Goal: Transaction & Acquisition: Purchase product/service

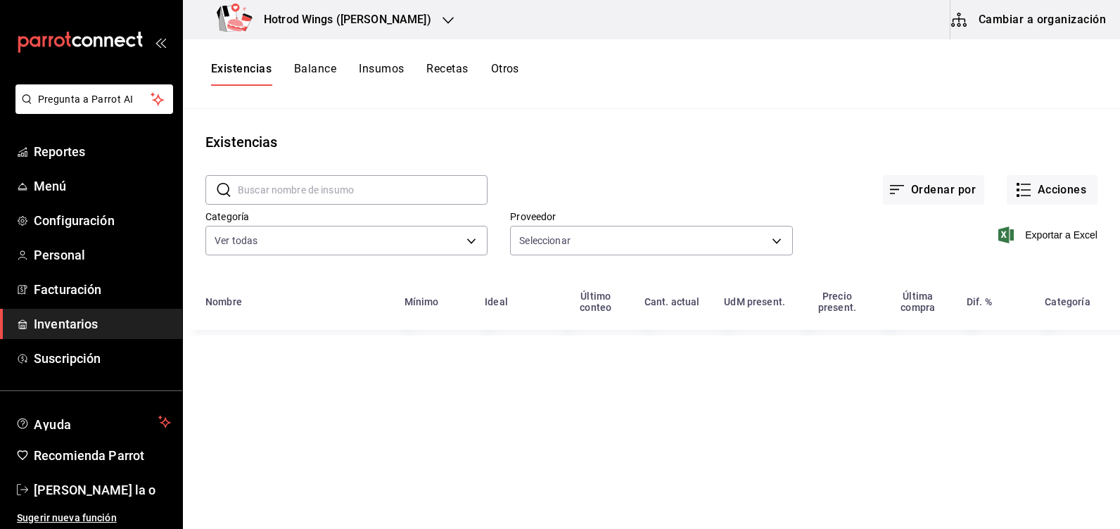
type input "ad8d09b1-959c-43bf-8489-799689255737,6fde4368-5ac6-4871-b6e8-976adcb2971e,a8b1e…"
click at [1040, 198] on button "Acciones" at bounding box center [1051, 190] width 91 height 30
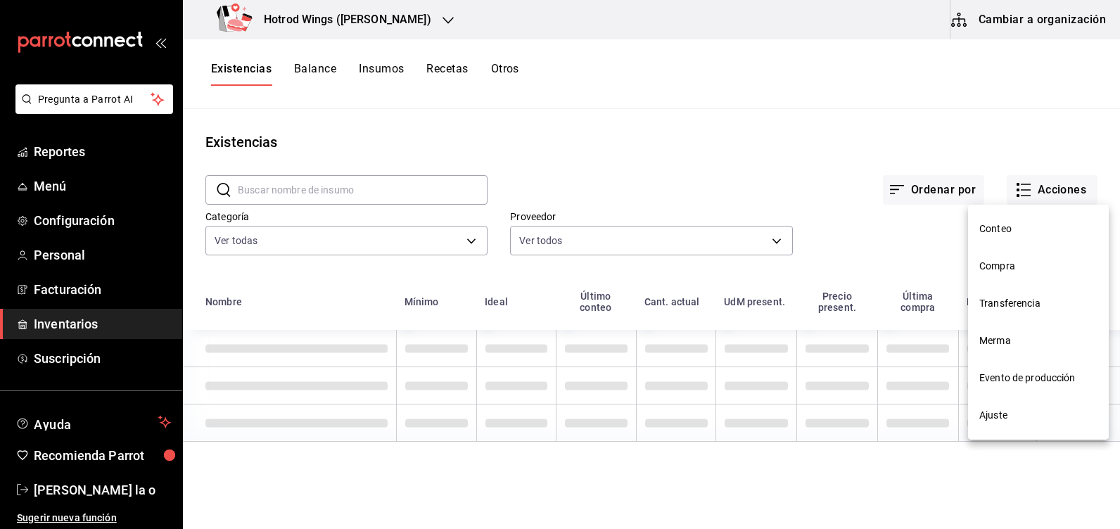
click at [1001, 260] on span "Compra" at bounding box center [1038, 266] width 118 height 15
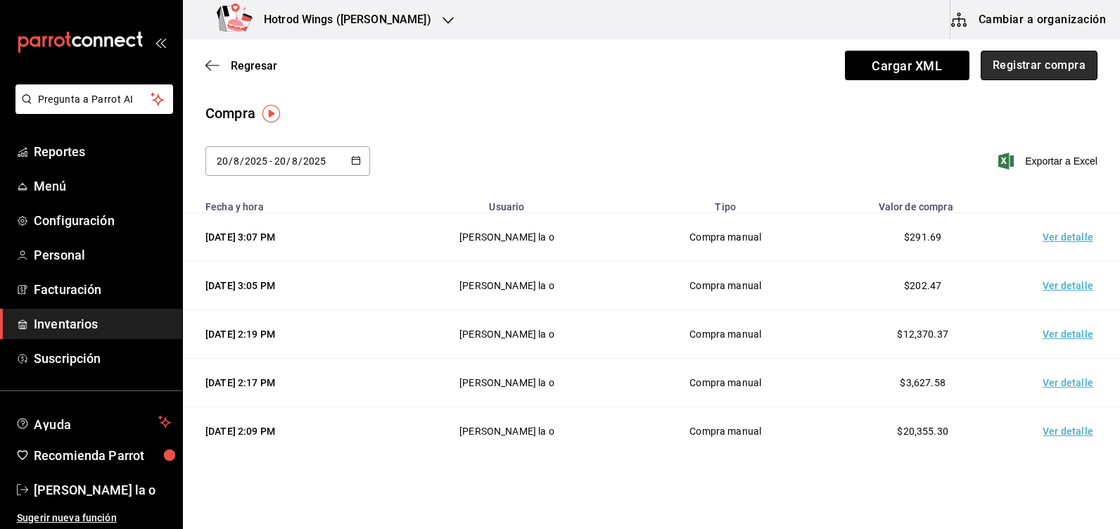
click at [1043, 58] on button "Registrar compra" at bounding box center [1038, 66] width 117 height 30
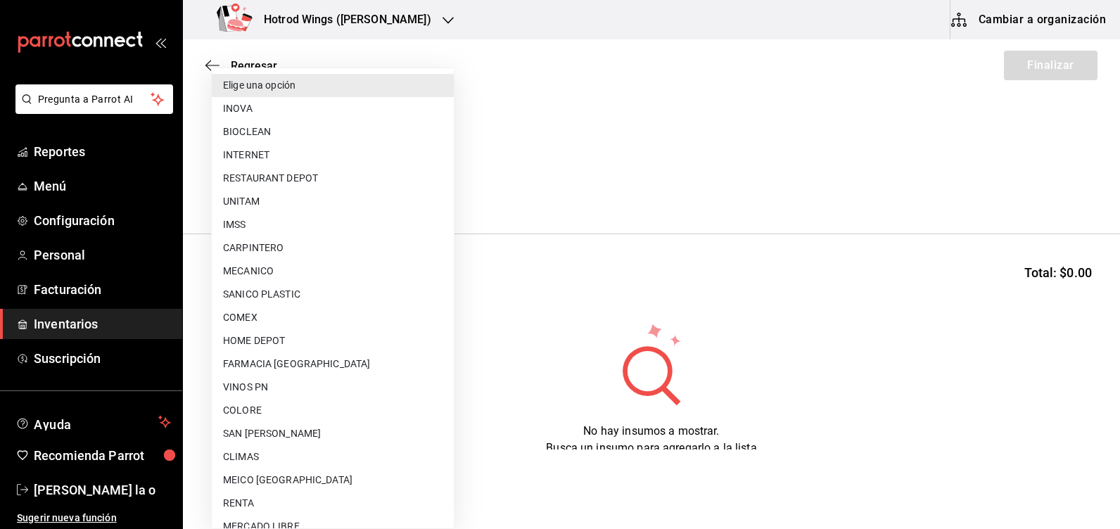
click at [442, 181] on body "Pregunta a Parrot AI Reportes Menú Configuración Personal Facturación Inventari…" at bounding box center [560, 224] width 1120 height 449
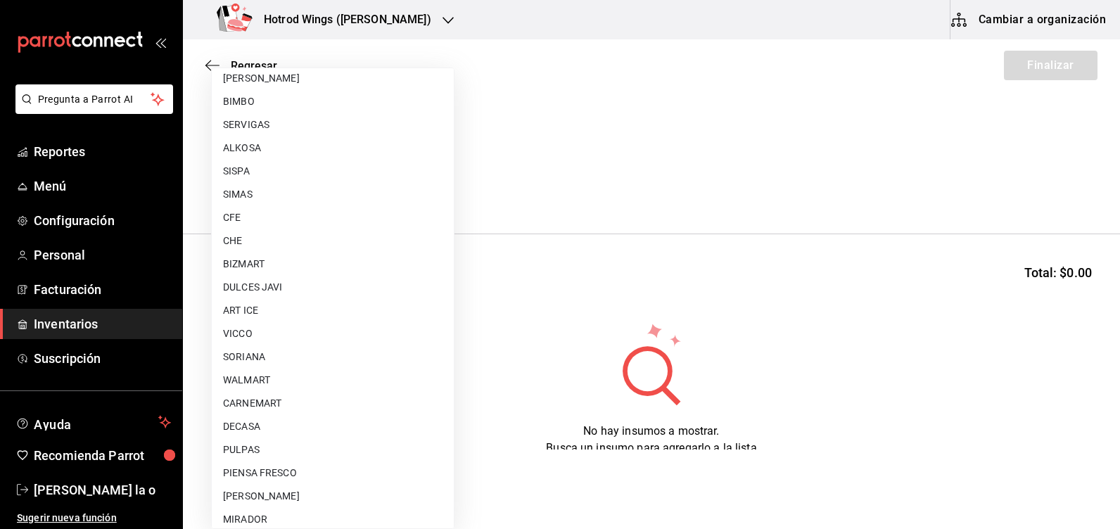
scroll to position [774, 0]
click at [281, 376] on li "CARNEMART" at bounding box center [333, 379] width 242 height 23
type input "eca350a2-9016-411f-85b5-03c45e2cf8f6"
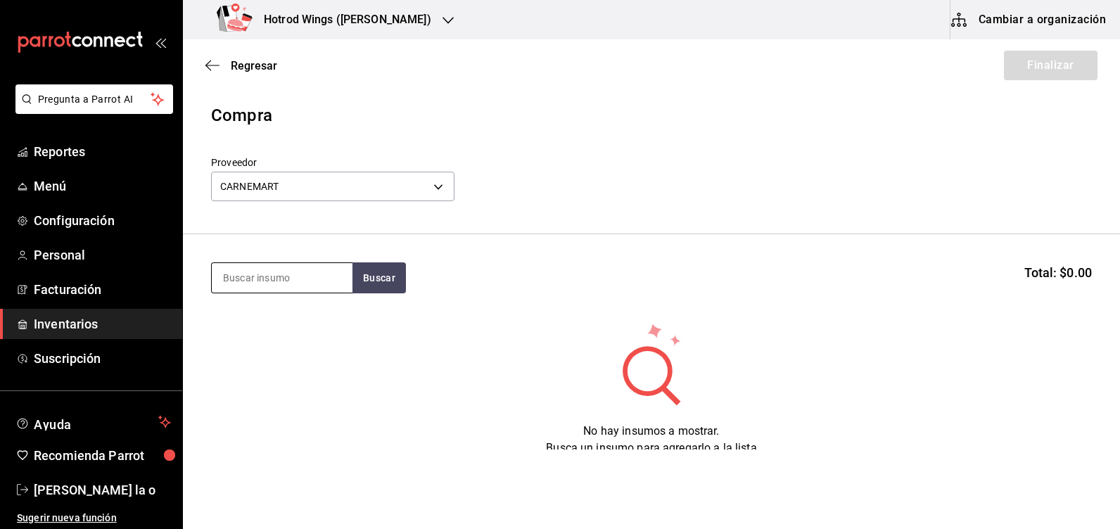
click at [237, 277] on input at bounding box center [282, 278] width 141 height 30
type input "QUESO"
click at [368, 270] on button "Buscar" at bounding box center [378, 277] width 53 height 31
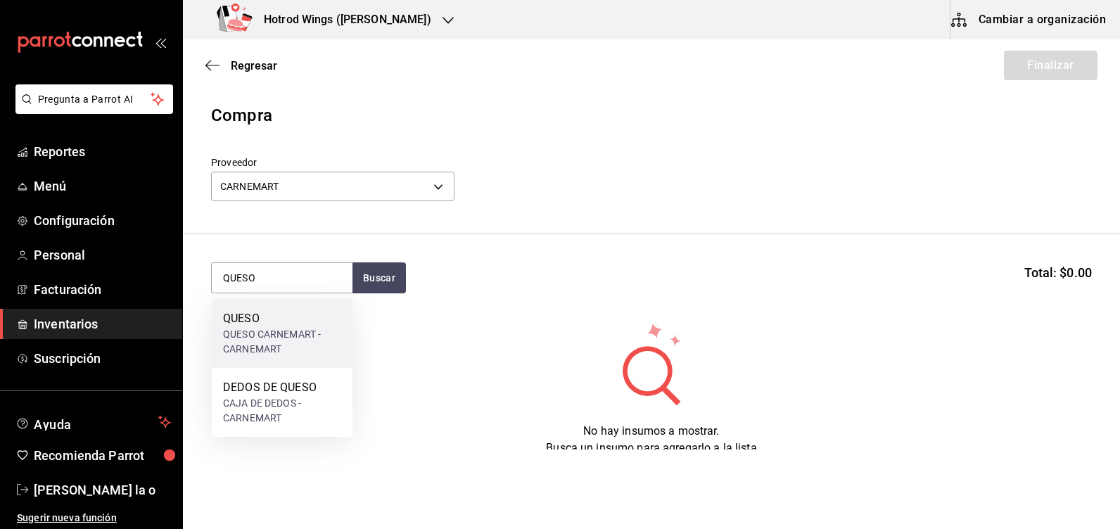
click at [264, 329] on div "QUESO CARNEMART - CARNEMART" at bounding box center [282, 342] width 118 height 30
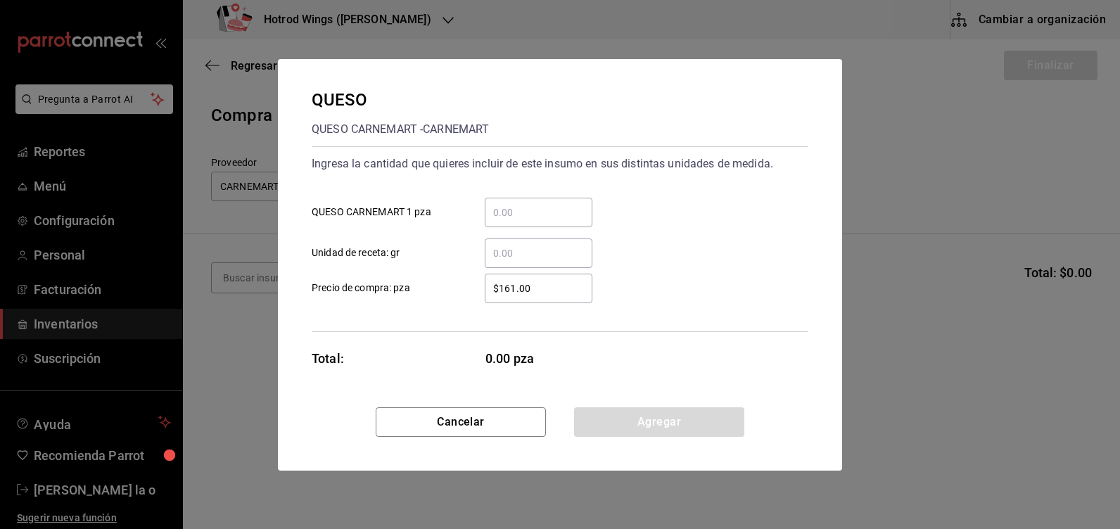
click at [505, 215] on input "​ QUESO CARNEMART 1 pza" at bounding box center [539, 212] width 108 height 17
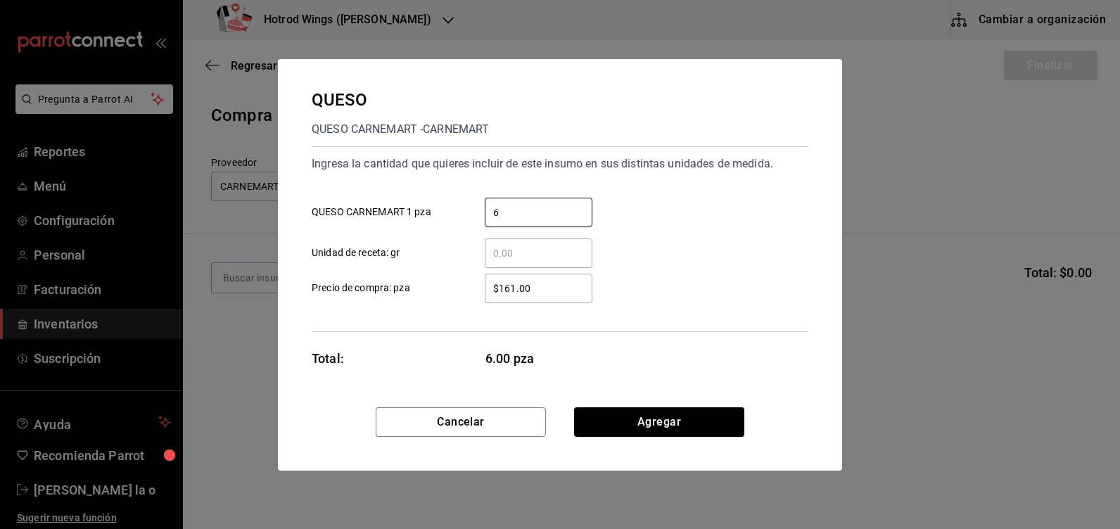
type input "6"
click at [534, 300] on div "$161.00 ​" at bounding box center [539, 289] width 108 height 30
click at [534, 297] on input "$161.00" at bounding box center [539, 288] width 108 height 17
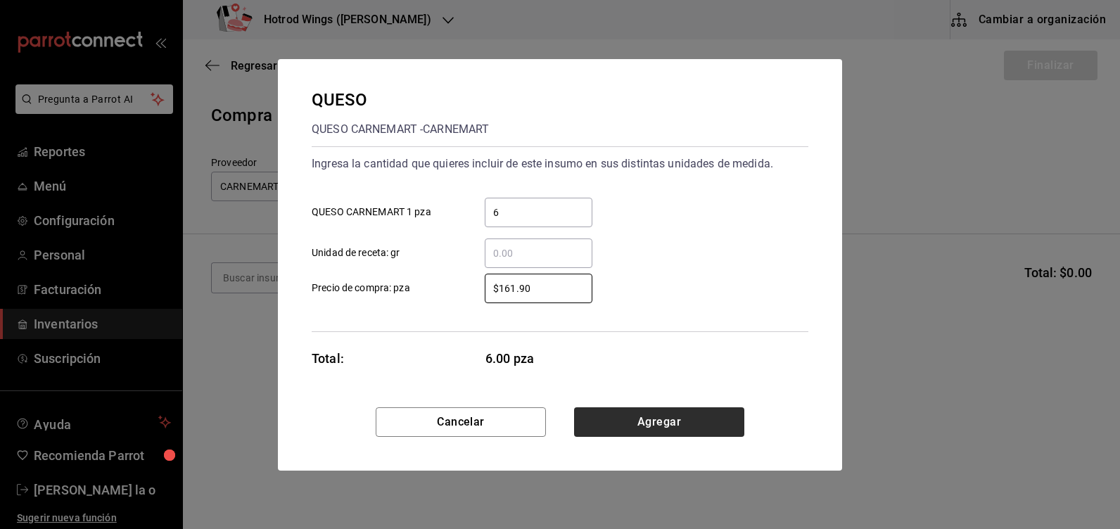
type input "$161.90"
drag, startPoint x: 663, startPoint y: 429, endPoint x: 630, endPoint y: 410, distance: 37.5
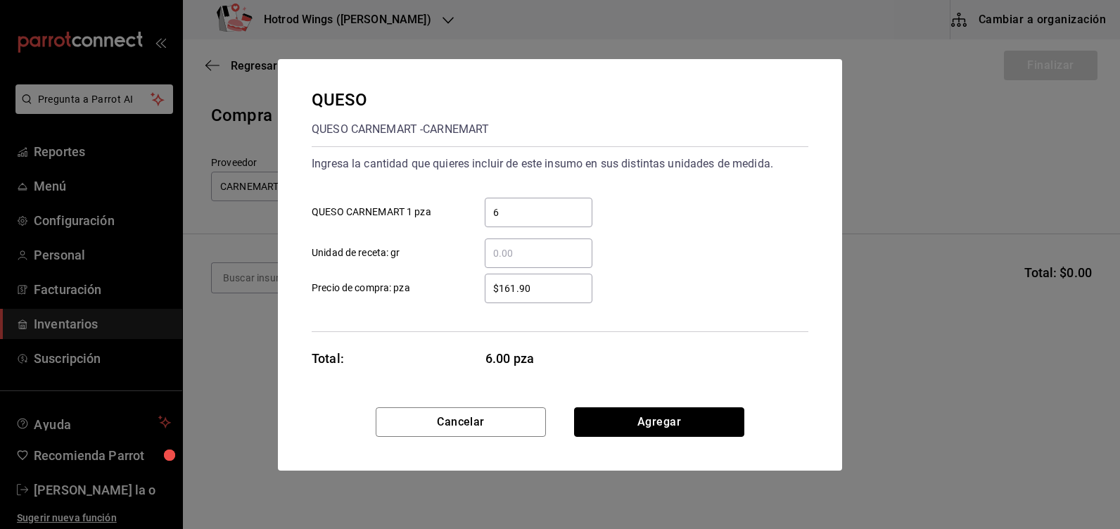
click at [662, 429] on button "Agregar" at bounding box center [659, 422] width 170 height 30
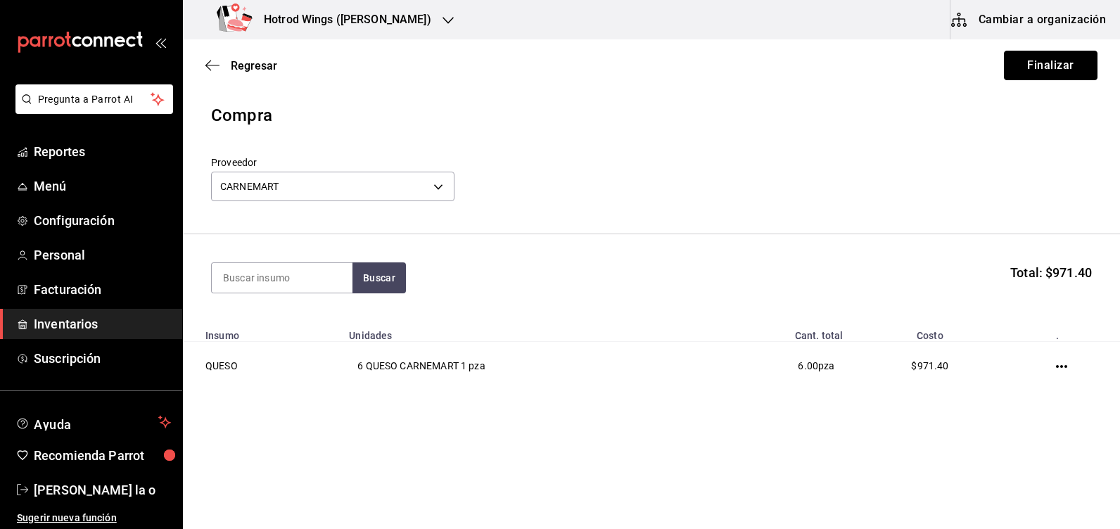
drag, startPoint x: 1070, startPoint y: 70, endPoint x: 955, endPoint y: 62, distance: 115.6
click at [1070, 70] on button "Finalizar" at bounding box center [1051, 66] width 94 height 30
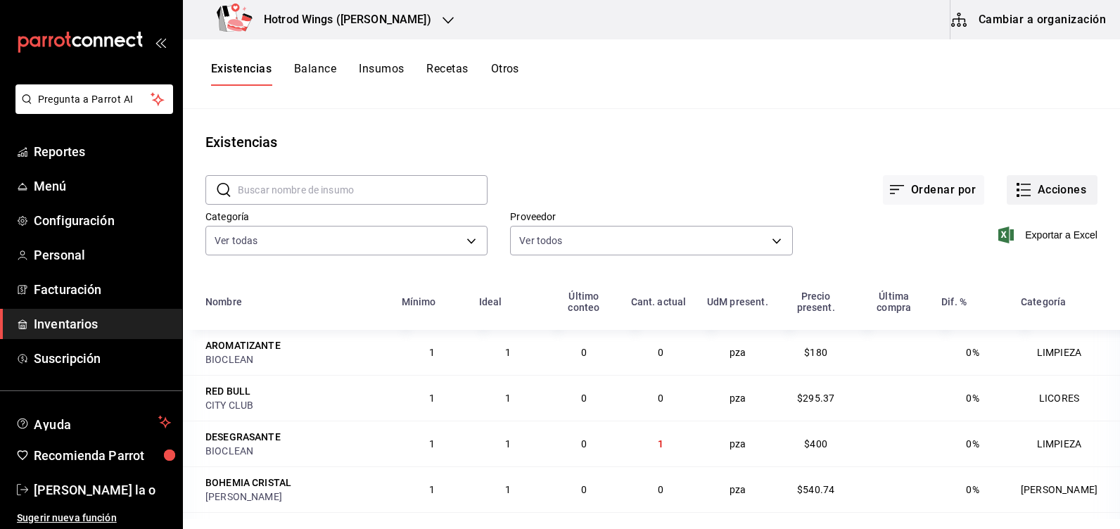
click at [1035, 196] on button "Acciones" at bounding box center [1051, 190] width 91 height 30
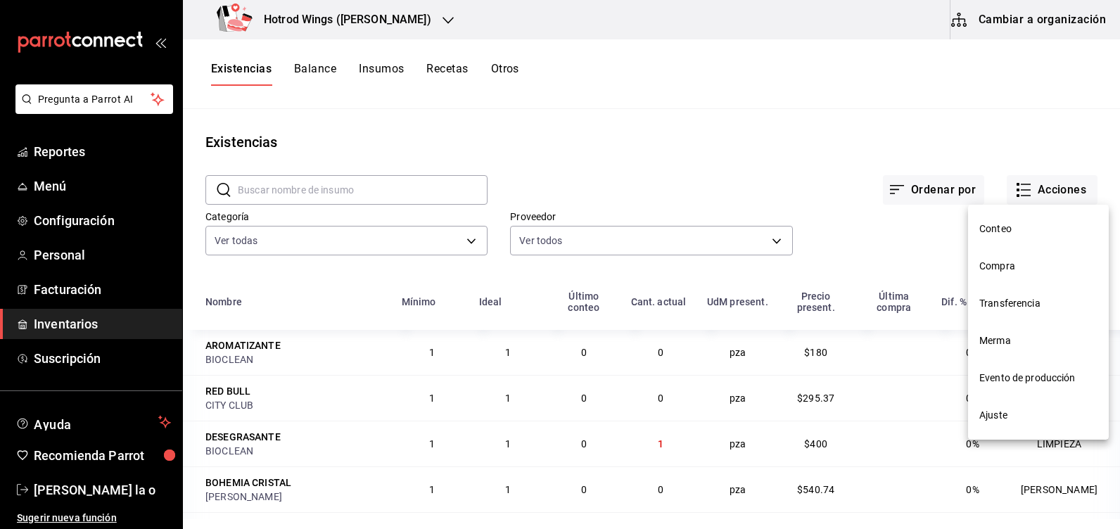
click at [1010, 261] on span "Compra" at bounding box center [1038, 266] width 118 height 15
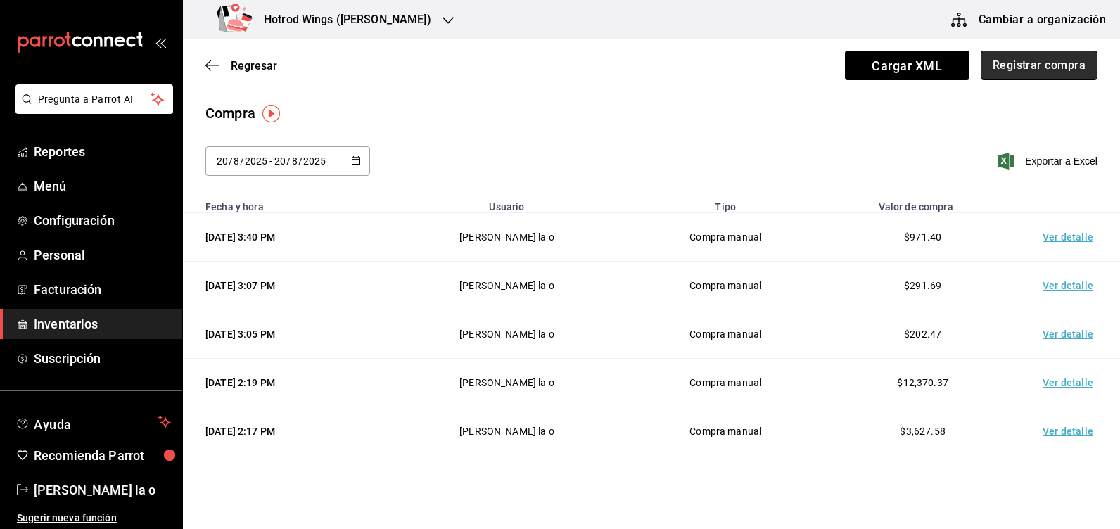
click at [1035, 70] on button "Registrar compra" at bounding box center [1038, 66] width 117 height 30
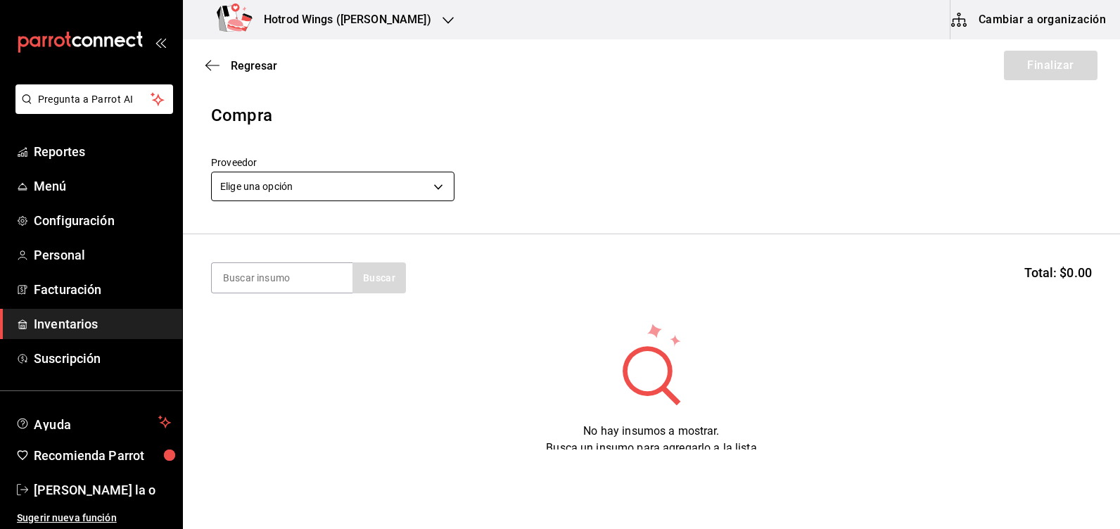
click at [439, 188] on body "Pregunta a Parrot AI Reportes Menú Configuración Personal Facturación Inventari…" at bounding box center [560, 224] width 1120 height 449
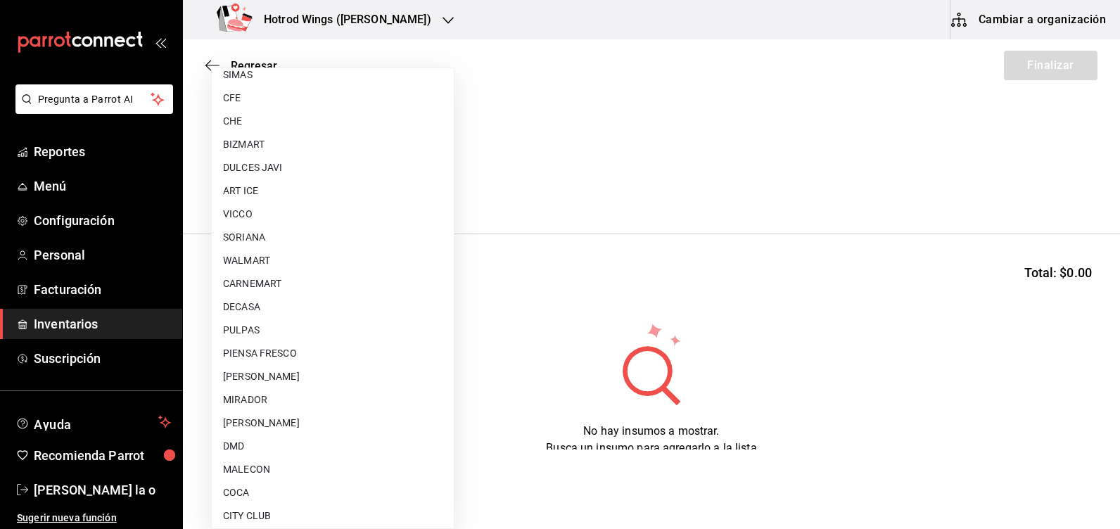
scroll to position [897, 0]
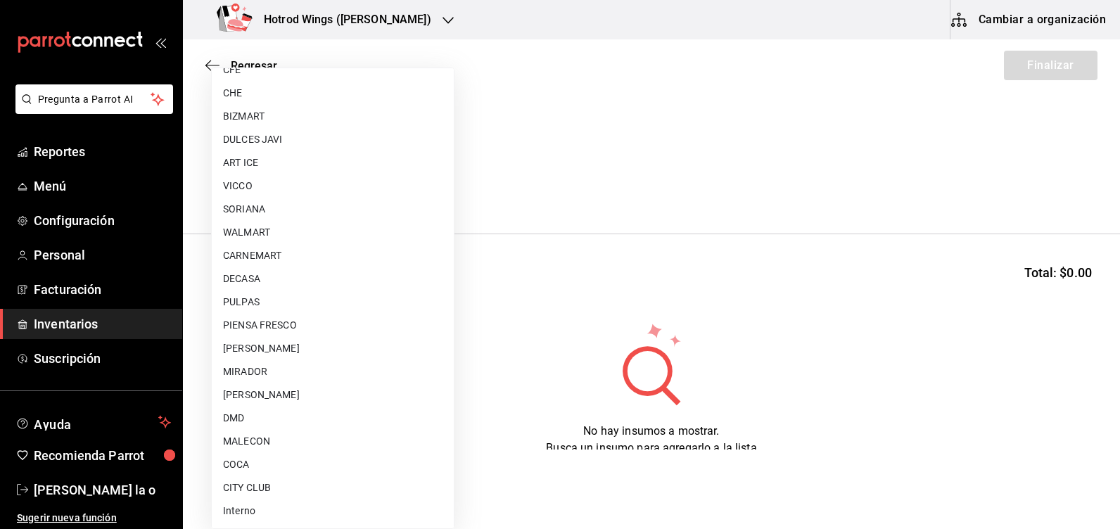
click at [279, 248] on li "CARNEMART" at bounding box center [333, 255] width 242 height 23
type input "eca350a2-9016-411f-85b5-03c45e2cf8f6"
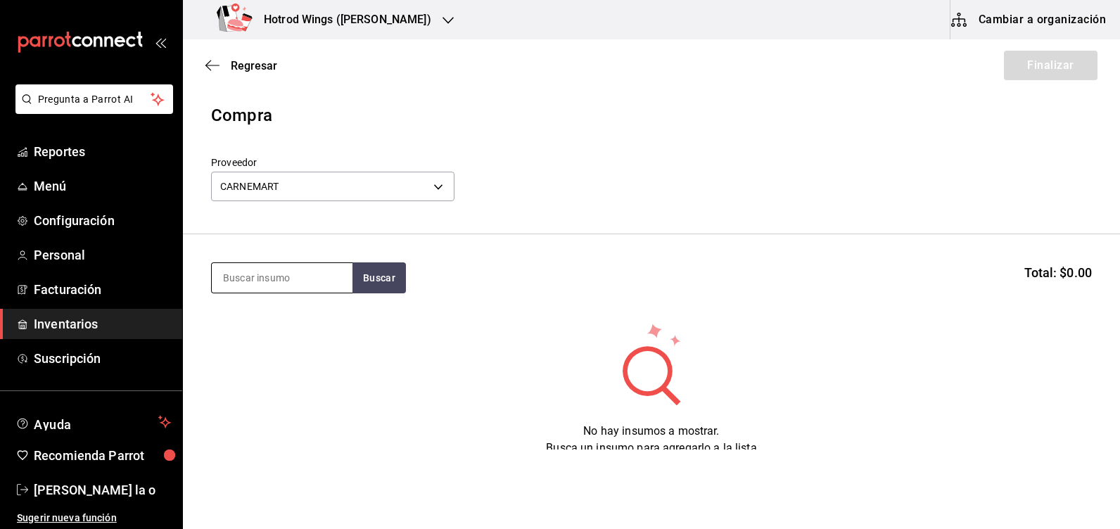
click at [234, 276] on input at bounding box center [282, 278] width 141 height 30
click at [256, 278] on input at bounding box center [282, 278] width 141 height 30
type input "BONE"
click at [382, 283] on button "Buscar" at bounding box center [378, 277] width 53 height 31
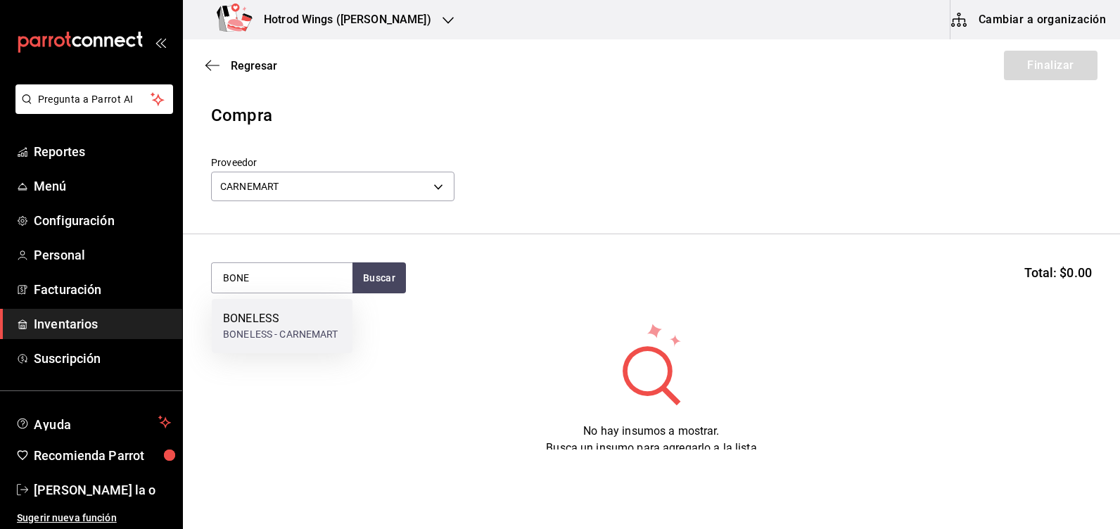
click at [273, 331] on div "BONELESS - CARNEMART" at bounding box center [280, 334] width 115 height 15
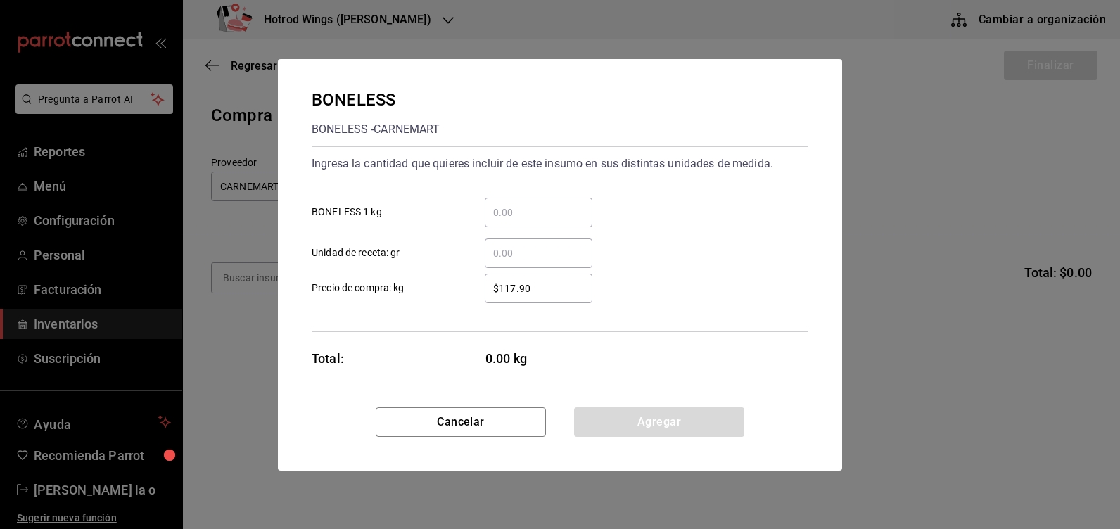
click at [519, 207] on input "​ BONELESS 1 kg" at bounding box center [539, 212] width 108 height 17
click at [505, 212] on input "​ BONELESS 1 kg" at bounding box center [539, 212] width 108 height 17
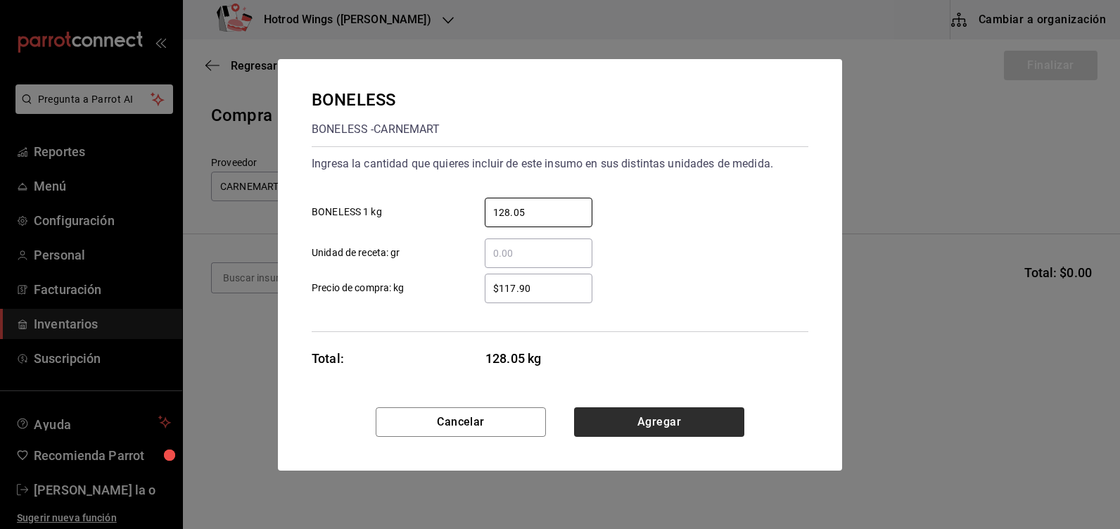
type input "128.05"
click at [610, 426] on button "Agregar" at bounding box center [659, 422] width 170 height 30
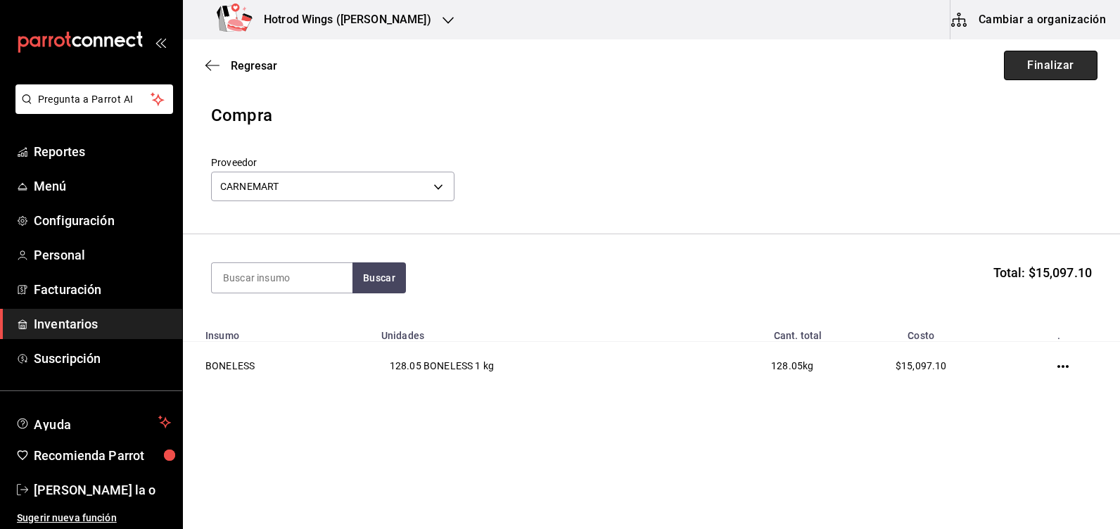
click at [1037, 71] on button "Finalizar" at bounding box center [1051, 66] width 94 height 30
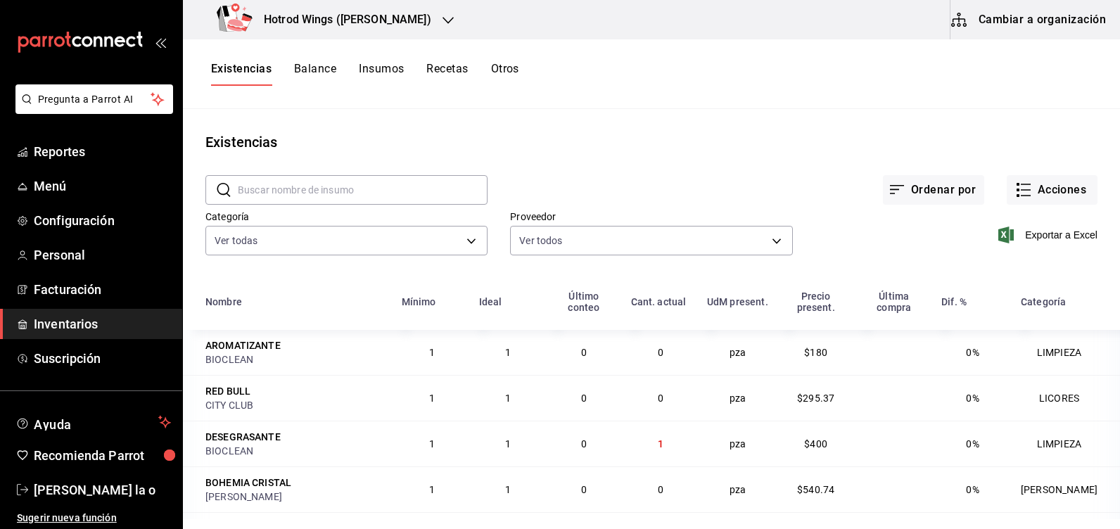
click at [442, 20] on icon "button" at bounding box center [447, 20] width 11 height 11
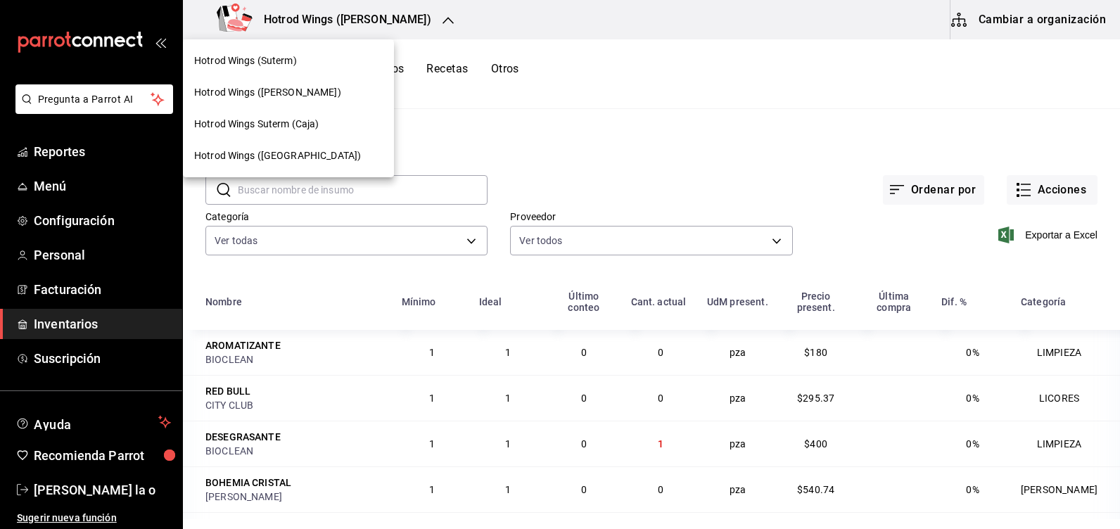
click at [294, 61] on span "Hotrod Wings (Suterm)" at bounding box center [245, 60] width 103 height 15
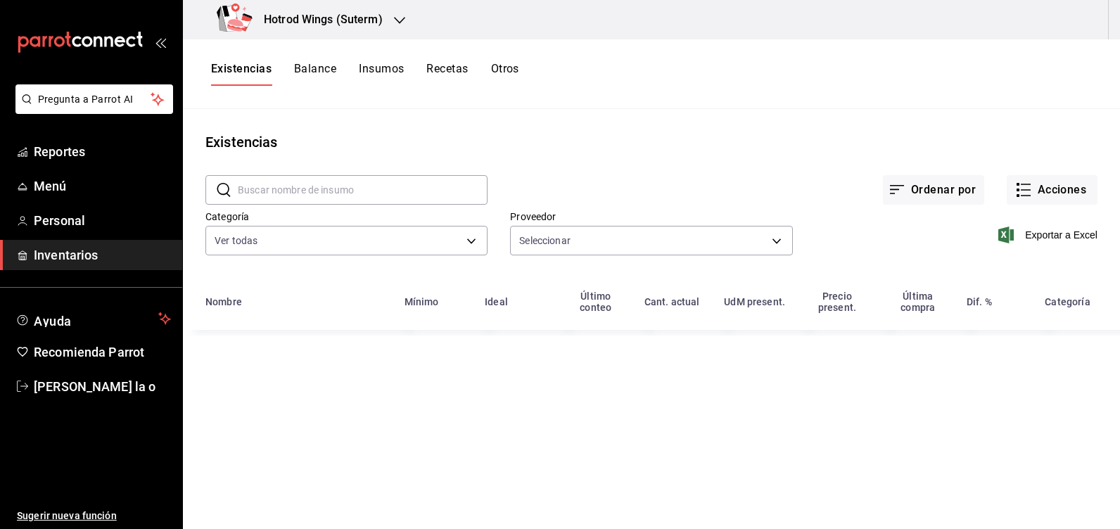
type input "ad8d09b1-959c-43bf-8489-799689255737,6fde4368-5ac6-4871-b6e8-976adcb2971e,a8b1e…"
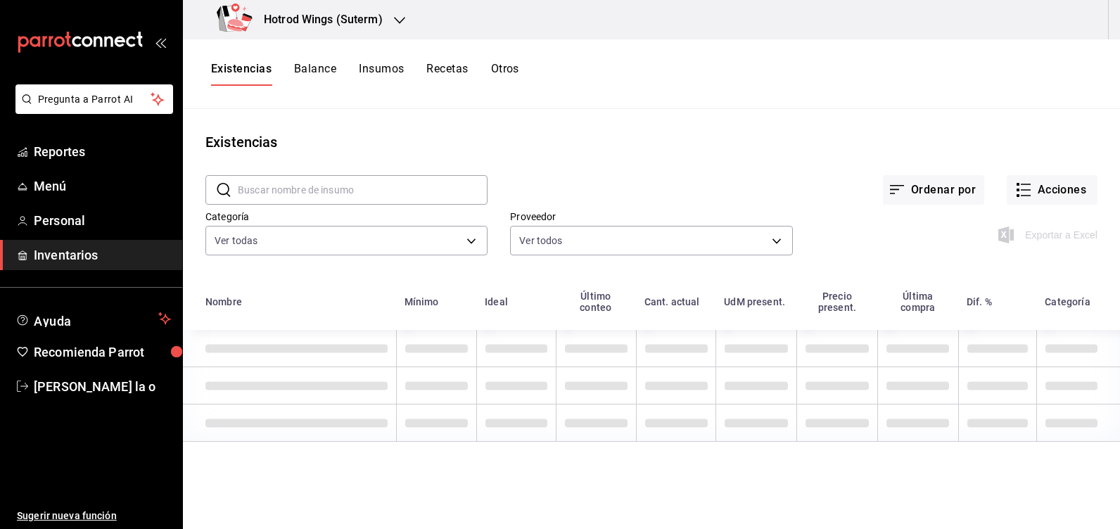
click at [1031, 191] on button "Acciones" at bounding box center [1051, 190] width 91 height 30
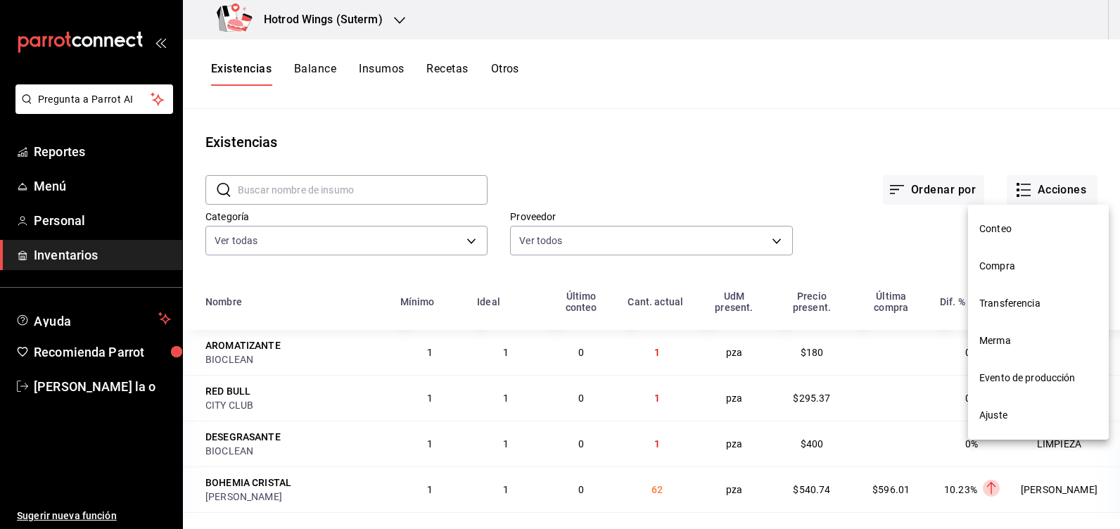
click at [1038, 192] on div at bounding box center [560, 264] width 1120 height 529
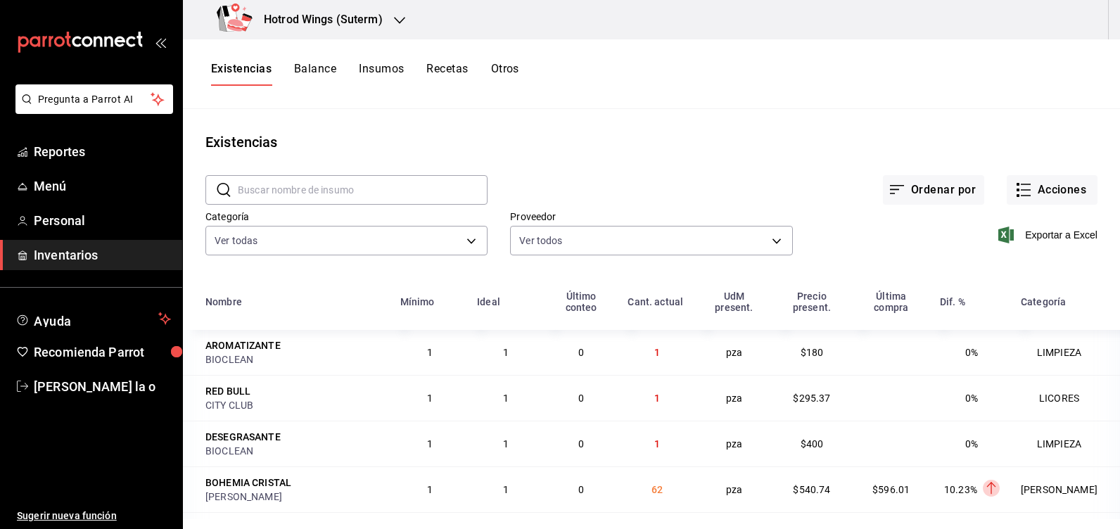
click at [1038, 191] on button "Acciones" at bounding box center [1051, 190] width 91 height 30
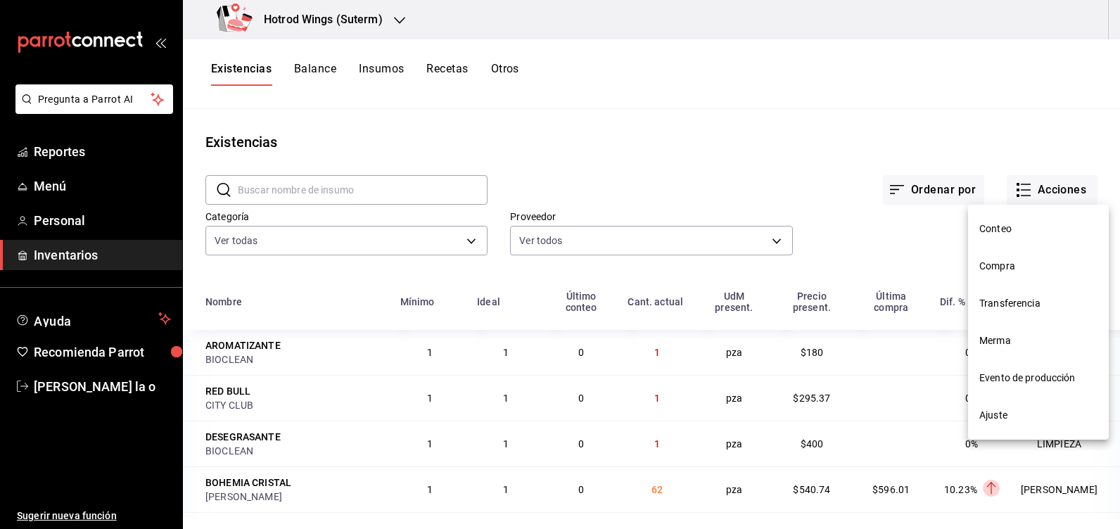
click at [1006, 264] on span "Compra" at bounding box center [1038, 266] width 118 height 15
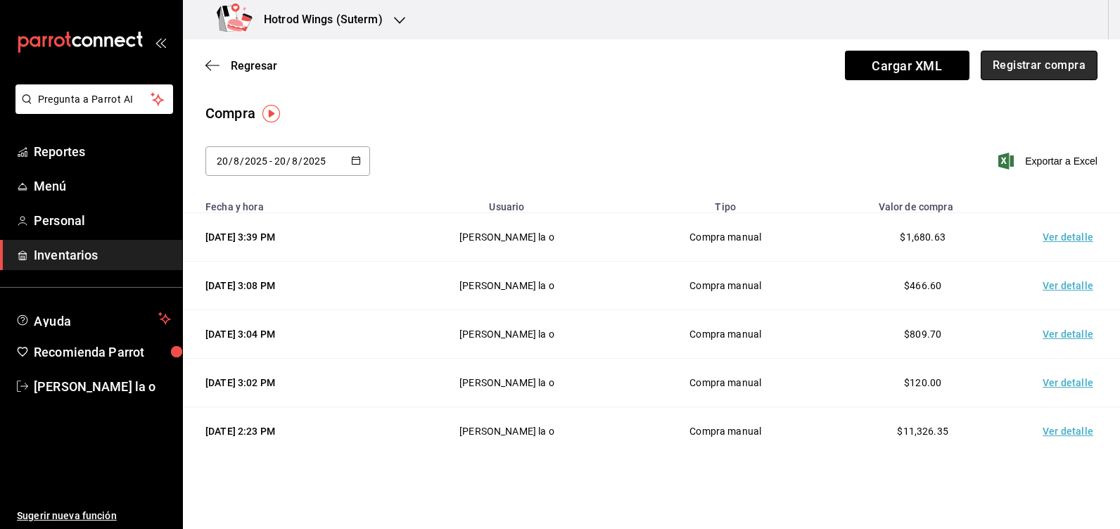
click at [1039, 60] on button "Registrar compra" at bounding box center [1038, 66] width 117 height 30
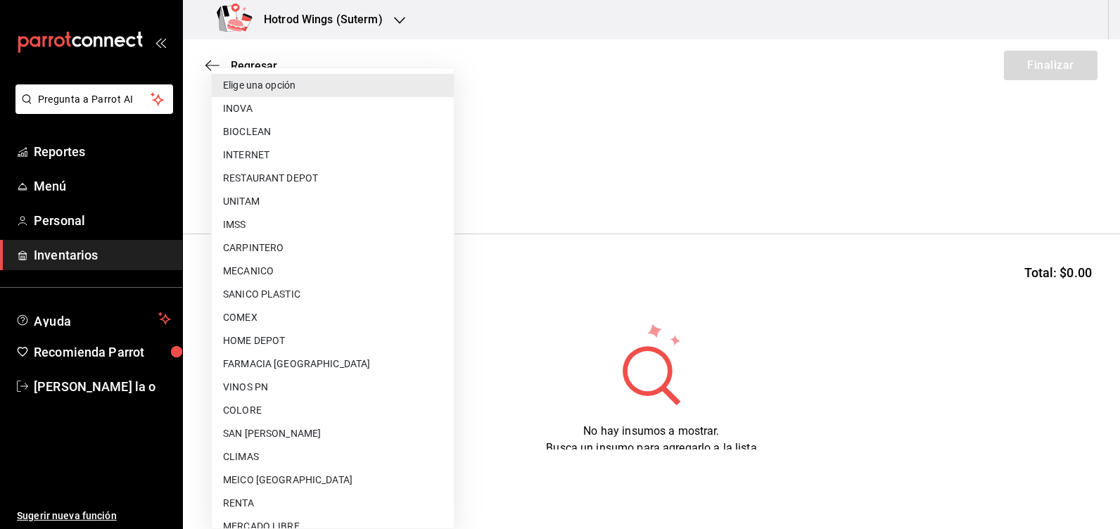
click at [437, 185] on body "Pregunta a Parrot AI Reportes Menú Personal Inventarios Ayuda Recomienda Parrot…" at bounding box center [560, 224] width 1120 height 449
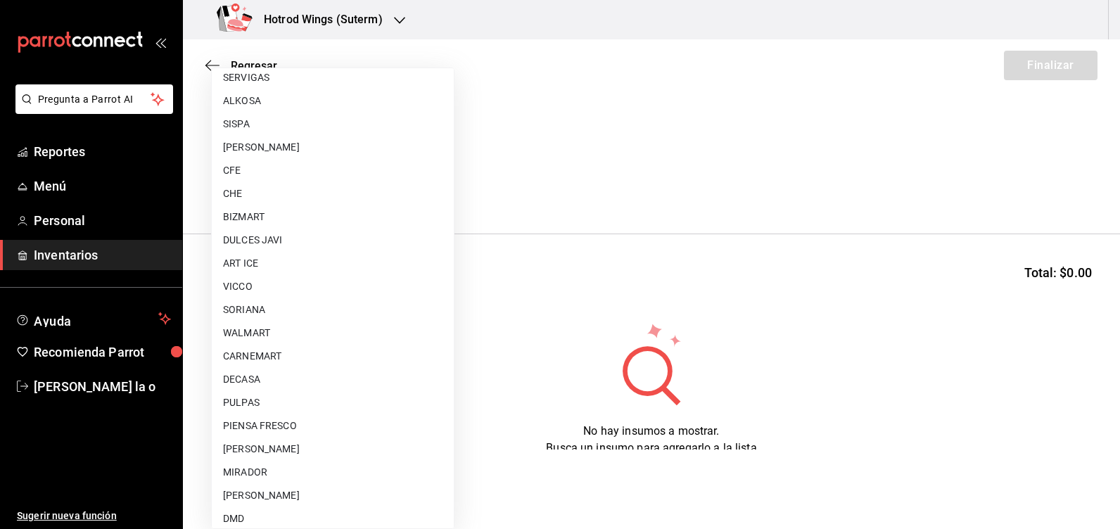
scroll to position [774, 0]
click at [283, 383] on li "CARNEMART" at bounding box center [333, 379] width 242 height 23
type input "eca350a2-9016-411f-85b5-03c45e2cf8f6"
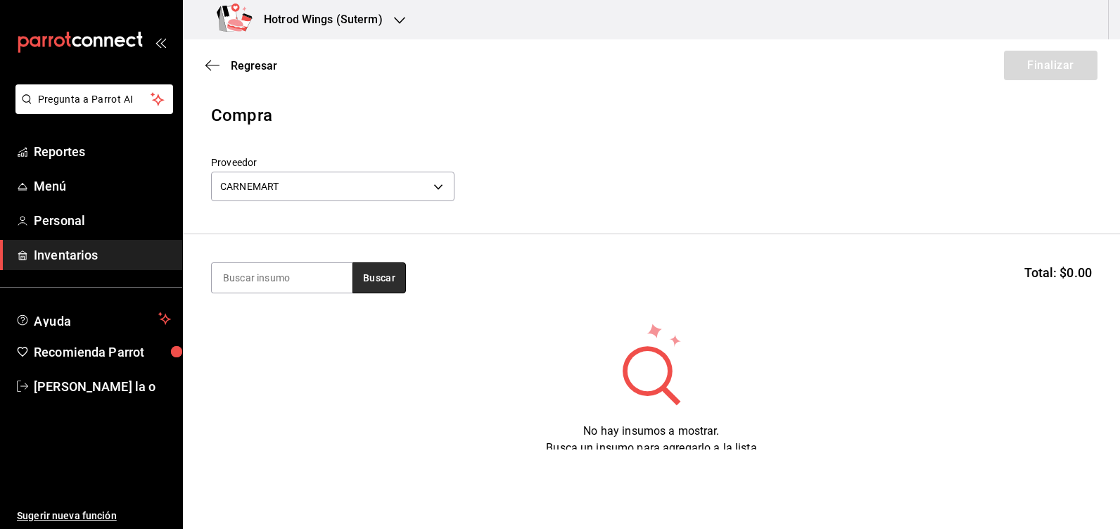
click at [369, 276] on button "Buscar" at bounding box center [378, 277] width 53 height 31
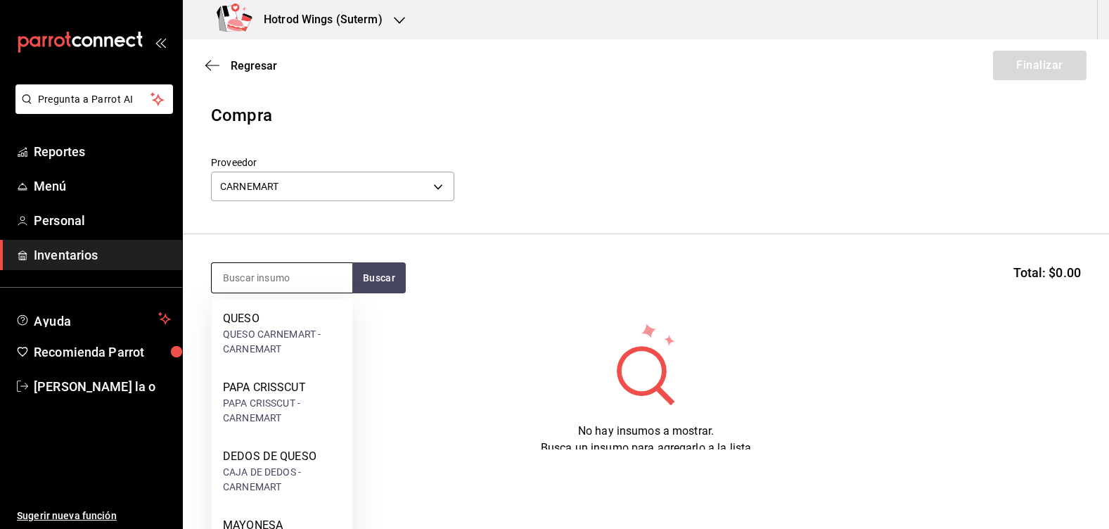
click at [244, 280] on input at bounding box center [282, 278] width 141 height 30
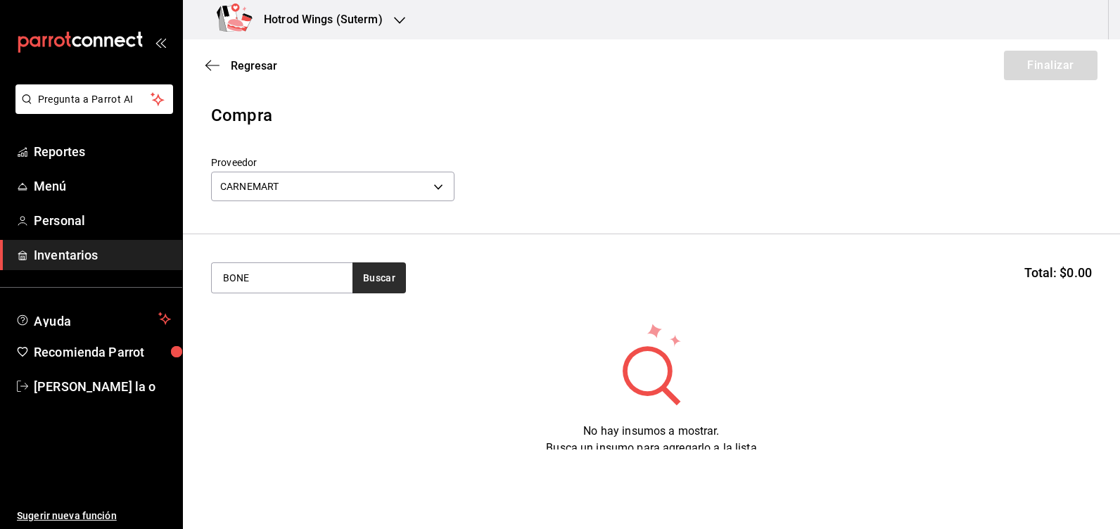
type input "BONE"
click at [376, 270] on button "Buscar" at bounding box center [378, 277] width 53 height 31
click at [361, 274] on button "Buscar" at bounding box center [378, 277] width 53 height 31
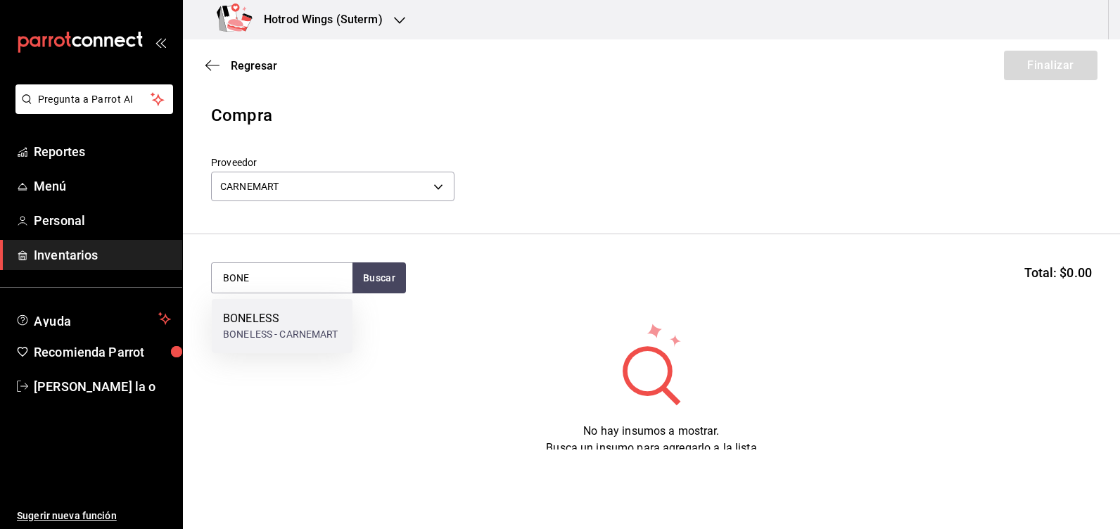
click at [323, 322] on div "BONELESS" at bounding box center [280, 318] width 115 height 17
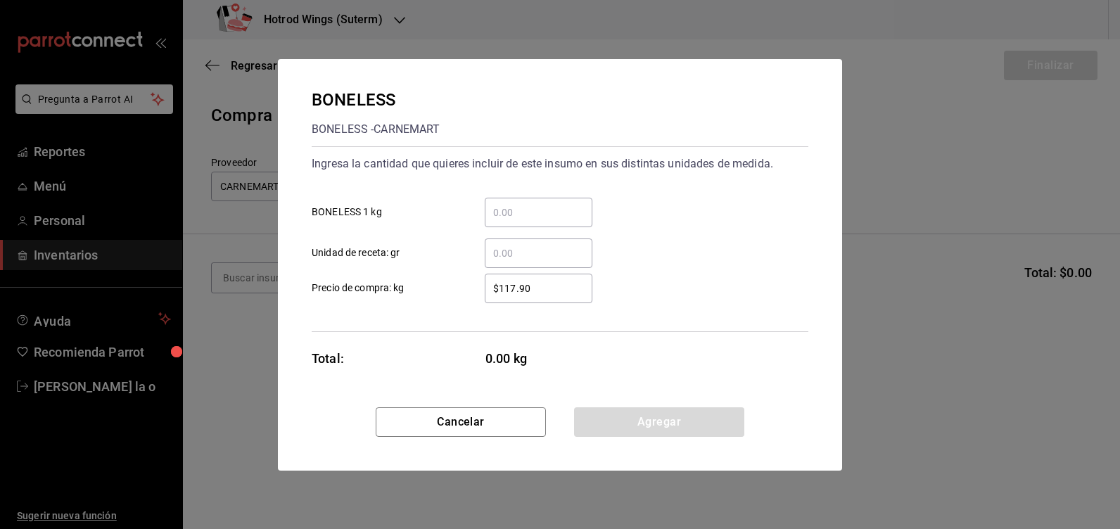
drag, startPoint x: 496, startPoint y: 217, endPoint x: 498, endPoint y: 206, distance: 10.8
click at [496, 215] on input "​ BONELESS 1 kg" at bounding box center [539, 212] width 108 height 17
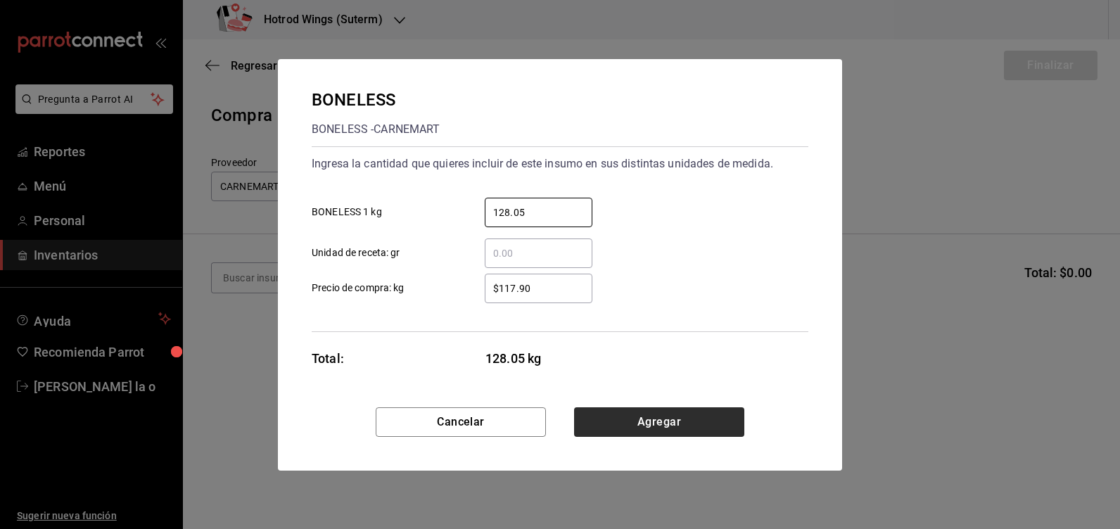
type input "128.05"
click at [648, 435] on button "Agregar" at bounding box center [659, 422] width 170 height 30
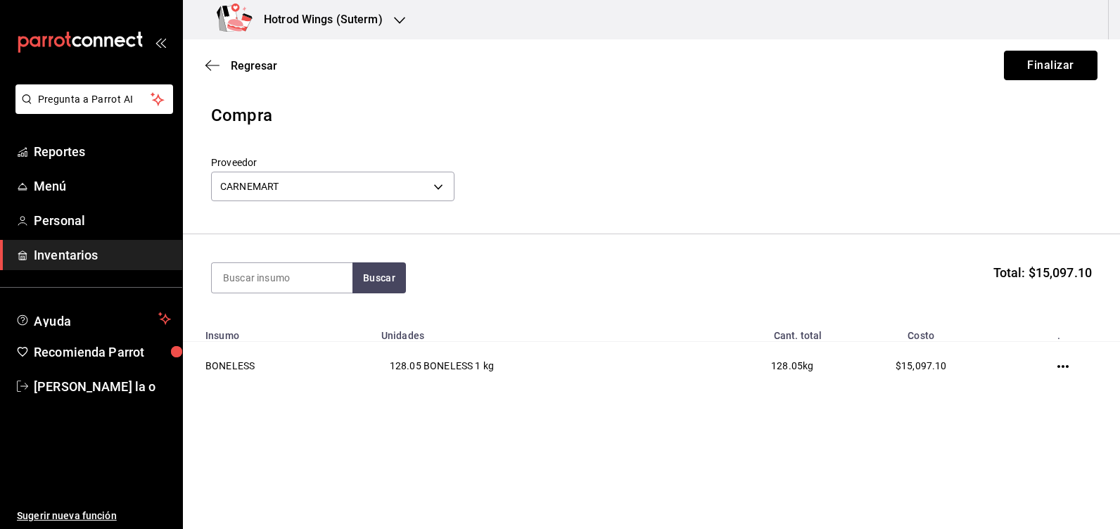
click at [1049, 70] on button "Finalizar" at bounding box center [1051, 66] width 94 height 30
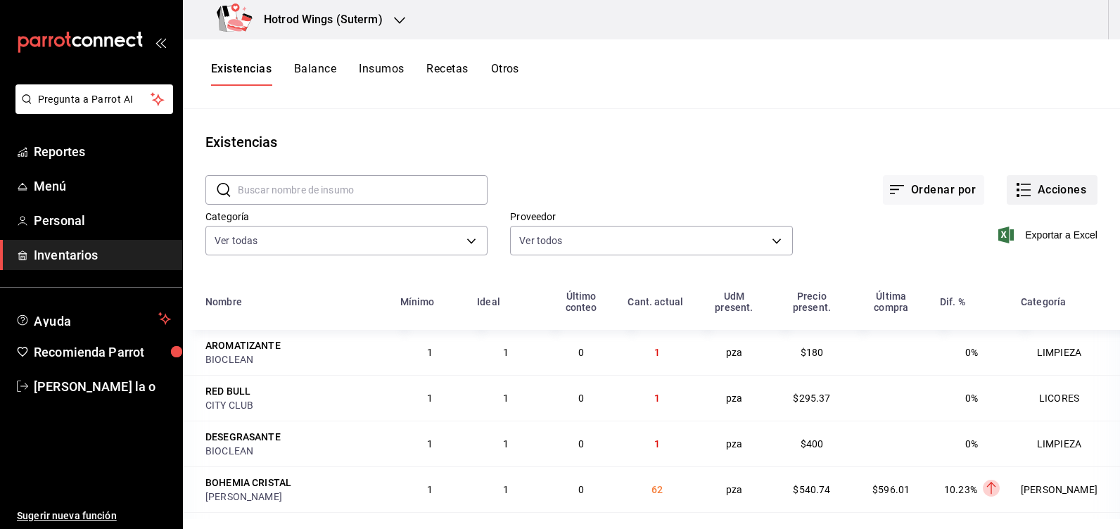
click at [1059, 190] on button "Acciones" at bounding box center [1051, 190] width 91 height 30
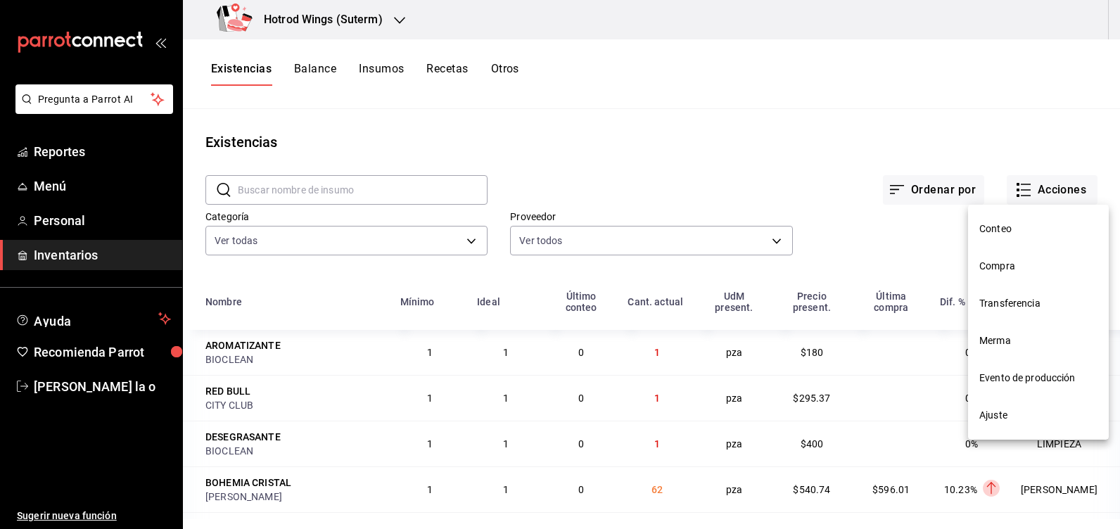
click at [980, 271] on span "Compra" at bounding box center [1038, 266] width 118 height 15
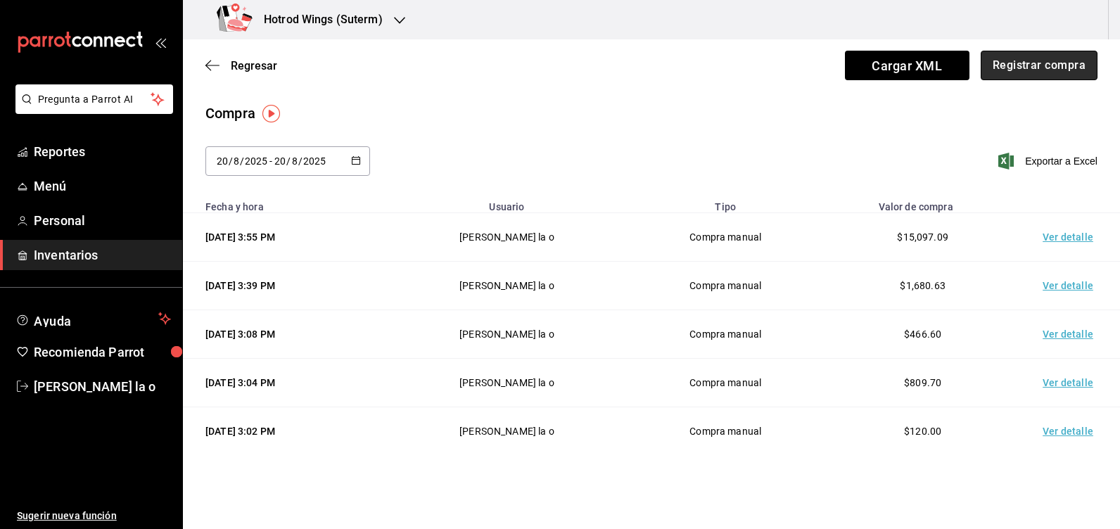
click at [1008, 70] on button "Registrar compra" at bounding box center [1038, 66] width 117 height 30
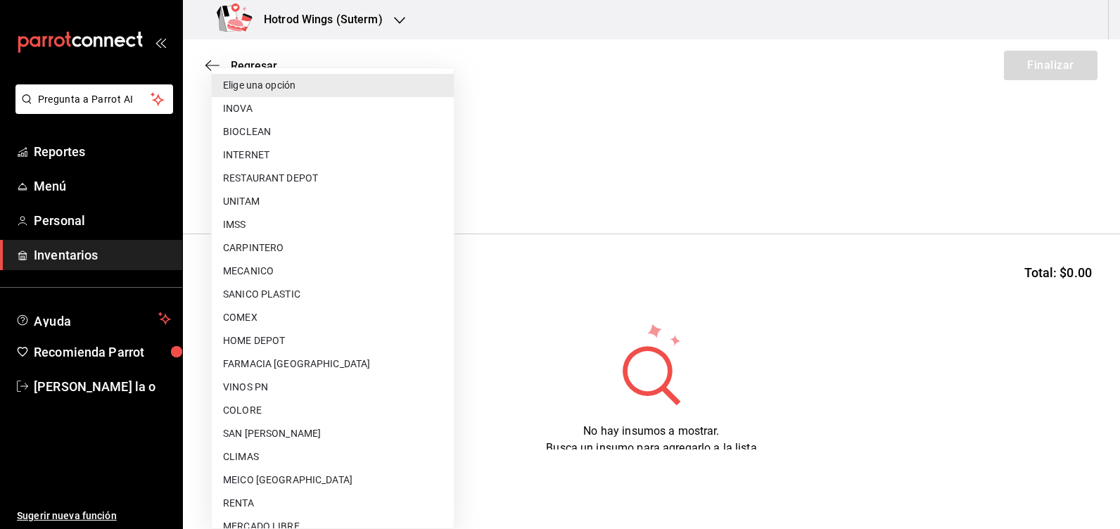
click at [445, 183] on body "Pregunta a Parrot AI Reportes Menú Personal Inventarios Ayuda Recomienda Parrot…" at bounding box center [560, 224] width 1120 height 449
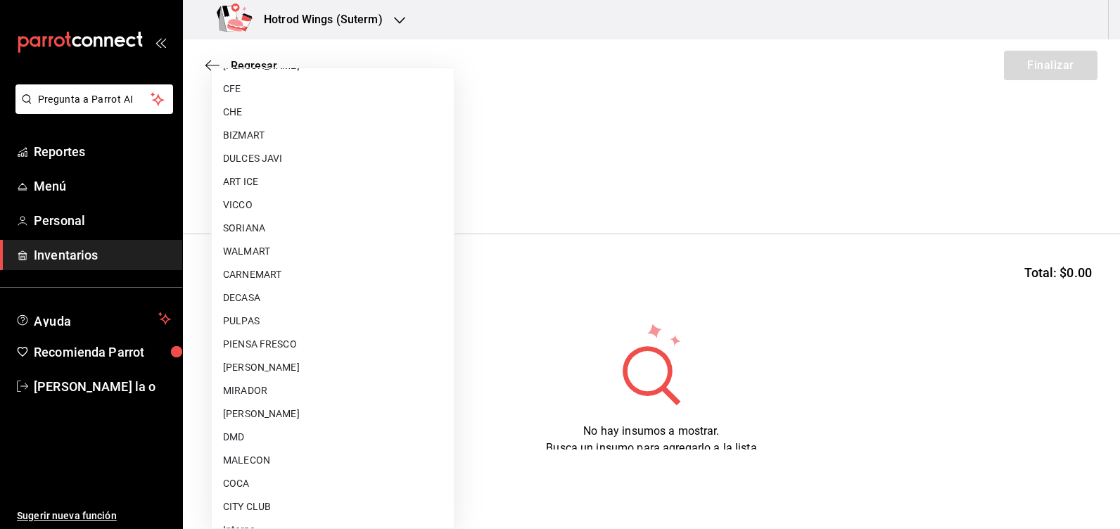
scroll to position [897, 0]
click at [255, 392] on li "[PERSON_NAME]" at bounding box center [333, 394] width 242 height 23
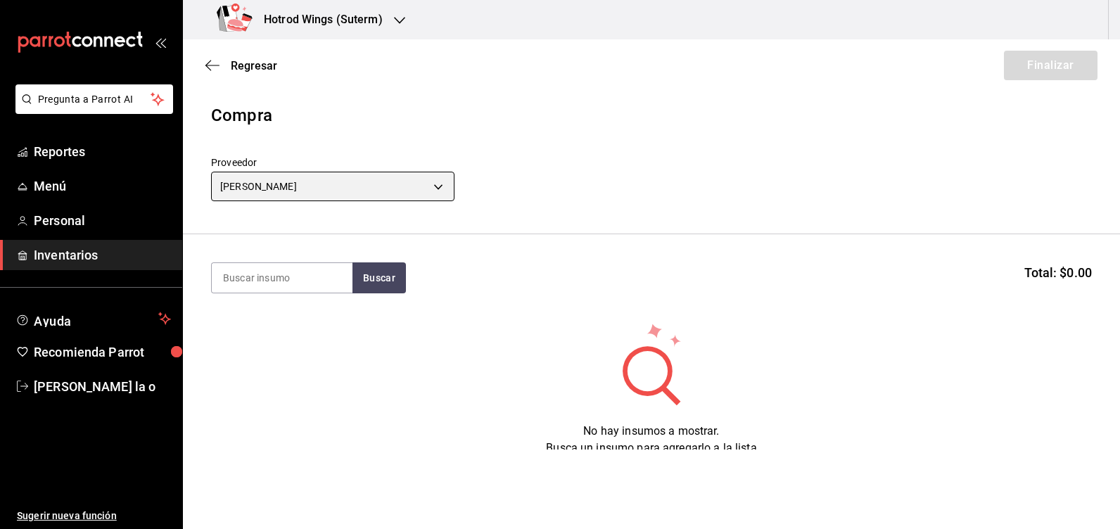
type input "a51b505a-5e76-4510-9174-3b13b390ac3c"
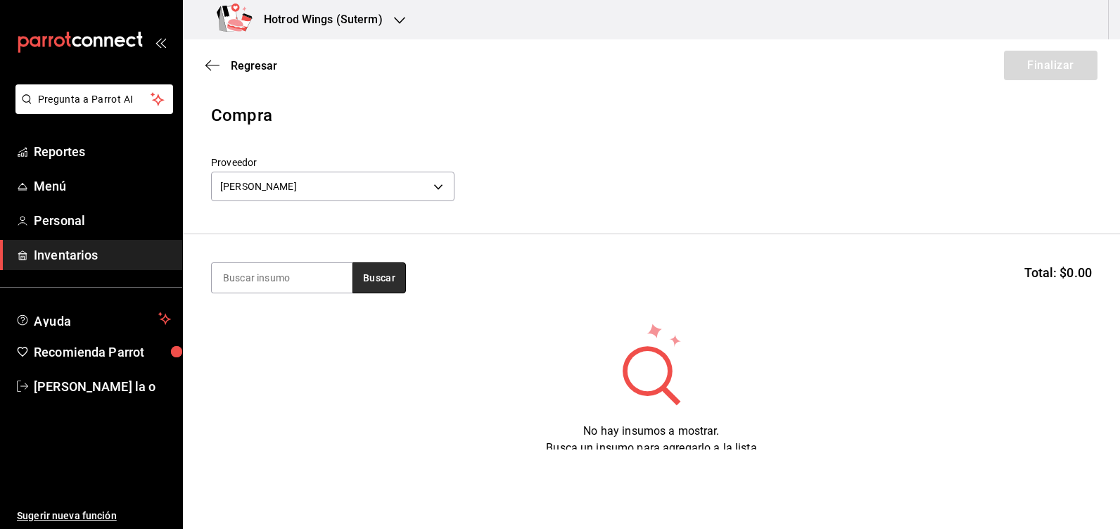
click at [380, 271] on button "Buscar" at bounding box center [378, 277] width 53 height 31
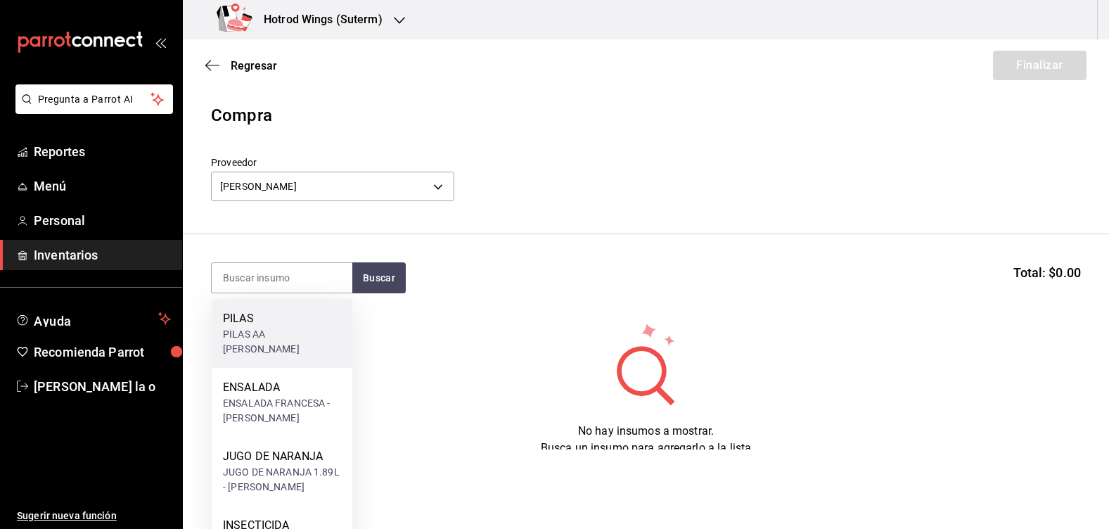
click at [264, 326] on div "PILAS" at bounding box center [282, 318] width 118 height 17
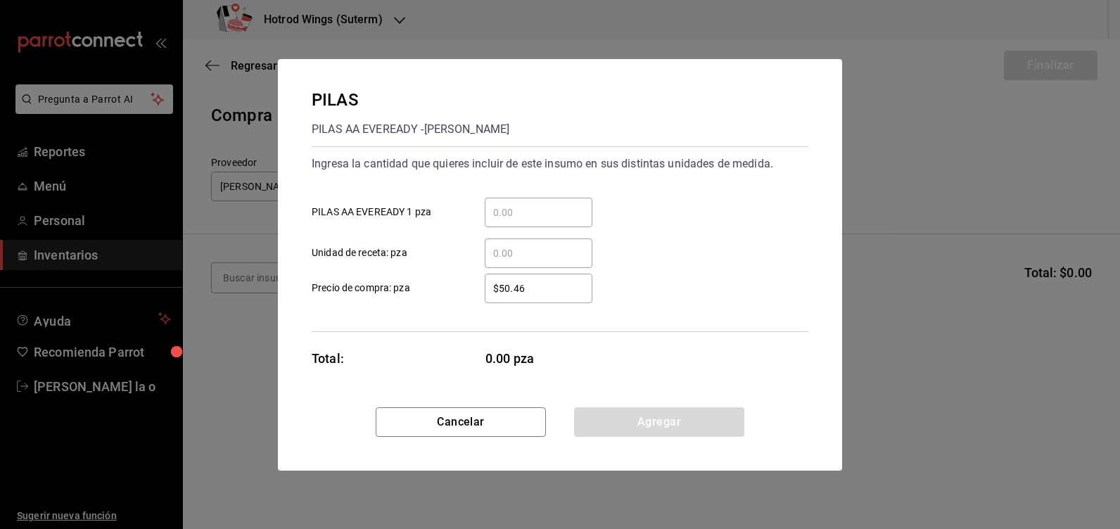
click at [251, 283] on div "PILAS PILAS AA EVEREADY - [PERSON_NAME] Ingresa la cantidad que quieres incluir…" at bounding box center [560, 264] width 1120 height 529
drag, startPoint x: 486, startPoint y: 426, endPoint x: 177, endPoint y: 273, distance: 344.7
click at [485, 425] on button "Cancelar" at bounding box center [461, 422] width 170 height 30
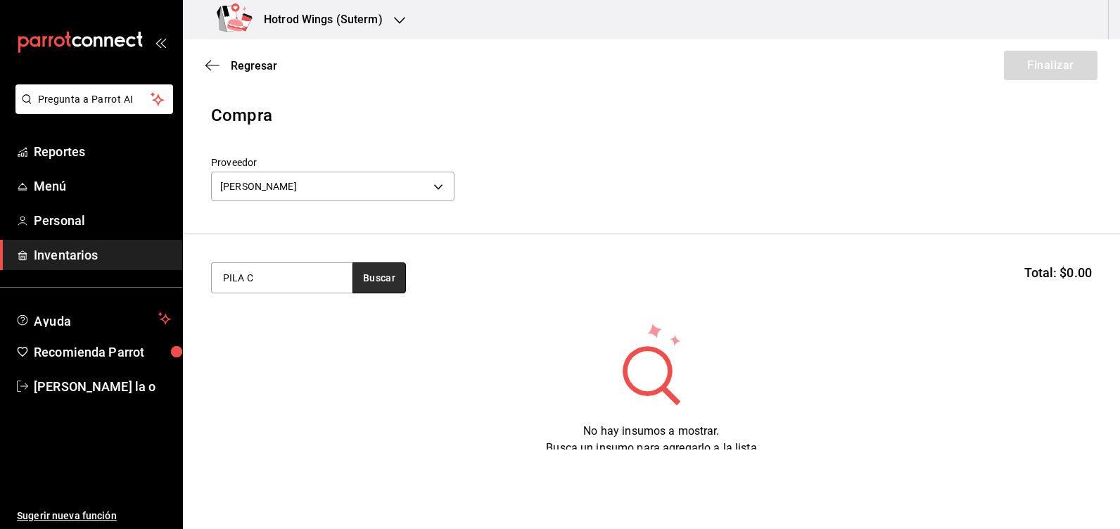
click at [385, 286] on button "Buscar" at bounding box center [378, 277] width 53 height 31
click at [378, 276] on button "Buscar" at bounding box center [378, 277] width 53 height 31
click at [263, 272] on input "PILA C" at bounding box center [282, 278] width 141 height 30
click at [390, 283] on button "Buscar" at bounding box center [378, 277] width 53 height 31
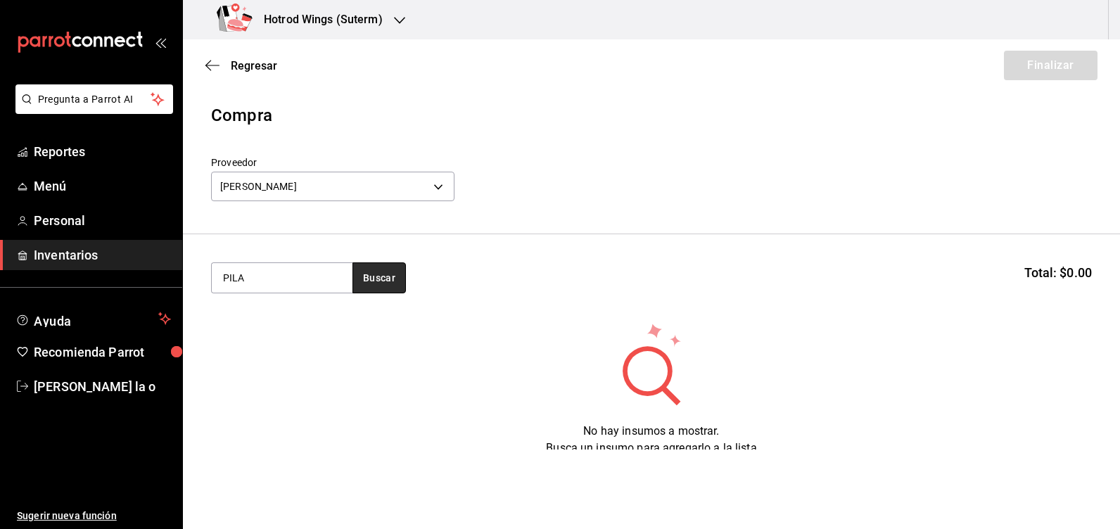
click at [383, 277] on button "Buscar" at bounding box center [378, 277] width 53 height 31
click at [379, 277] on button "Buscar" at bounding box center [378, 277] width 53 height 31
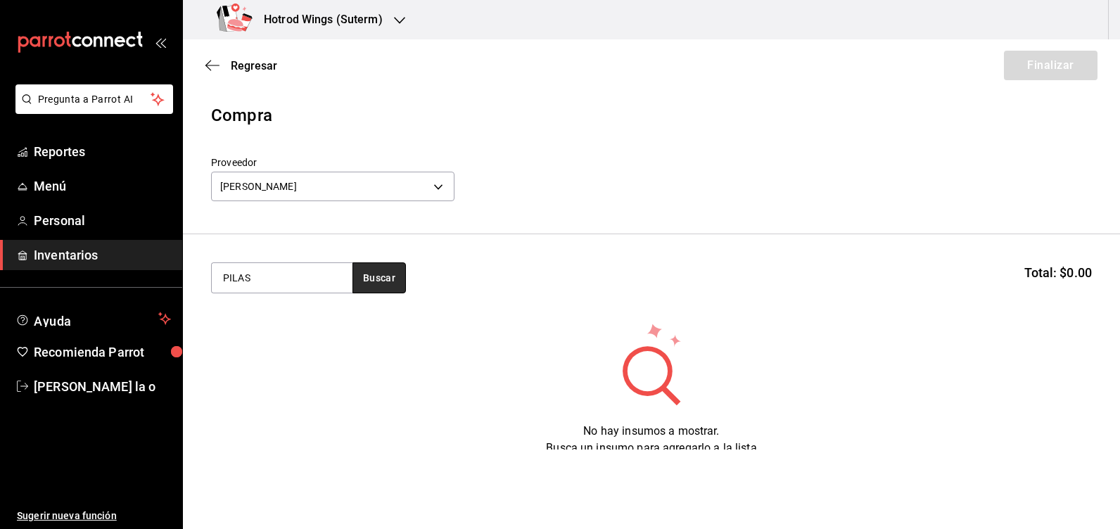
click at [379, 277] on button "Buscar" at bounding box center [378, 277] width 53 height 31
click at [293, 278] on input "PILAS" at bounding box center [282, 278] width 141 height 30
click at [388, 271] on button "Buscar" at bounding box center [378, 277] width 53 height 31
type input "P"
type input "GENERAL"
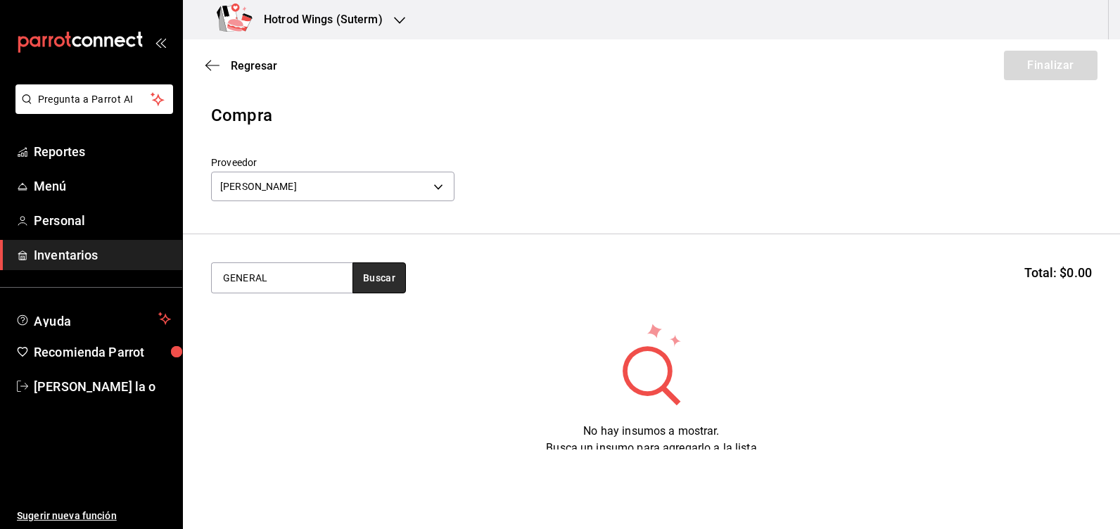
click at [388, 271] on button "Buscar" at bounding box center [378, 277] width 53 height 31
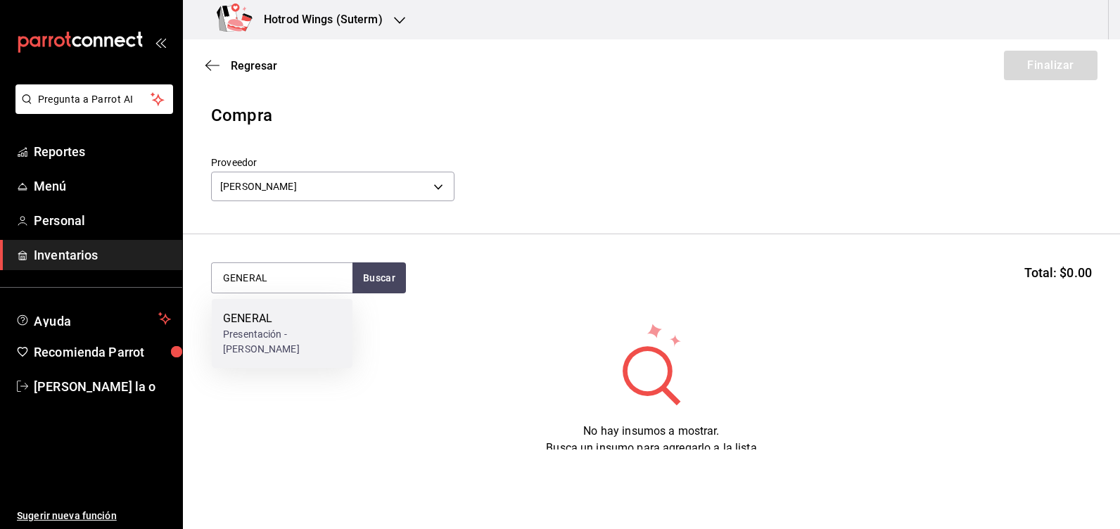
click at [267, 331] on div "Presentación - [PERSON_NAME]" at bounding box center [282, 342] width 118 height 30
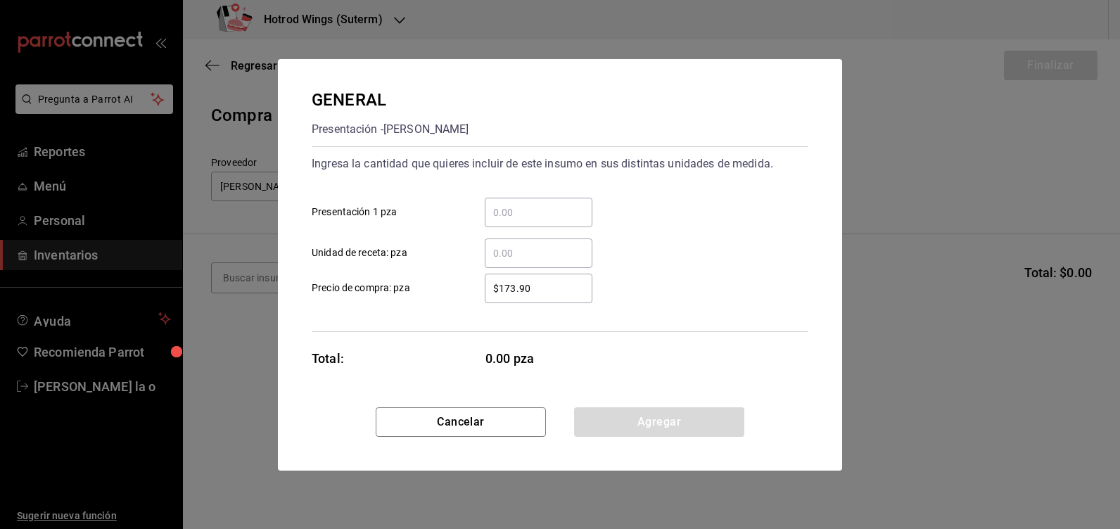
click at [536, 208] on input "​ Presentación 1 pza" at bounding box center [539, 212] width 108 height 17
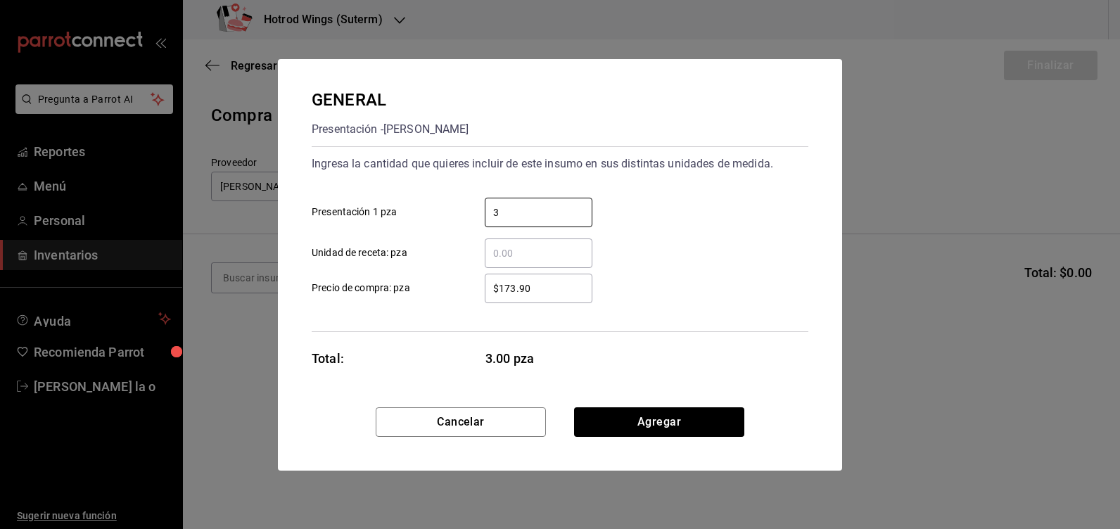
type input "3"
click at [543, 286] on input "$173.90" at bounding box center [539, 288] width 108 height 17
type input "$1"
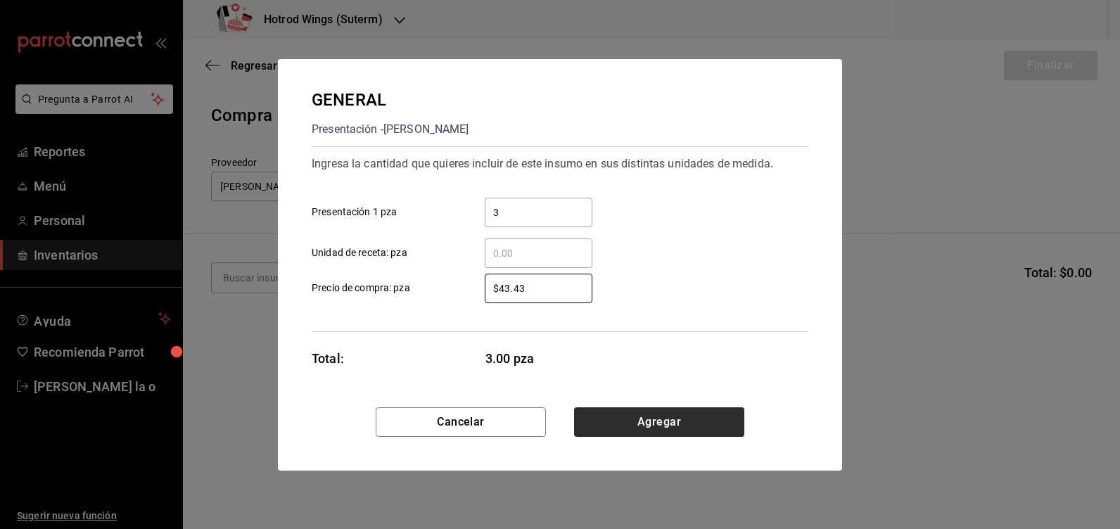
type input "$43.43"
click at [653, 421] on button "Agregar" at bounding box center [659, 422] width 170 height 30
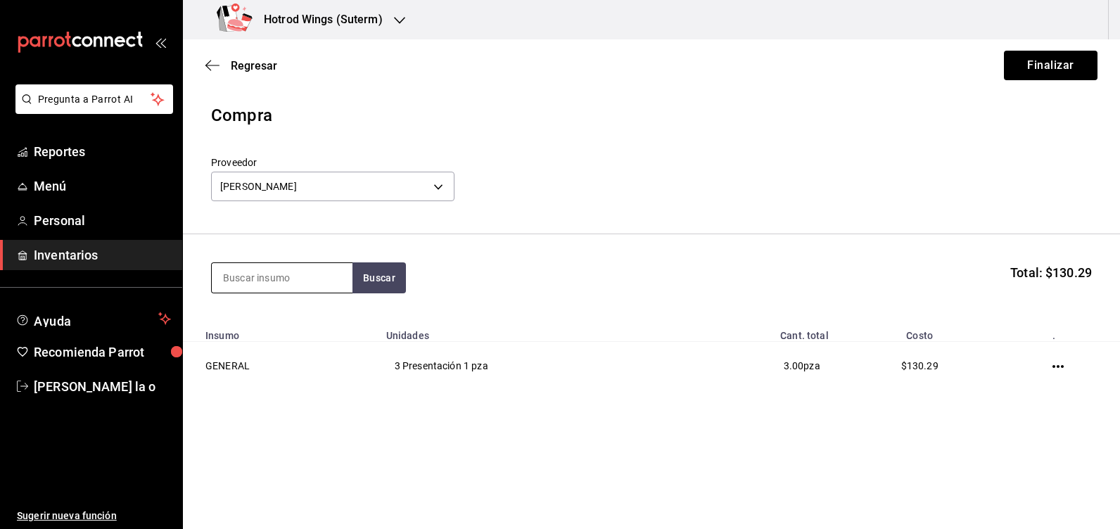
click at [236, 271] on input at bounding box center [282, 278] width 141 height 30
type input "TRAPEA"
click at [383, 284] on button "Buscar" at bounding box center [378, 277] width 53 height 31
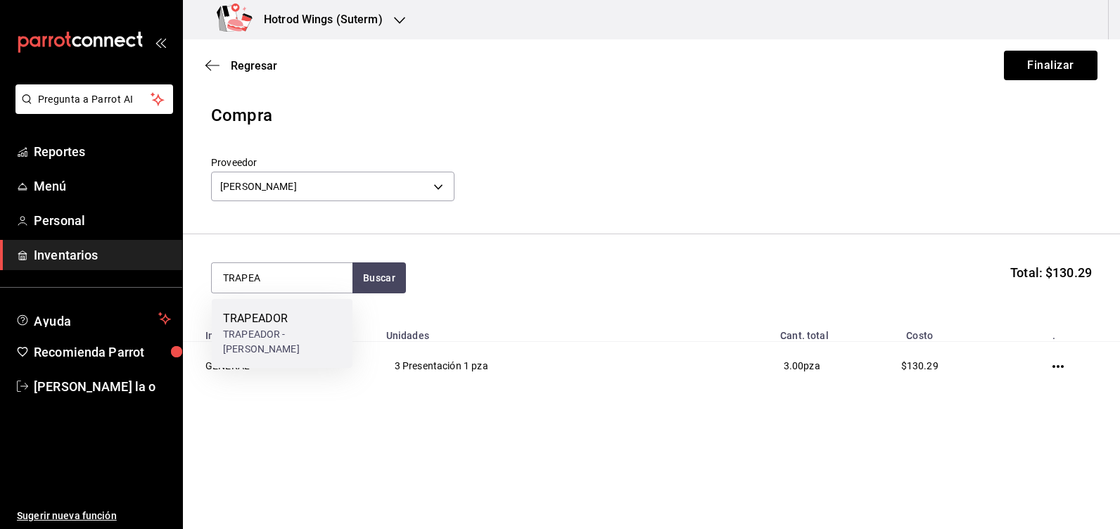
click at [291, 328] on div "TRAPEADOR - [PERSON_NAME]" at bounding box center [282, 342] width 118 height 30
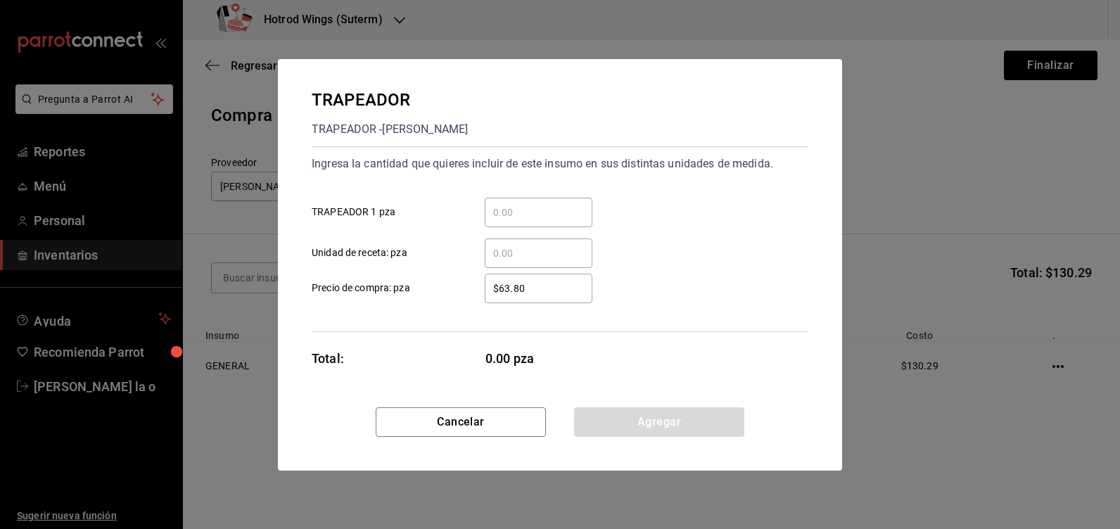
click at [499, 216] on input "​ TRAPEADOR 1 pza" at bounding box center [539, 212] width 108 height 17
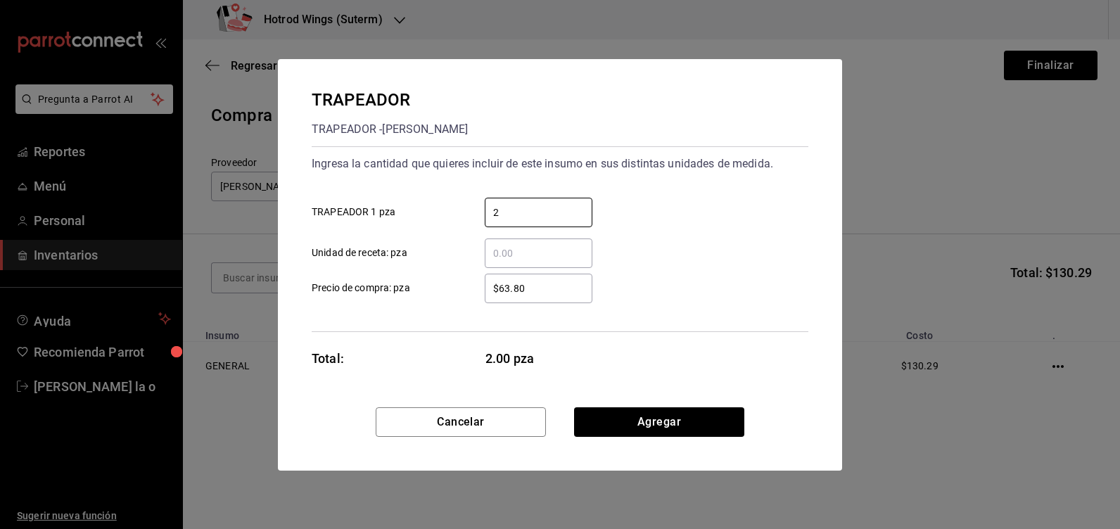
type input "2"
click at [525, 283] on input "$63.80" at bounding box center [539, 288] width 108 height 17
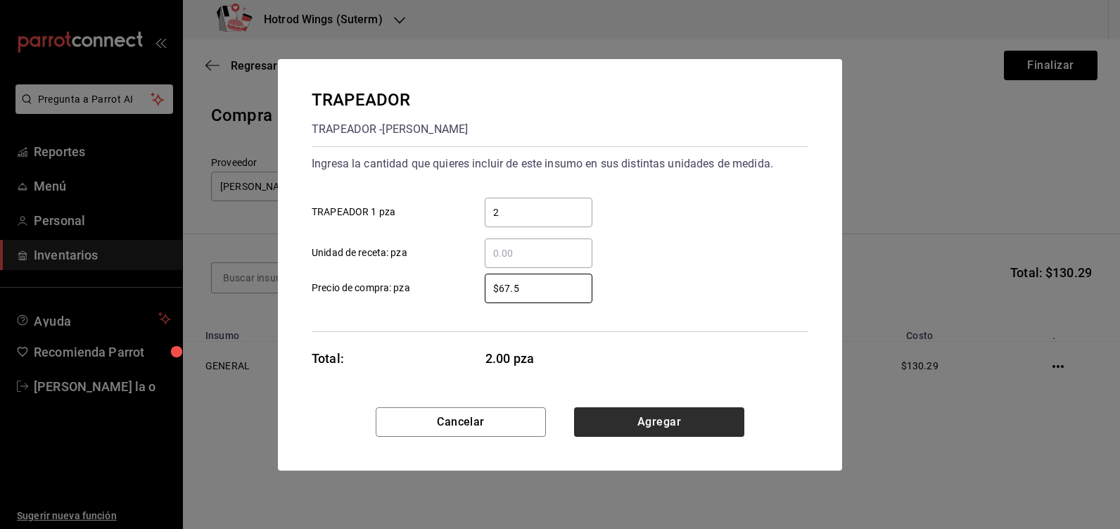
type input "$67.5"
drag, startPoint x: 633, startPoint y: 423, endPoint x: 645, endPoint y: 419, distance: 12.5
click at [645, 419] on button "Agregar" at bounding box center [659, 422] width 170 height 30
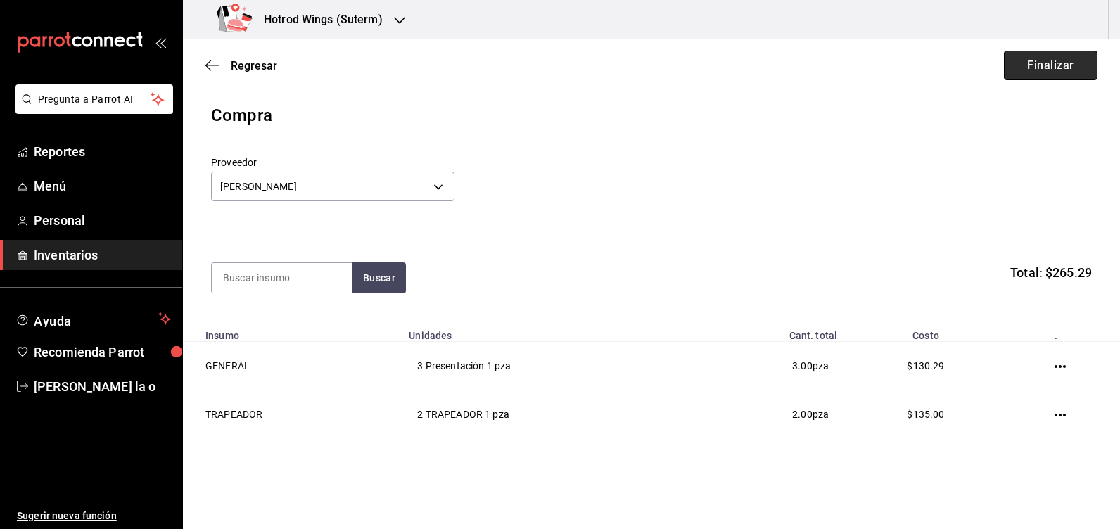
click at [1059, 68] on button "Finalizar" at bounding box center [1051, 66] width 94 height 30
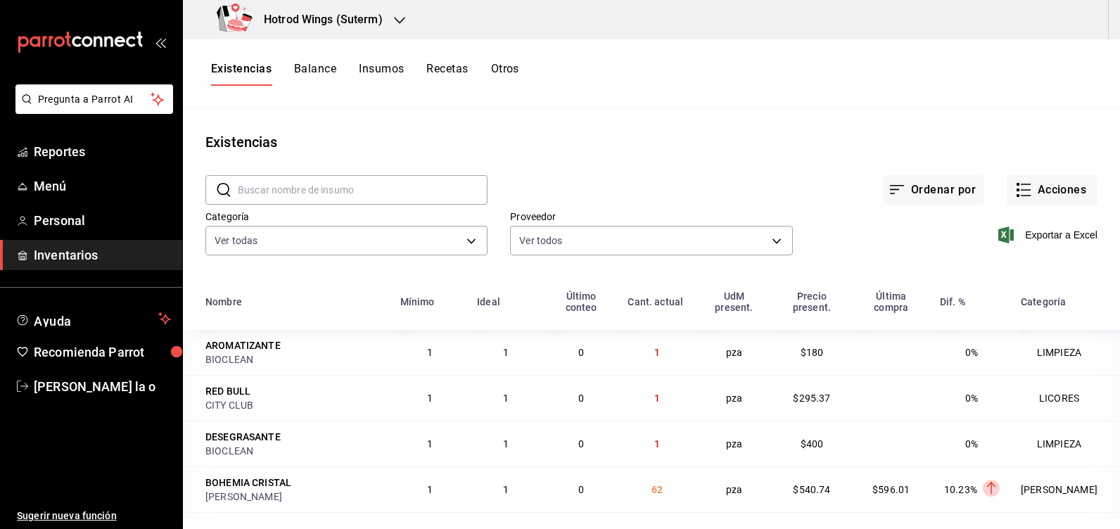
click at [395, 20] on icon "button" at bounding box center [399, 20] width 11 height 11
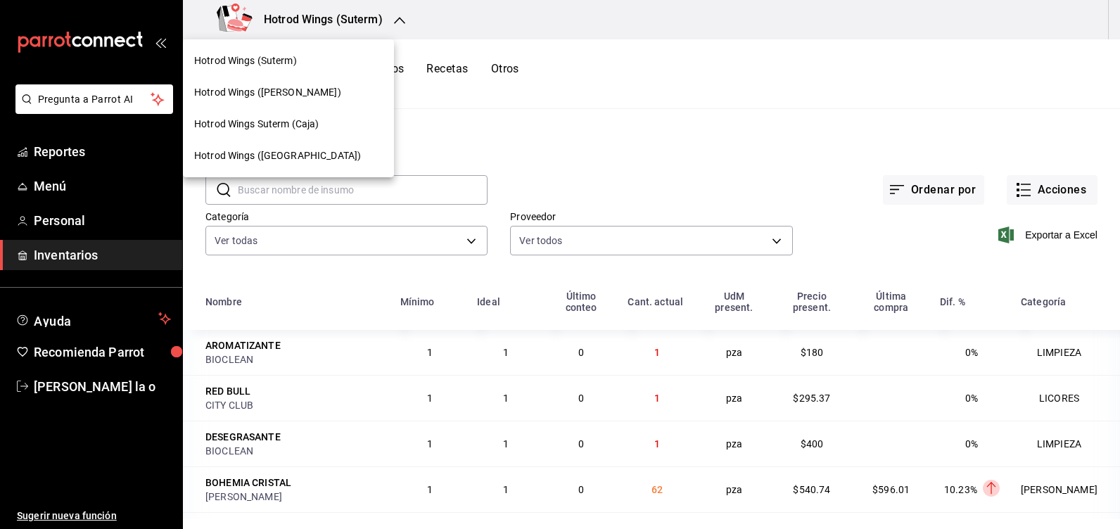
click at [255, 94] on span "Hotrod Wings ([PERSON_NAME])" at bounding box center [267, 92] width 147 height 15
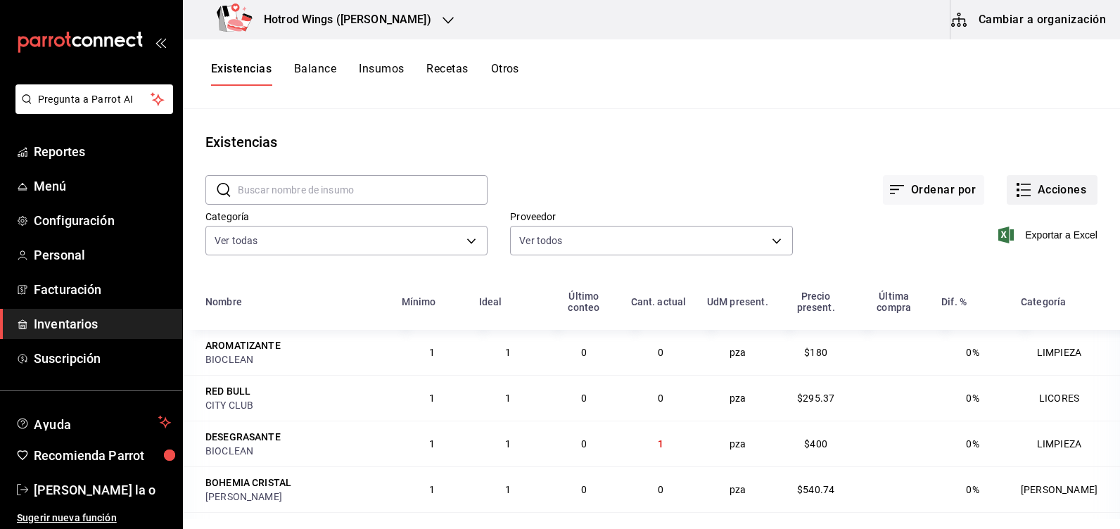
click at [1028, 191] on button "Acciones" at bounding box center [1051, 190] width 91 height 30
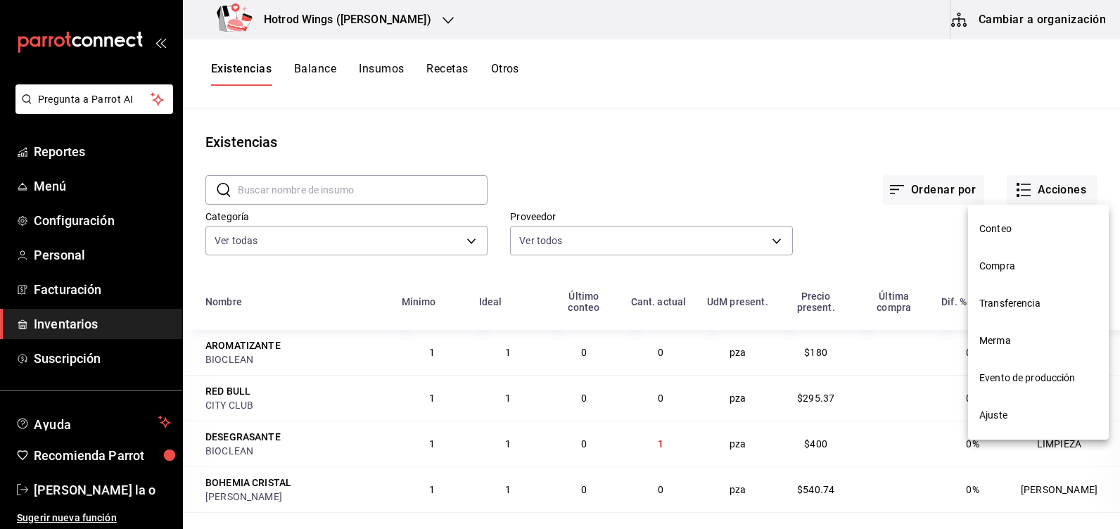
click at [983, 267] on span "Compra" at bounding box center [1038, 266] width 118 height 15
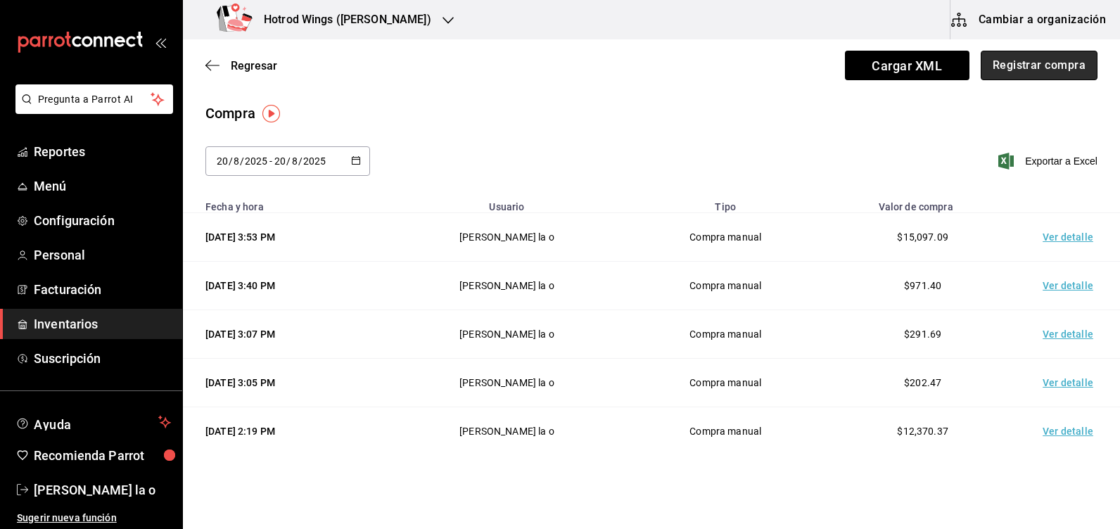
click at [1038, 66] on button "Registrar compra" at bounding box center [1038, 66] width 117 height 30
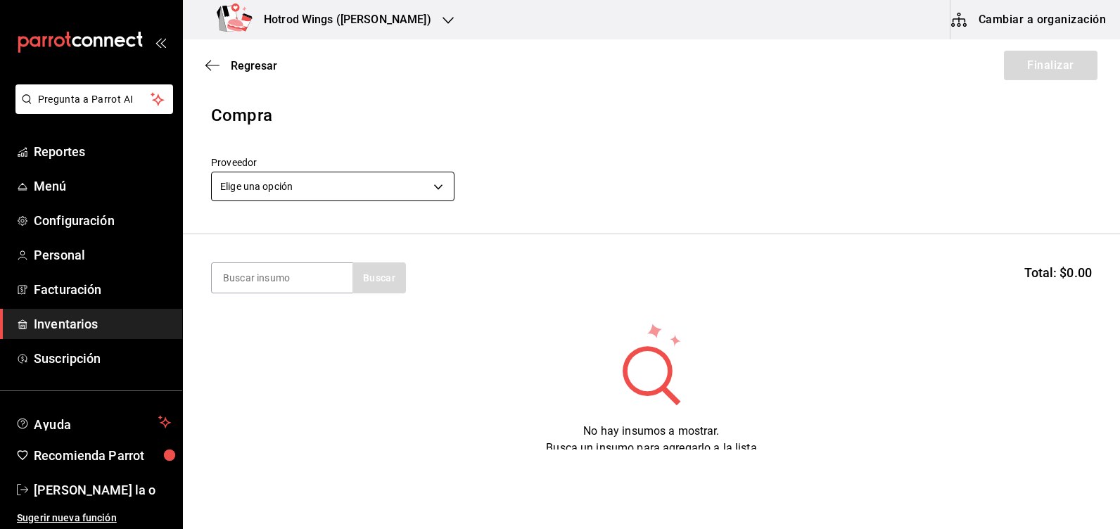
click at [438, 191] on body "Pregunta a Parrot AI Reportes Menú Configuración Personal Facturación Inventari…" at bounding box center [560, 224] width 1120 height 449
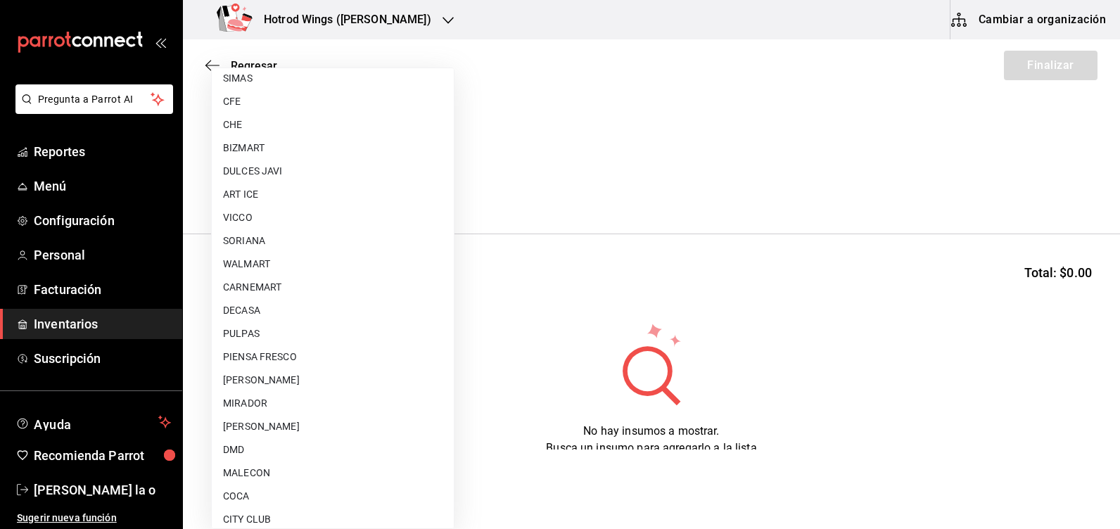
scroll to position [897, 0]
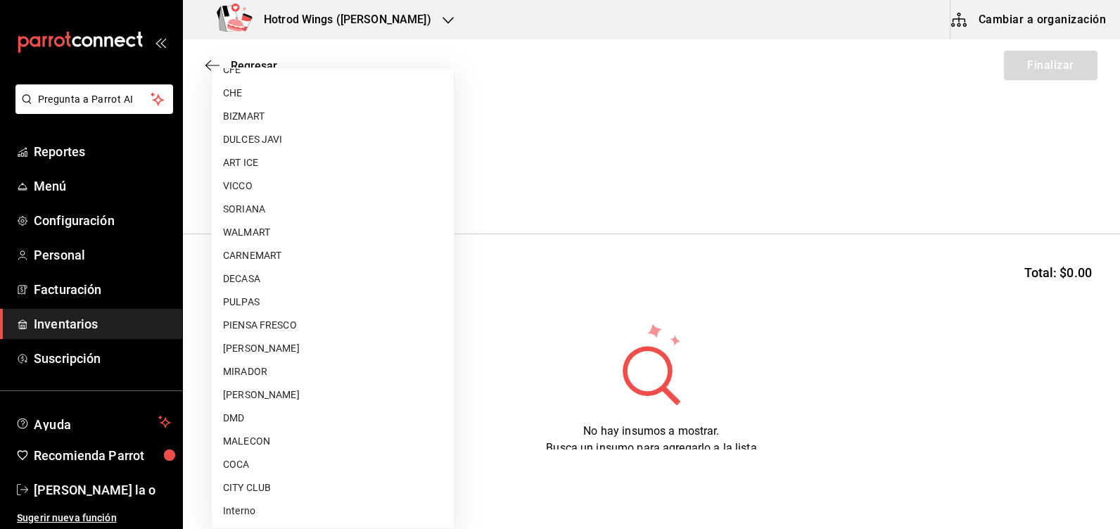
click at [273, 397] on li "[PERSON_NAME]" at bounding box center [333, 394] width 242 height 23
type input "a51b505a-5e76-4510-9174-3b13b390ac3c"
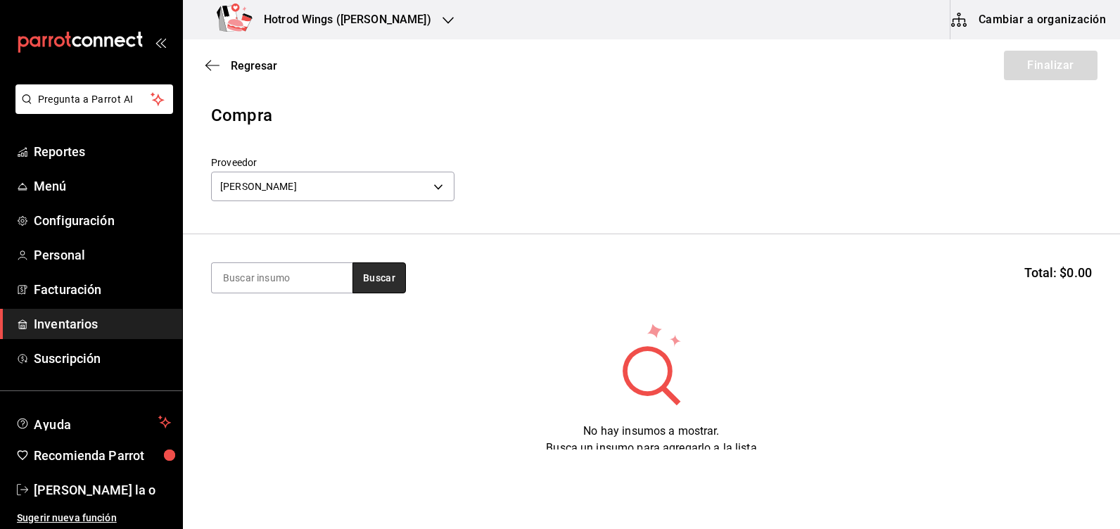
click at [377, 280] on button "Buscar" at bounding box center [378, 277] width 53 height 31
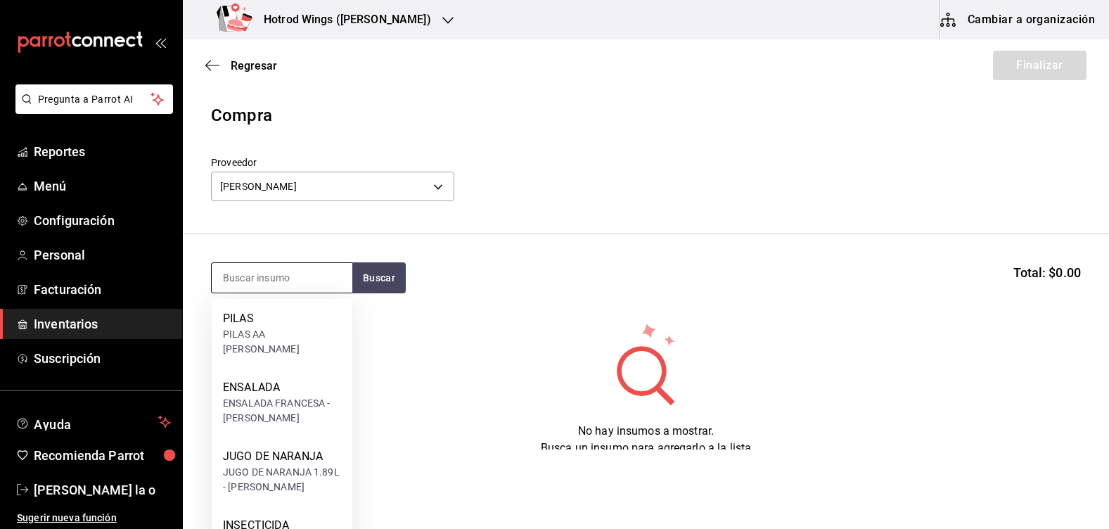
click at [249, 276] on input at bounding box center [282, 278] width 141 height 30
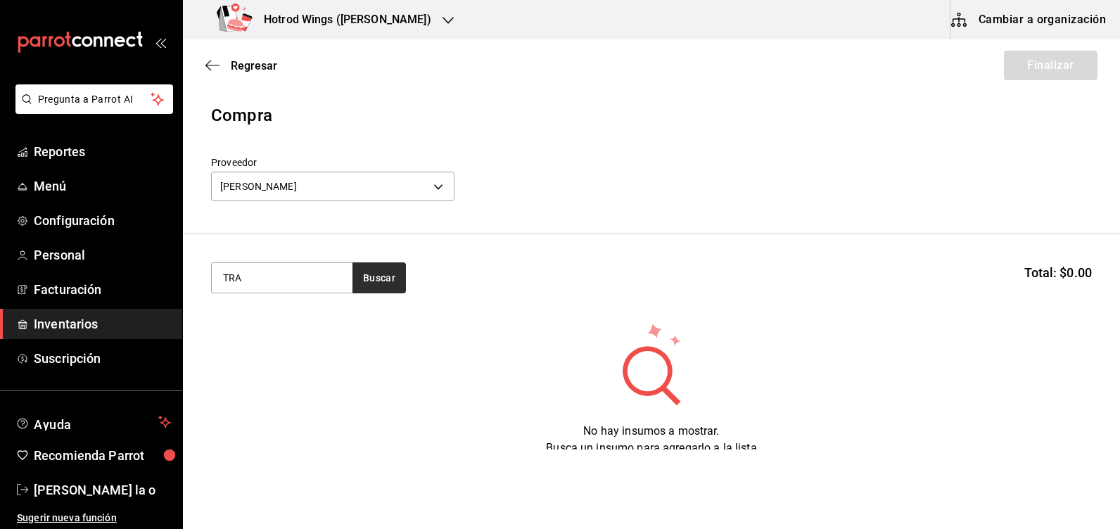
type input "TRA"
click at [377, 276] on button "Buscar" at bounding box center [378, 277] width 53 height 31
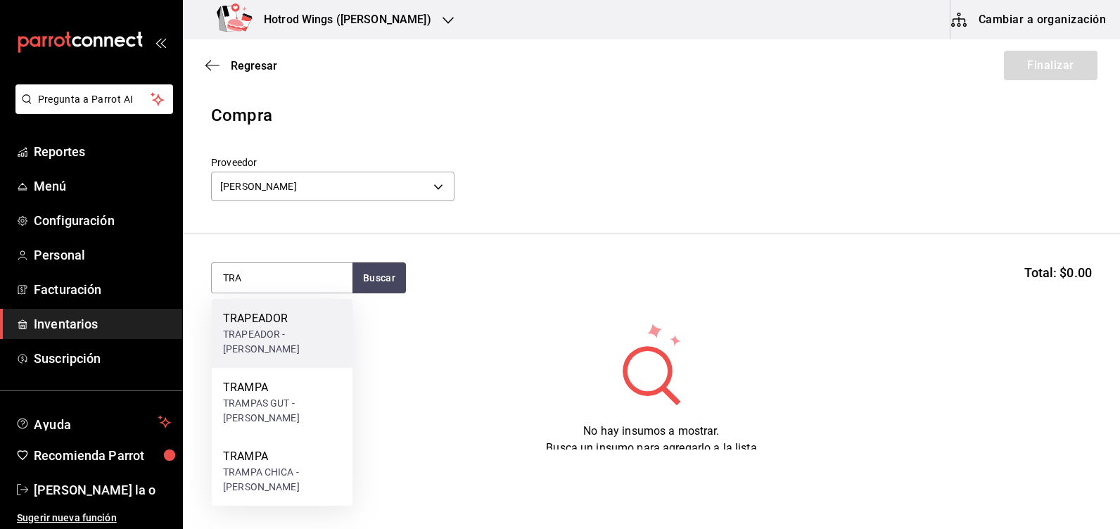
click at [293, 338] on div "TRAPEADOR - [PERSON_NAME]" at bounding box center [282, 342] width 118 height 30
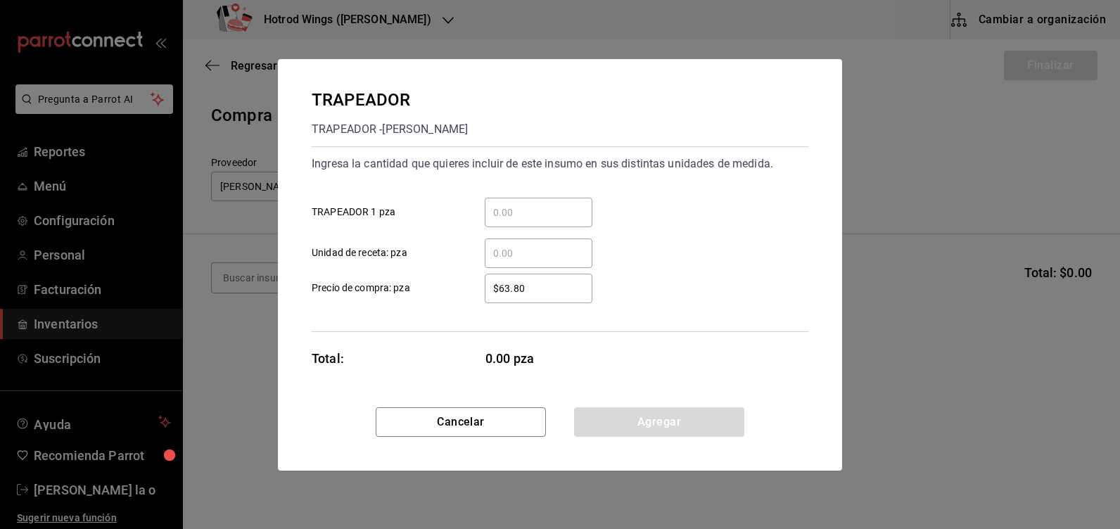
click at [552, 219] on input "​ TRAPEADOR 1 pza" at bounding box center [539, 212] width 108 height 17
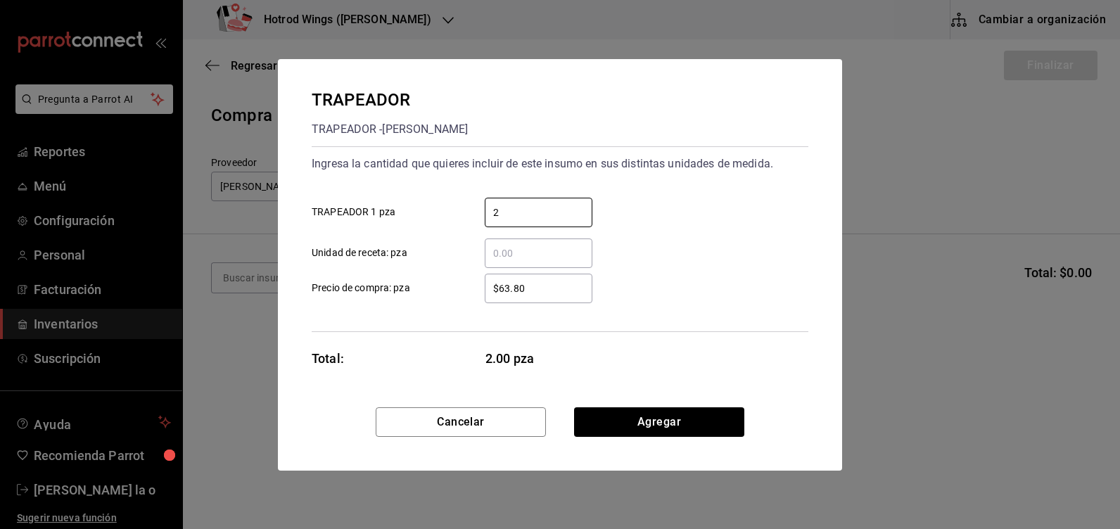
type input "2"
click at [566, 287] on input "$63.80" at bounding box center [539, 288] width 108 height 17
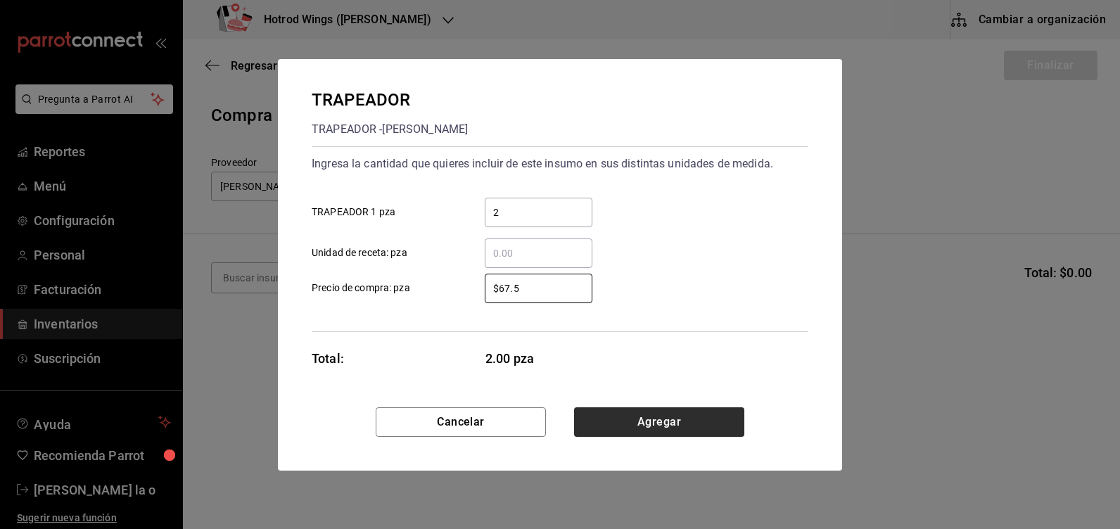
type input "$67.5"
click at [705, 426] on button "Agregar" at bounding box center [659, 422] width 170 height 30
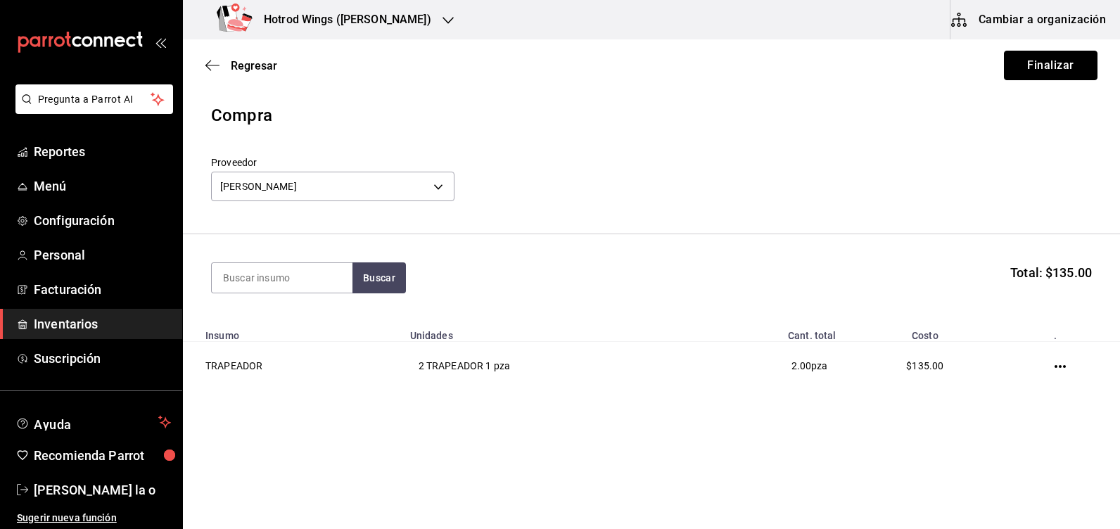
drag, startPoint x: 1054, startPoint y: 67, endPoint x: 1046, endPoint y: 63, distance: 9.1
click at [1051, 65] on button "Finalizar" at bounding box center [1051, 66] width 94 height 30
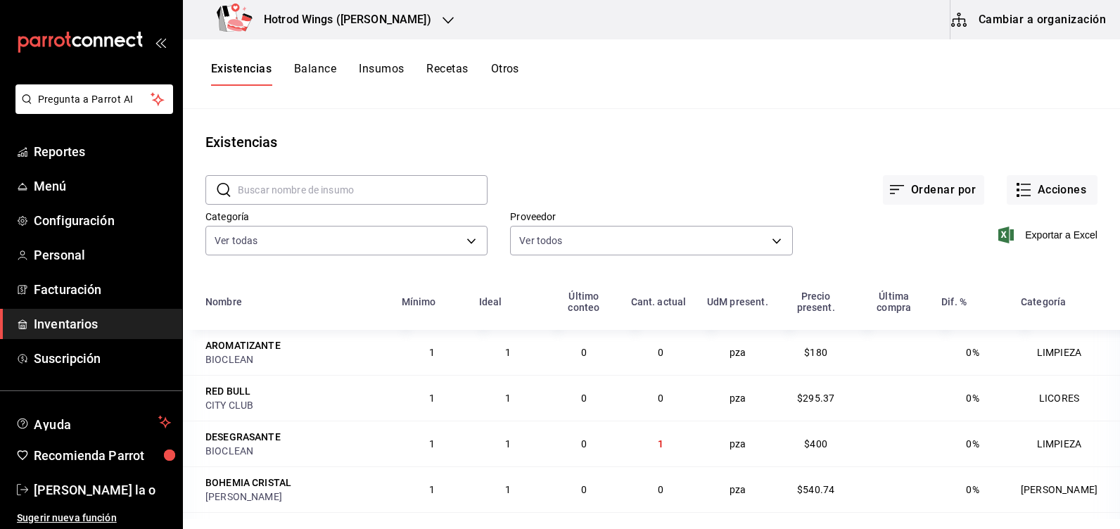
click at [442, 19] on icon "button" at bounding box center [447, 20] width 11 height 11
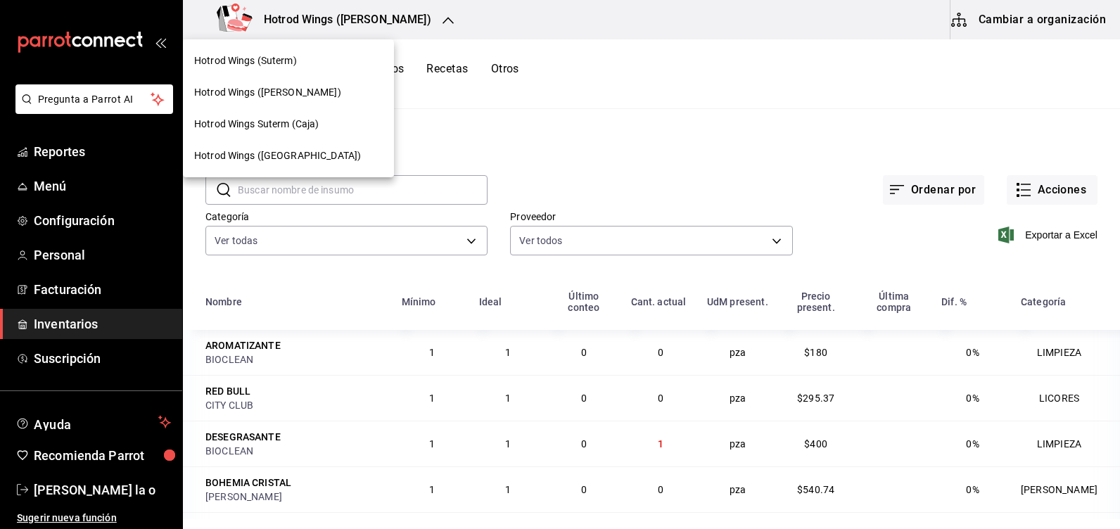
click at [321, 59] on div "Hotrod Wings (Suterm)" at bounding box center [288, 60] width 188 height 15
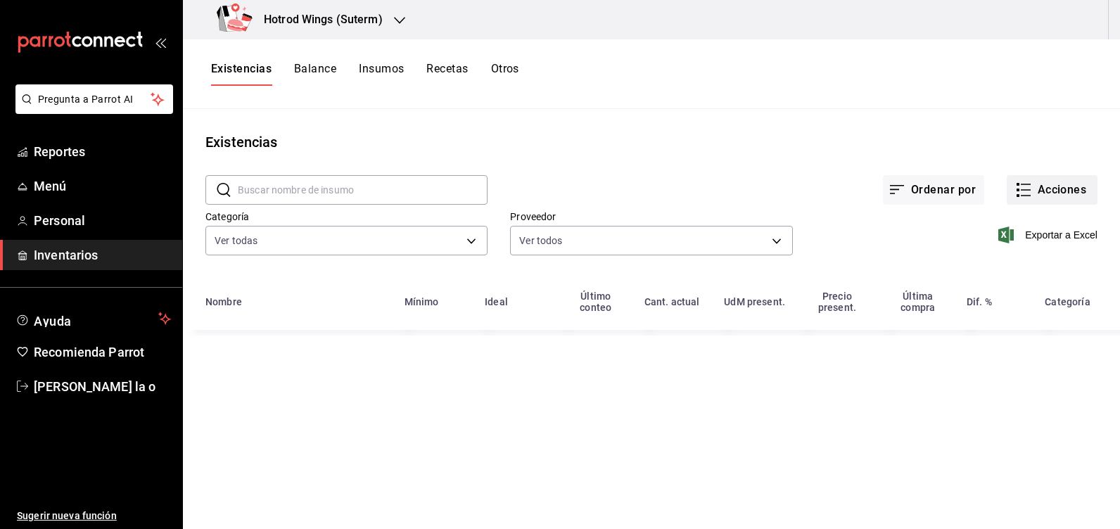
click at [1038, 186] on button "Acciones" at bounding box center [1051, 190] width 91 height 30
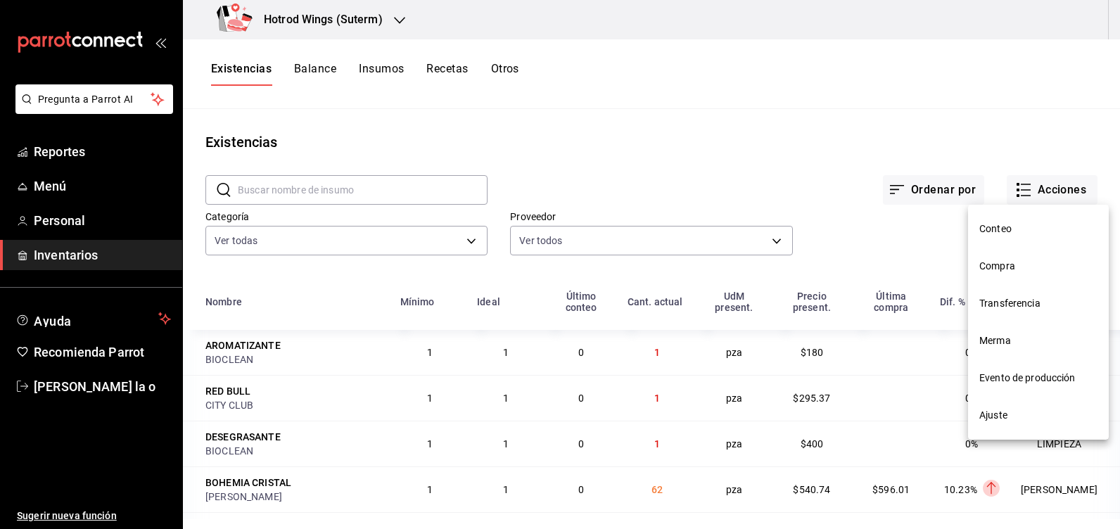
click at [1044, 269] on span "Compra" at bounding box center [1038, 266] width 118 height 15
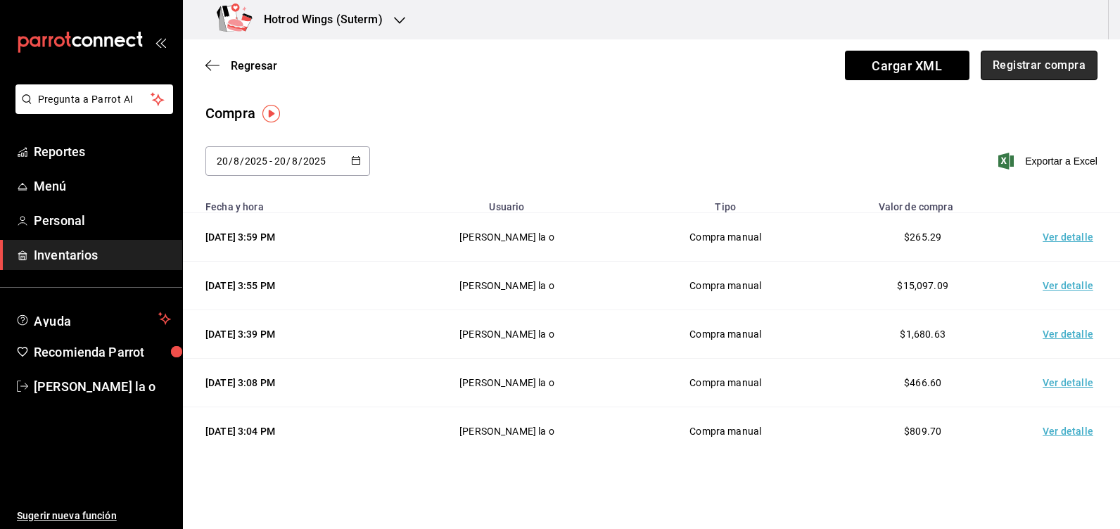
click at [1049, 73] on button "Registrar compra" at bounding box center [1038, 66] width 117 height 30
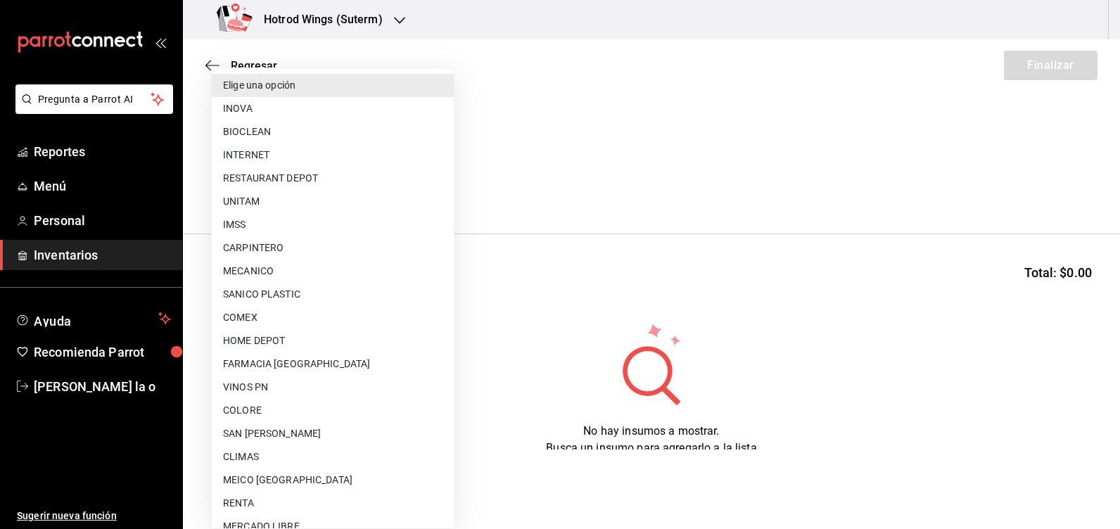
click at [437, 184] on body "Pregunta a Parrot AI Reportes Menú Personal Inventarios Ayuda Recomienda Parrot…" at bounding box center [560, 224] width 1120 height 449
click at [249, 128] on li "BIOCLEAN" at bounding box center [333, 131] width 242 height 23
type input "6fde4368-5ac6-4871-b6e8-976adcb2971e"
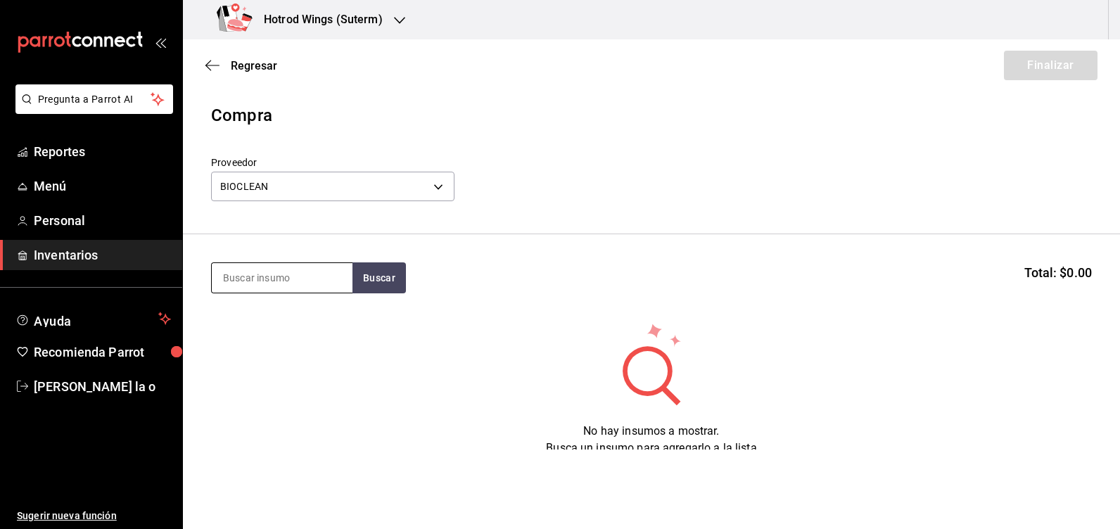
click at [243, 281] on input at bounding box center [282, 278] width 141 height 30
type input "DESE"
click at [378, 267] on button "Buscar" at bounding box center [378, 277] width 53 height 31
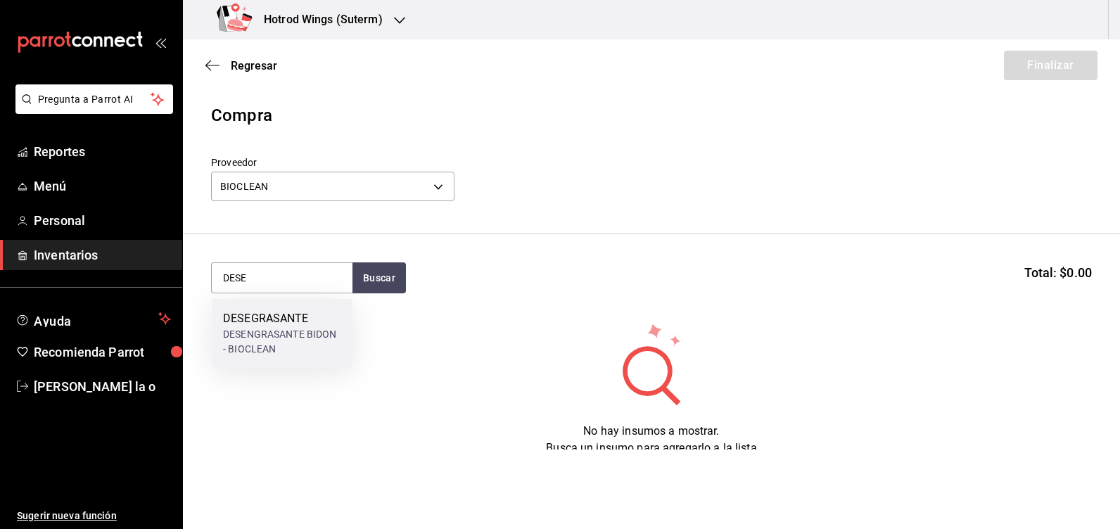
click at [283, 335] on div "DESENGRASANTE BIDON - BIOCLEAN" at bounding box center [282, 342] width 118 height 30
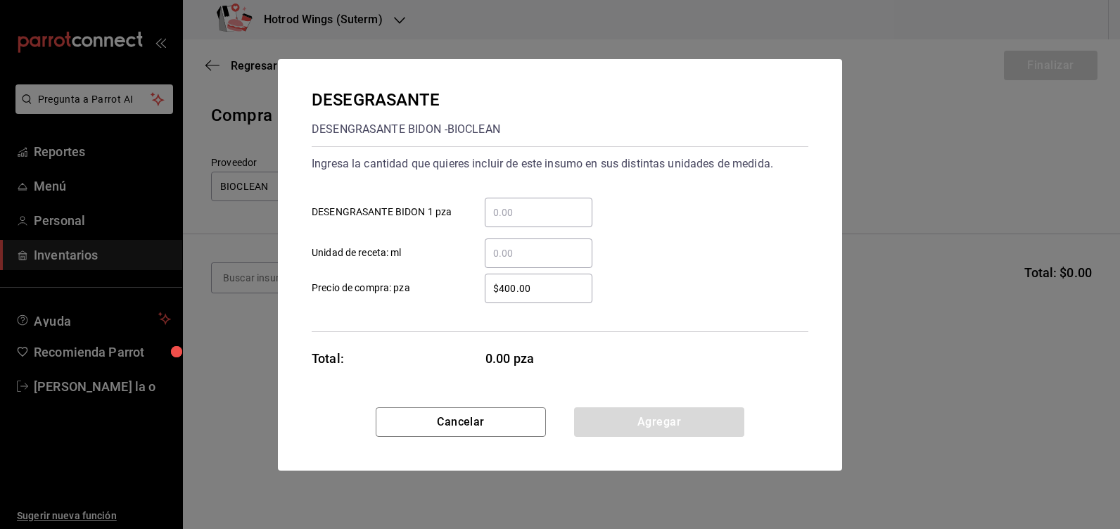
click at [504, 217] on input "​ DESENGRASANTE BIDON 1 pza" at bounding box center [539, 212] width 108 height 17
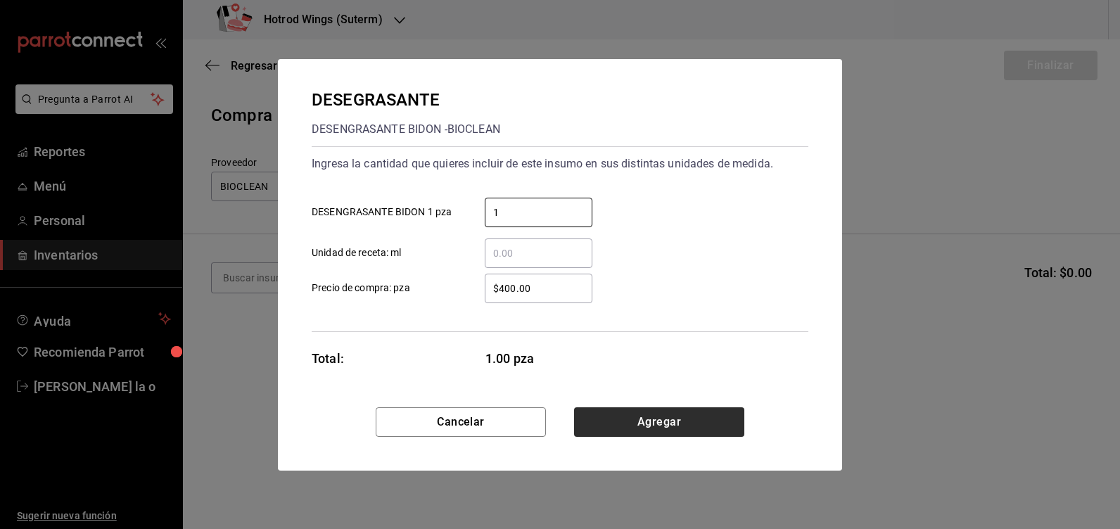
type input "1"
click at [684, 420] on button "Agregar" at bounding box center [659, 422] width 170 height 30
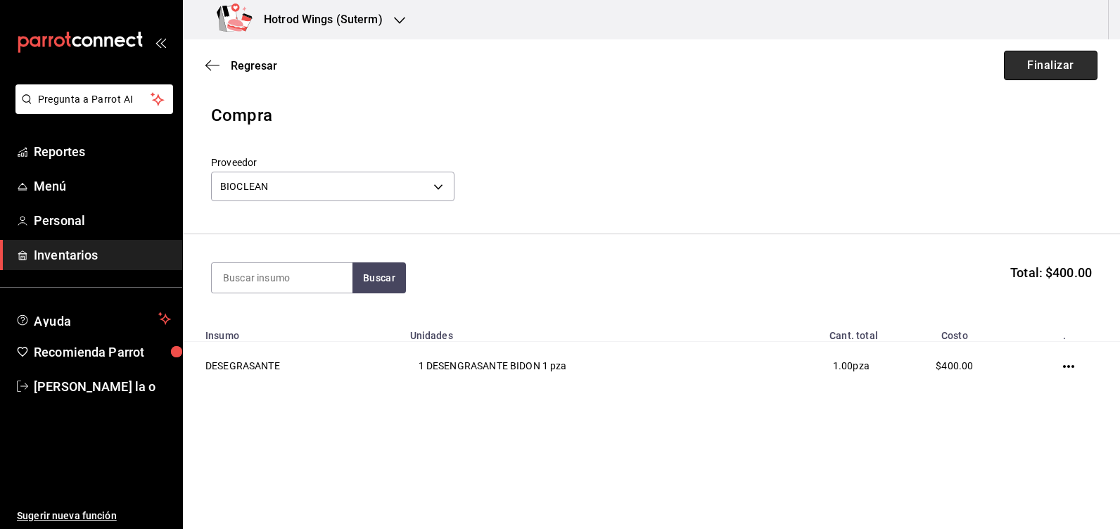
click at [1064, 60] on button "Finalizar" at bounding box center [1051, 66] width 94 height 30
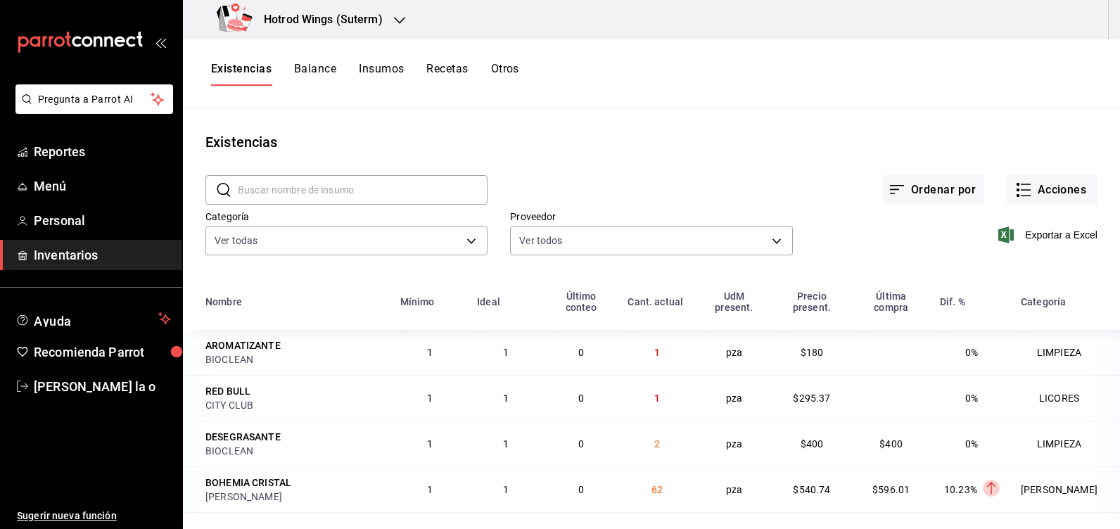
click at [718, 81] on div "Existencias Balance Insumos Recetas Otros" at bounding box center [651, 74] width 937 height 24
click at [620, 160] on div "Ordenar por Acciones" at bounding box center [792, 179] width 610 height 52
click at [680, 168] on div "Ordenar por Acciones" at bounding box center [792, 179] width 610 height 52
click at [1026, 189] on button "Acciones" at bounding box center [1051, 190] width 91 height 30
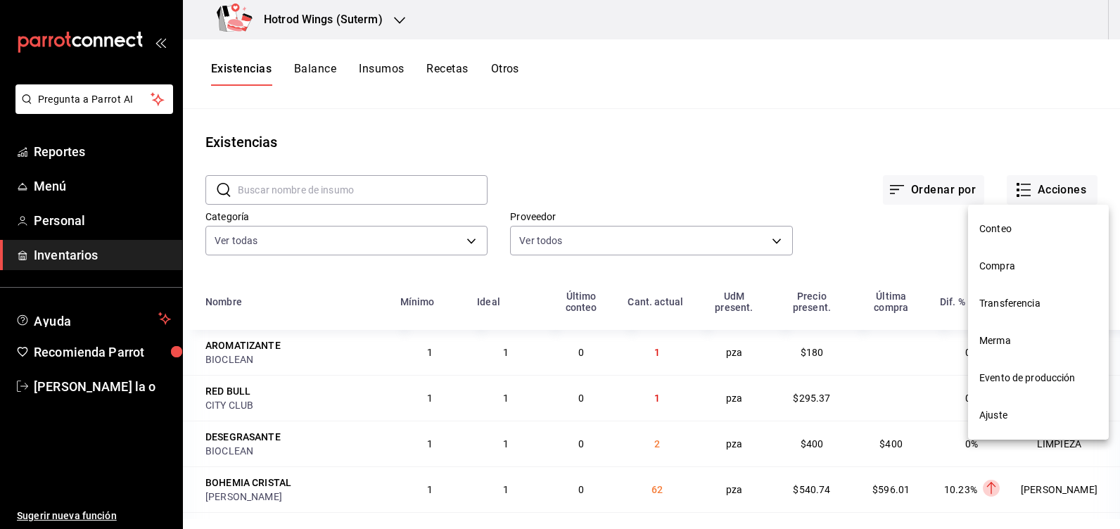
click at [987, 262] on span "Compra" at bounding box center [1038, 266] width 118 height 15
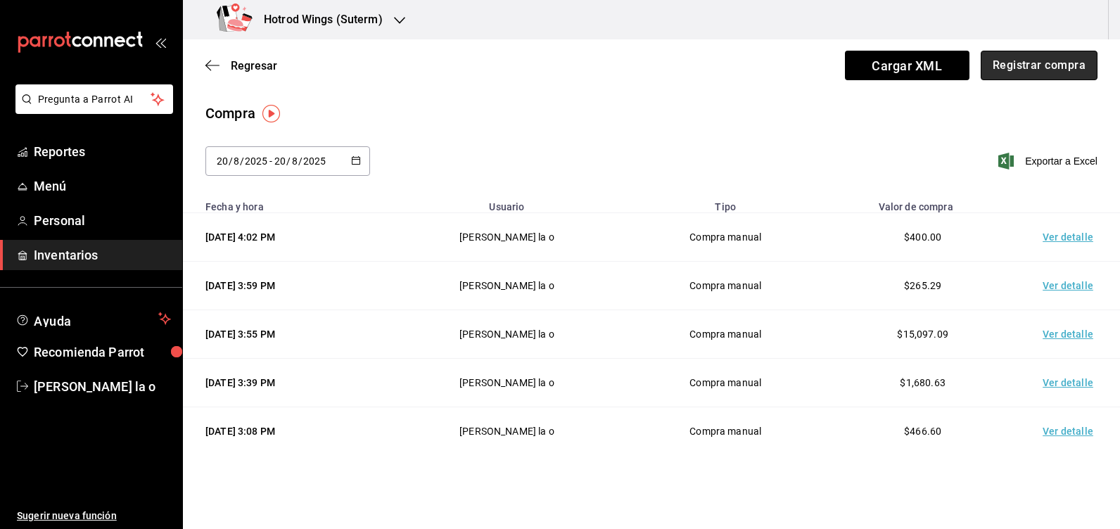
click at [1028, 70] on button "Registrar compra" at bounding box center [1038, 66] width 117 height 30
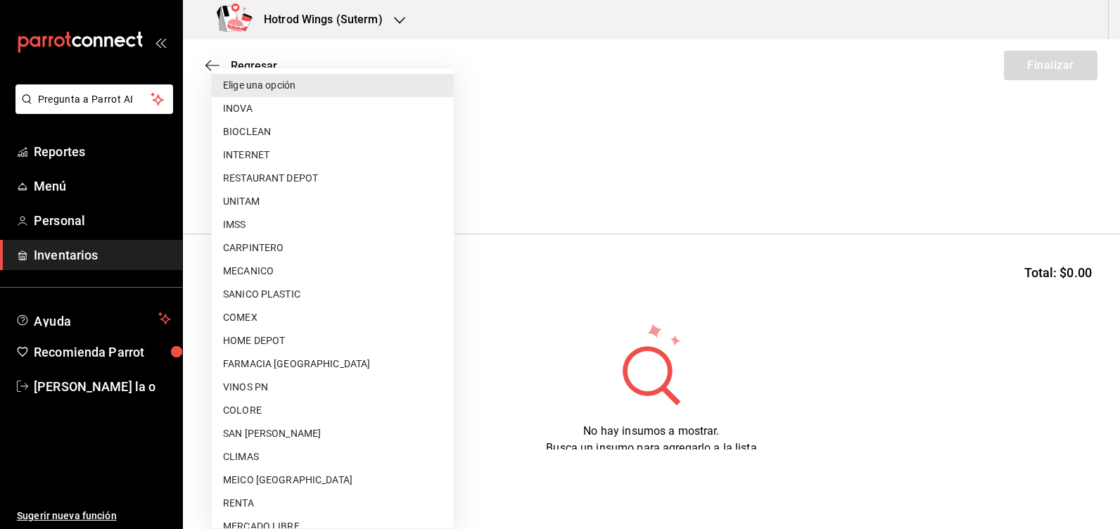
click at [443, 188] on body "Pregunta a Parrot AI Reportes Menú Personal Inventarios Ayuda Recomienda Parrot…" at bounding box center [560, 224] width 1120 height 449
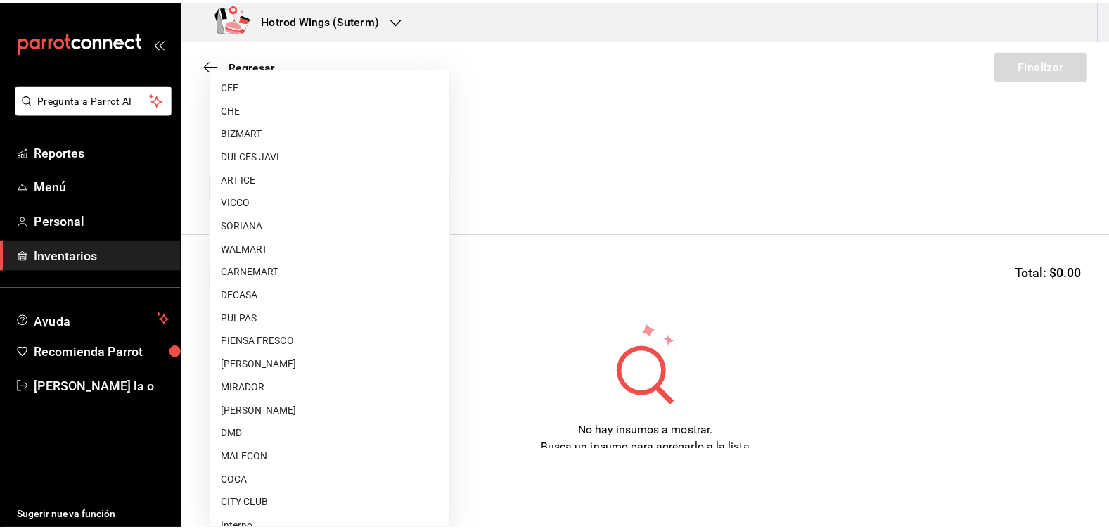
scroll to position [897, 0]
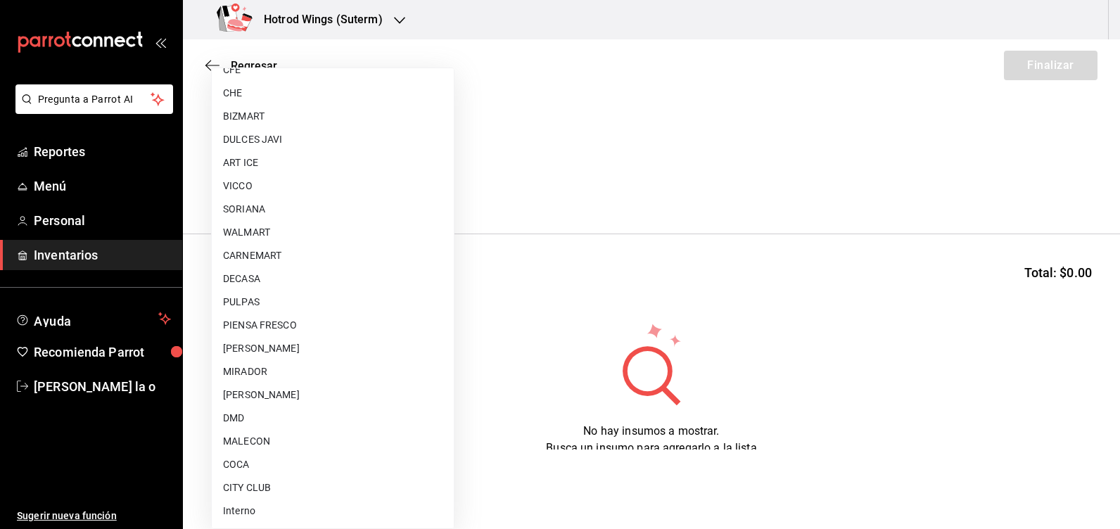
click at [238, 461] on li "COCA" at bounding box center [333, 464] width 242 height 23
type input "7105a62e-4c94-412f-9cd6-1a31d4907a40"
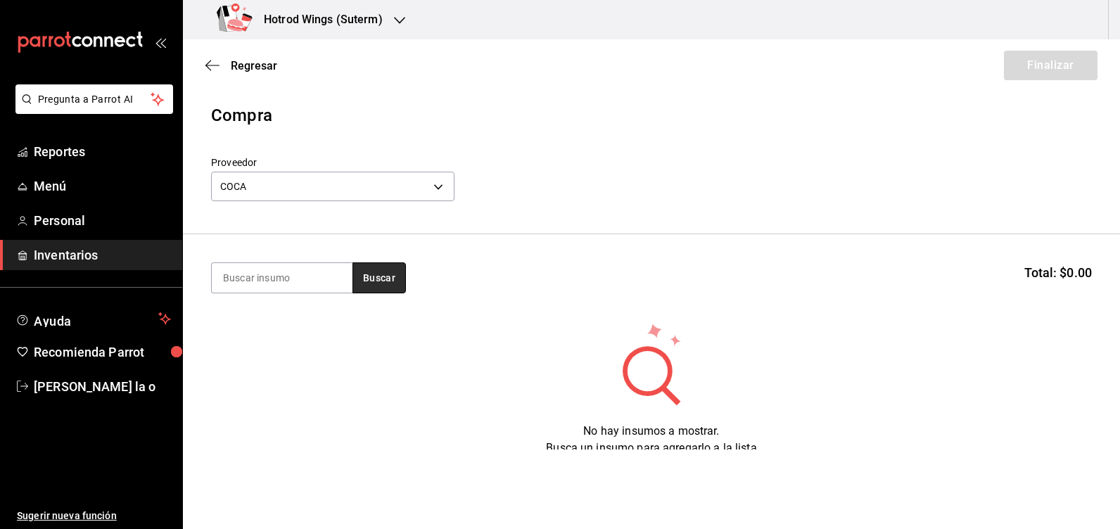
click at [378, 277] on button "Buscar" at bounding box center [378, 277] width 53 height 31
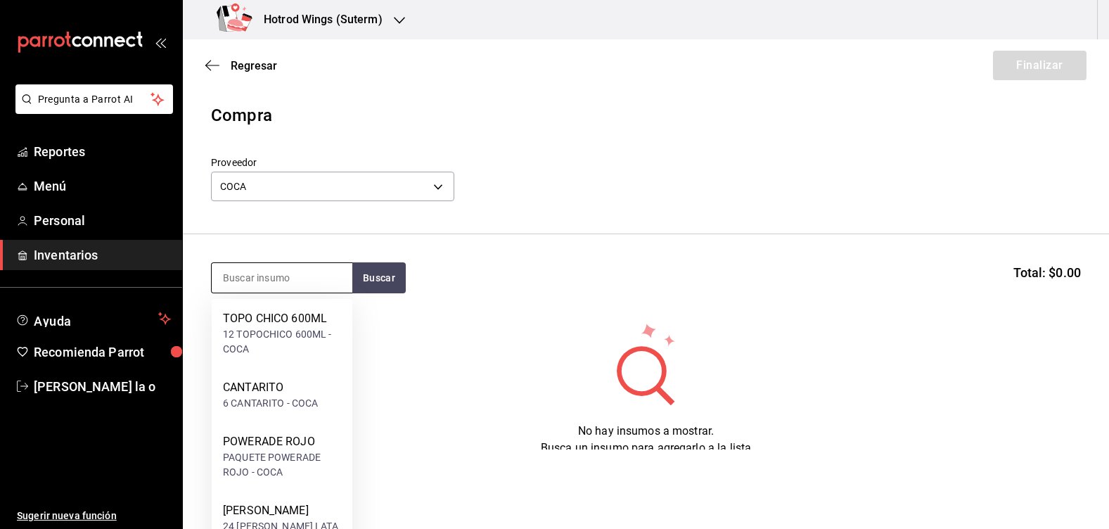
click at [278, 277] on input at bounding box center [282, 278] width 141 height 30
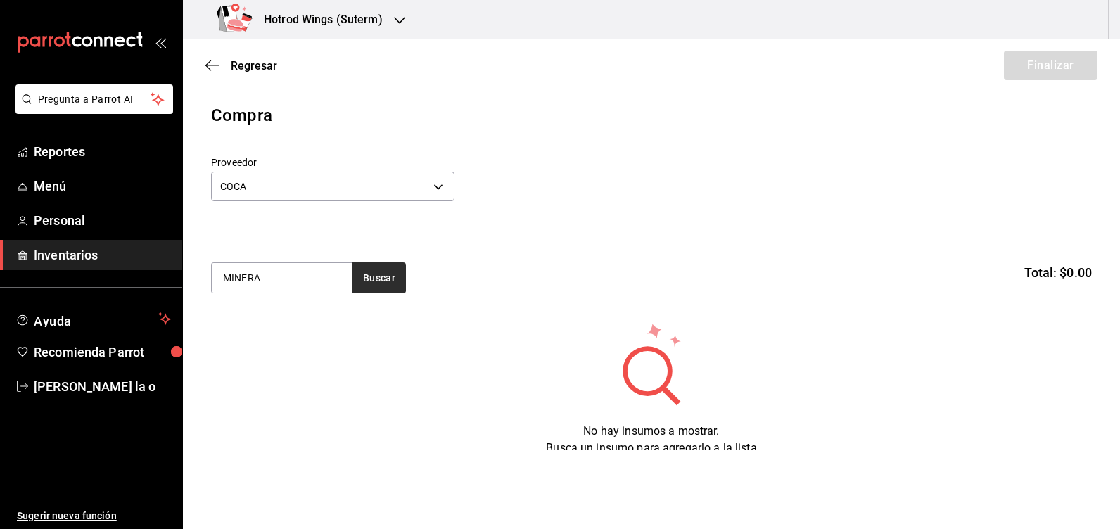
type input "MINERA"
click at [394, 279] on button "Buscar" at bounding box center [378, 277] width 53 height 31
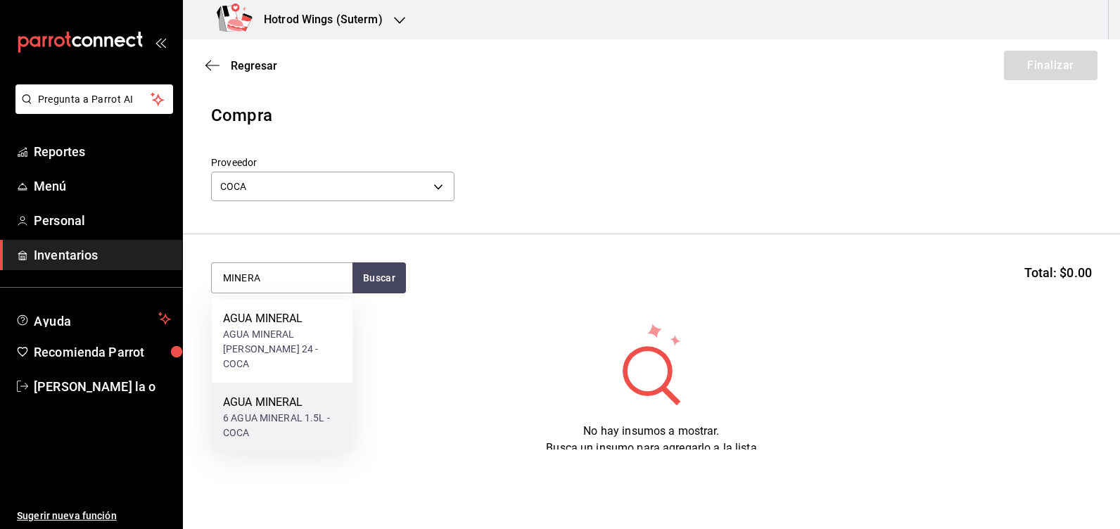
click at [293, 394] on div "AGUA MINERAL" at bounding box center [282, 402] width 118 height 17
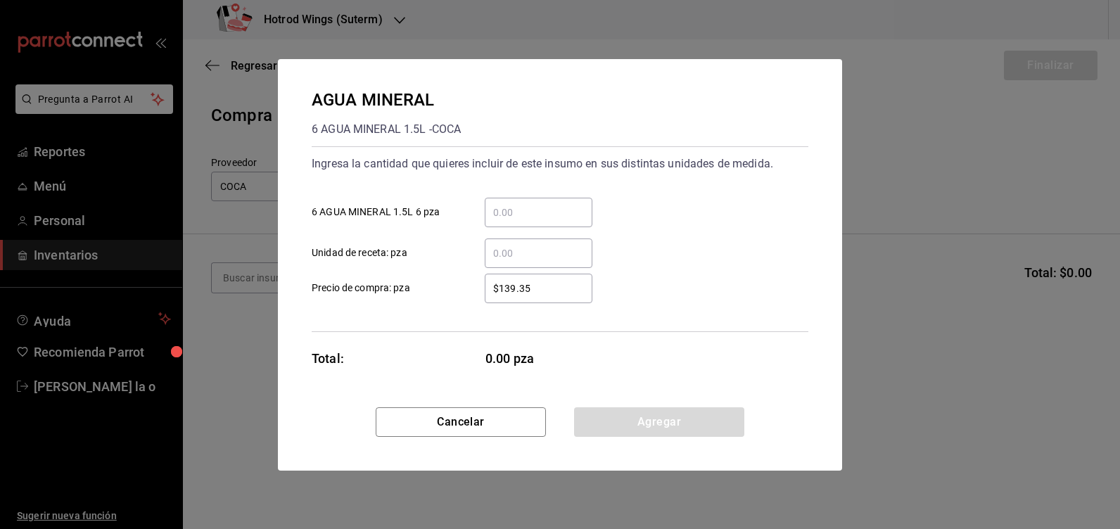
click at [523, 229] on div "​ Unidad de receta: pza" at bounding box center [554, 247] width 508 height 41
click at [523, 217] on input "​ 6 AGUA MINERAL 1.5L 6 pza" at bounding box center [539, 212] width 108 height 17
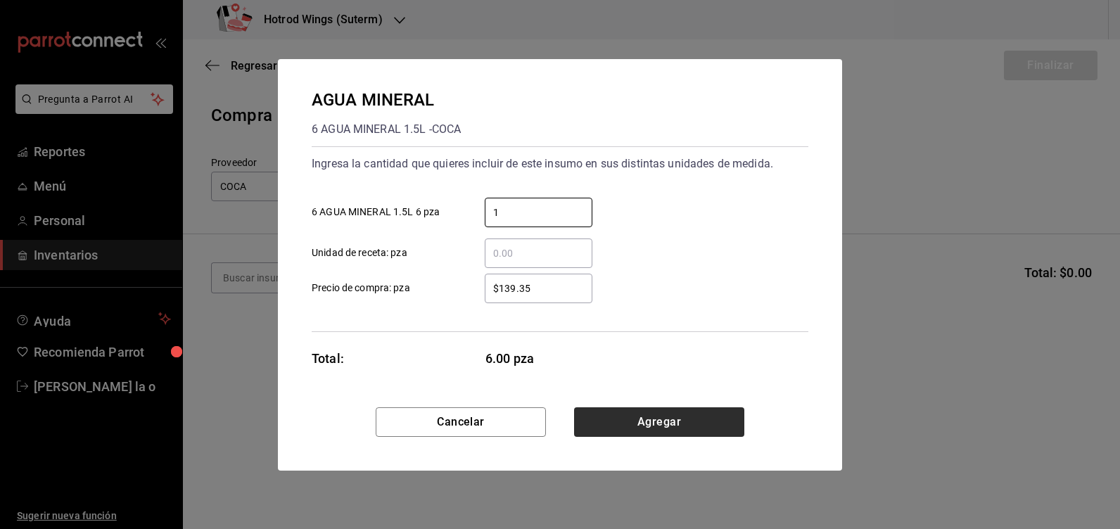
type input "1"
click at [674, 413] on button "Agregar" at bounding box center [659, 422] width 170 height 30
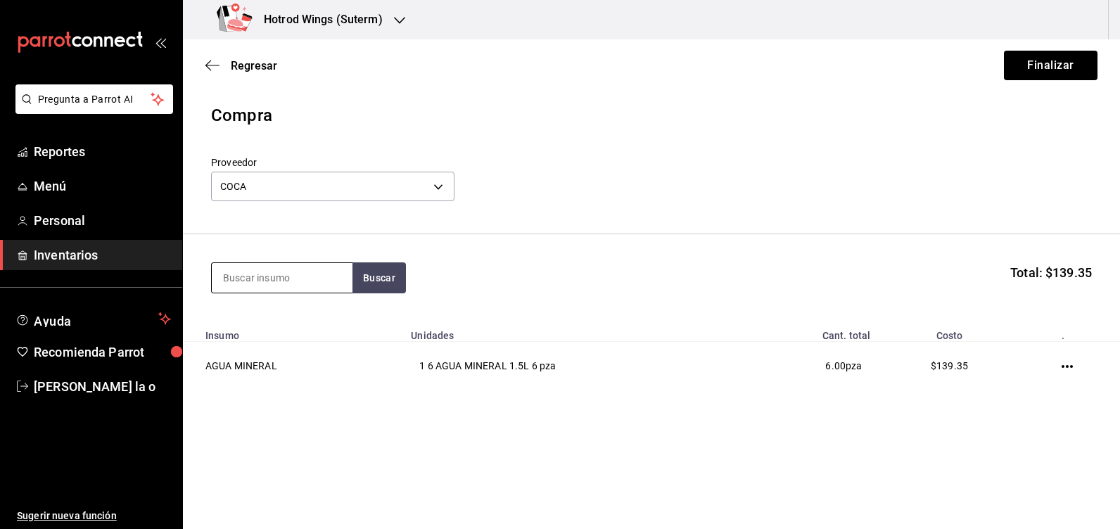
click at [286, 284] on input at bounding box center [282, 278] width 141 height 30
type input "LIMON"
click at [375, 266] on button "Buscar" at bounding box center [378, 277] width 53 height 31
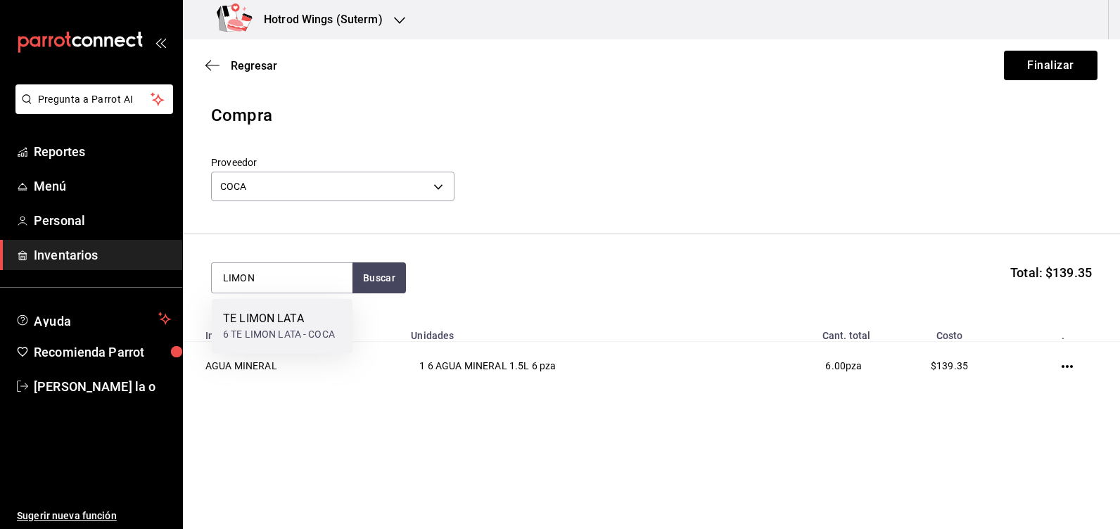
click at [283, 333] on div "6 TE LIMON LATA - COCA" at bounding box center [279, 334] width 112 height 15
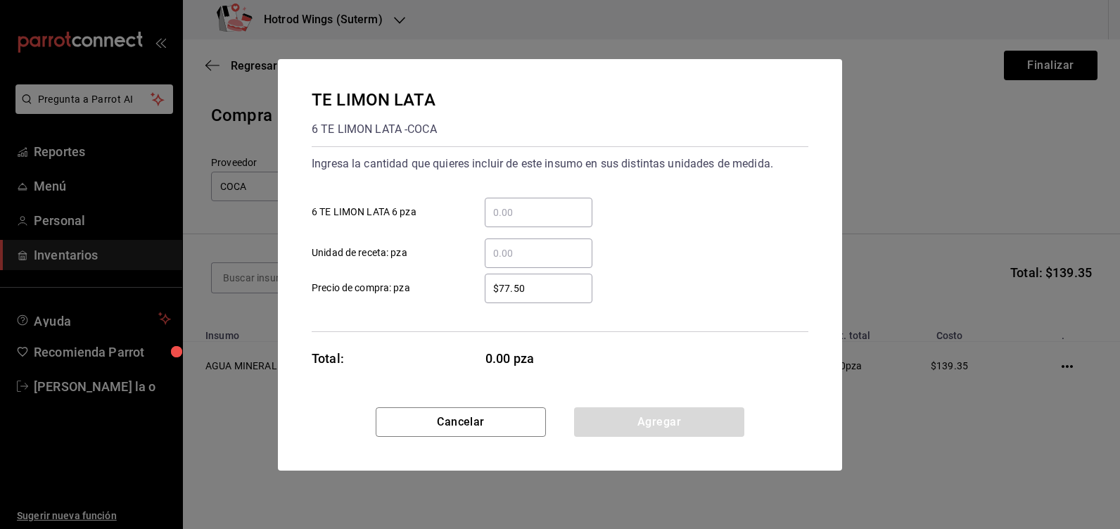
click at [512, 210] on input "​ 6 TE LIMON LATA 6 pza" at bounding box center [539, 212] width 108 height 17
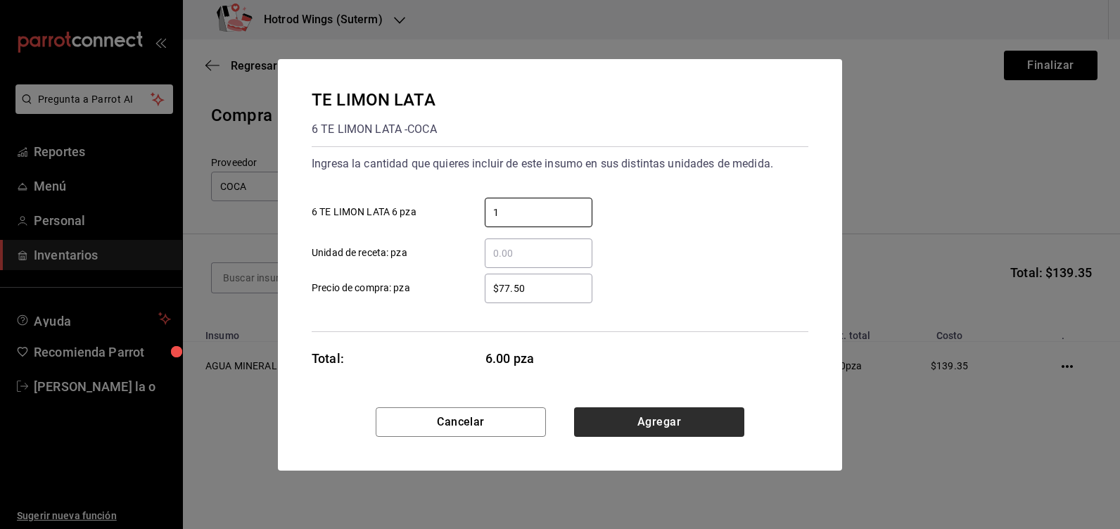
type input "1"
drag, startPoint x: 714, startPoint y: 416, endPoint x: 388, endPoint y: 286, distance: 351.6
click at [712, 416] on button "Agregar" at bounding box center [659, 422] width 170 height 30
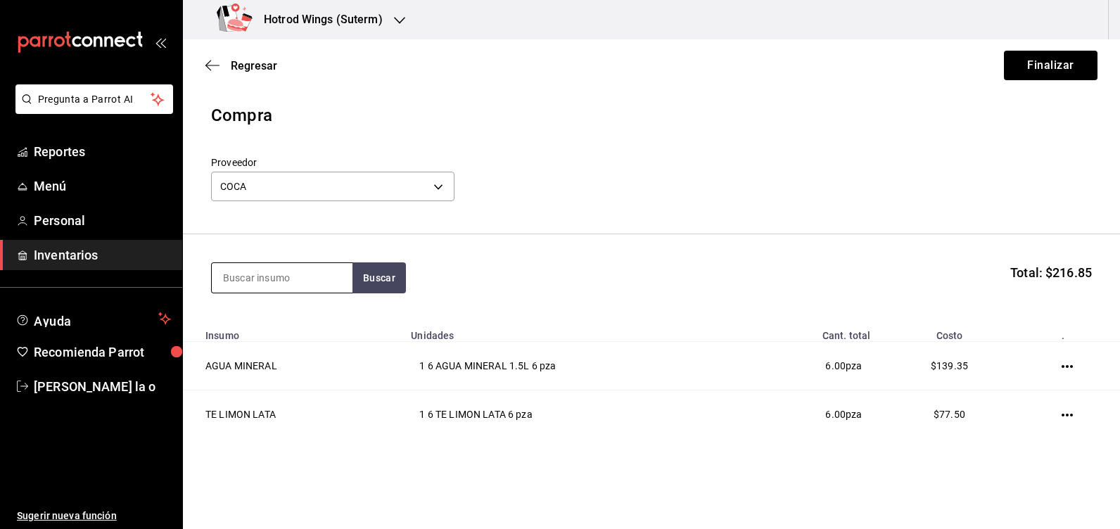
click at [232, 282] on input at bounding box center [282, 278] width 141 height 30
type input "COCA"
click at [375, 276] on button "Buscar" at bounding box center [378, 277] width 53 height 31
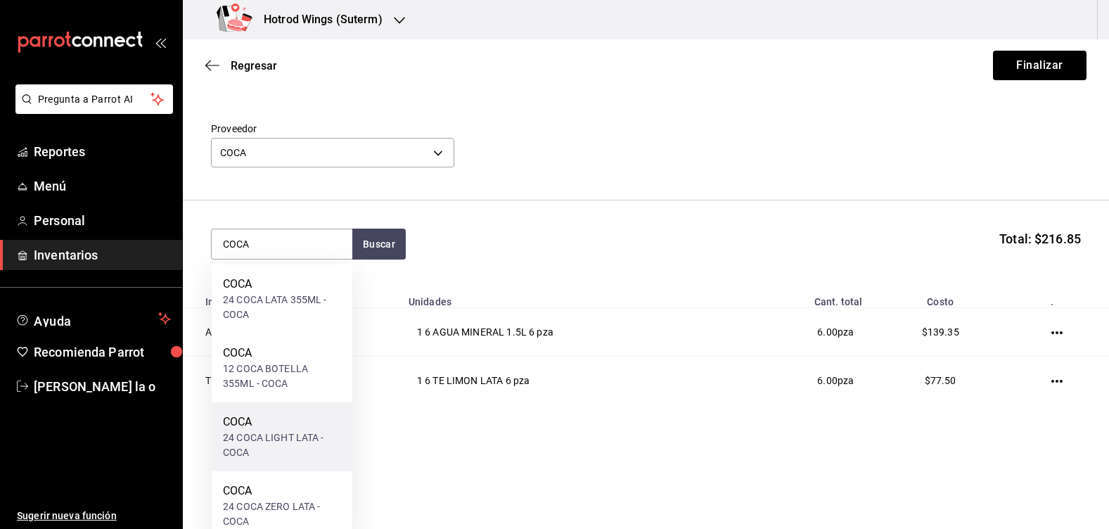
scroll to position [17, 0]
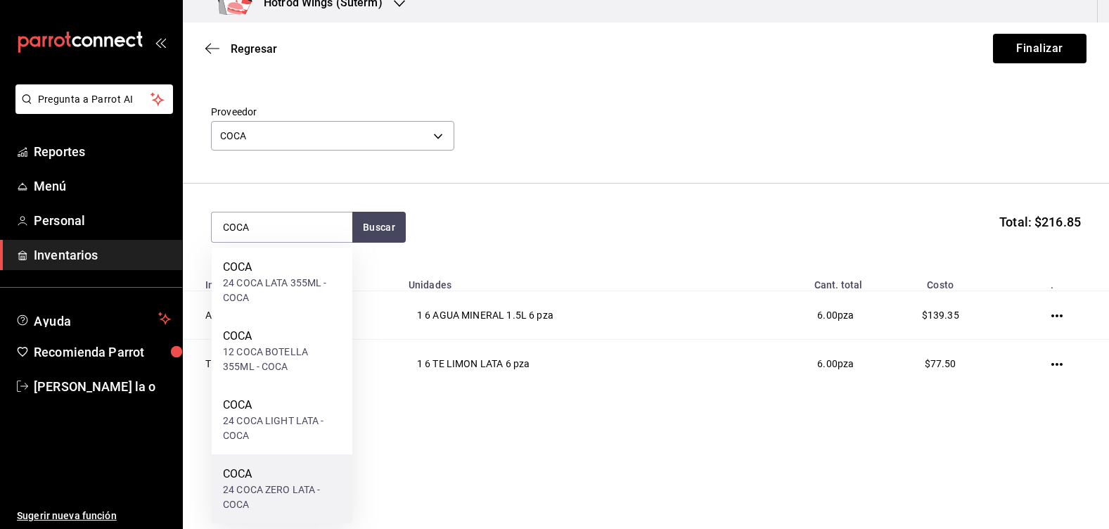
click at [280, 492] on div "24 COCA ZERO LATA - COCA" at bounding box center [282, 497] width 118 height 30
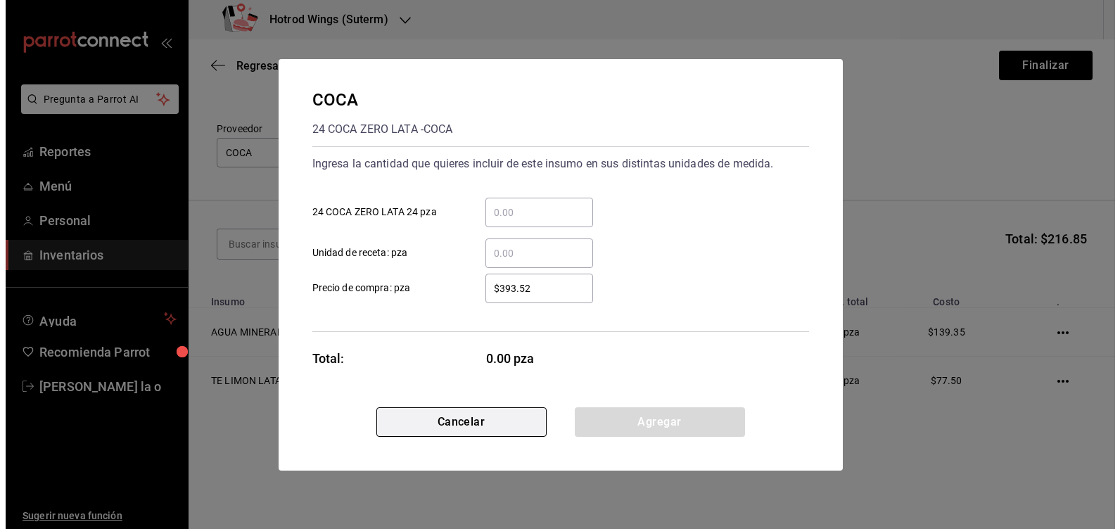
scroll to position [0, 0]
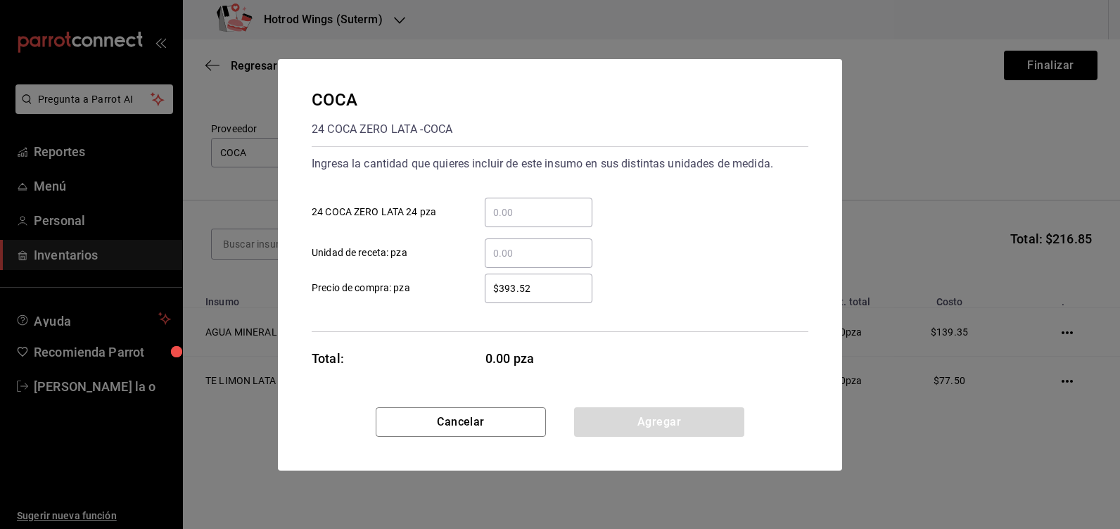
click at [519, 213] on input "​ 24 COCA ZERO LATA 24 pza" at bounding box center [539, 212] width 108 height 17
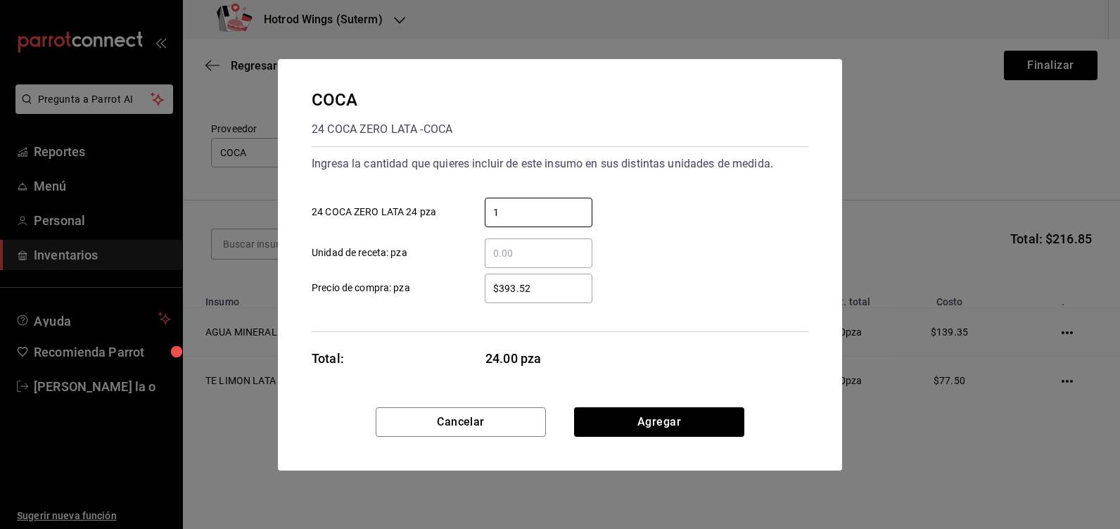
type input "1"
click at [546, 281] on input "$393.52" at bounding box center [539, 288] width 108 height 17
type input "$3"
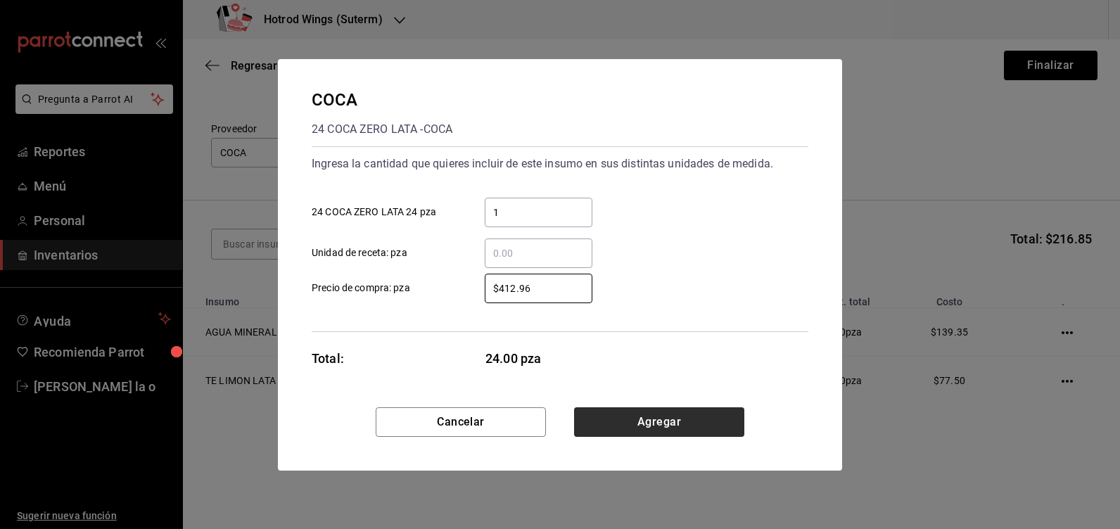
type input "$412.96"
click at [708, 430] on button "Agregar" at bounding box center [659, 422] width 170 height 30
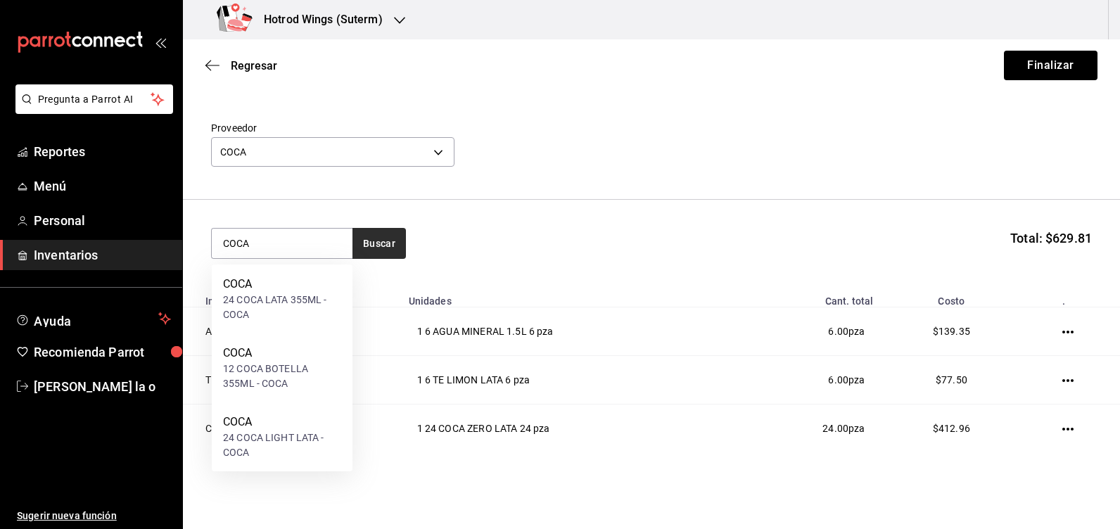
type input "COCA"
click at [371, 242] on button "Buscar" at bounding box center [378, 243] width 53 height 31
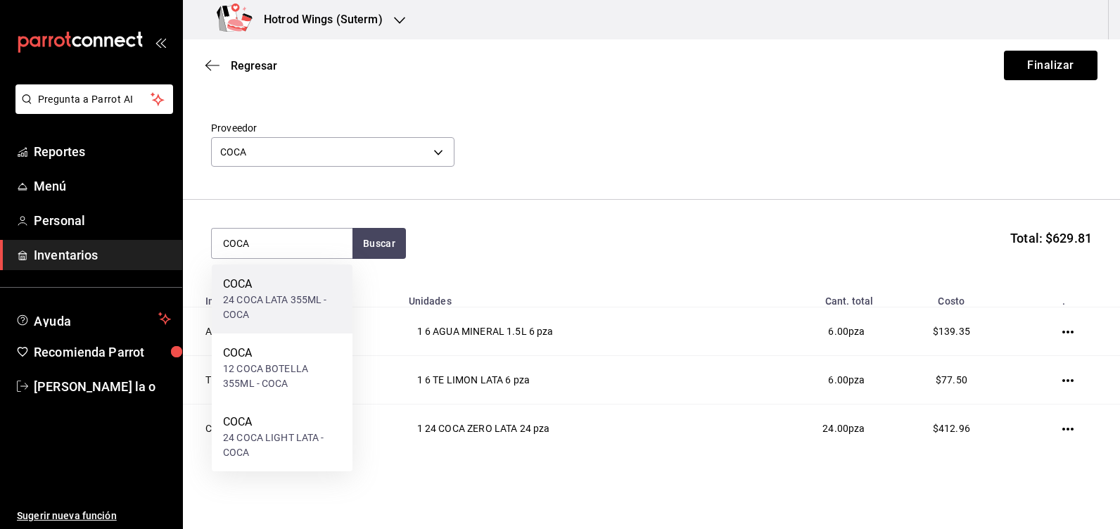
click at [312, 298] on div "24 COCA LATA 355ML - COCA" at bounding box center [282, 308] width 118 height 30
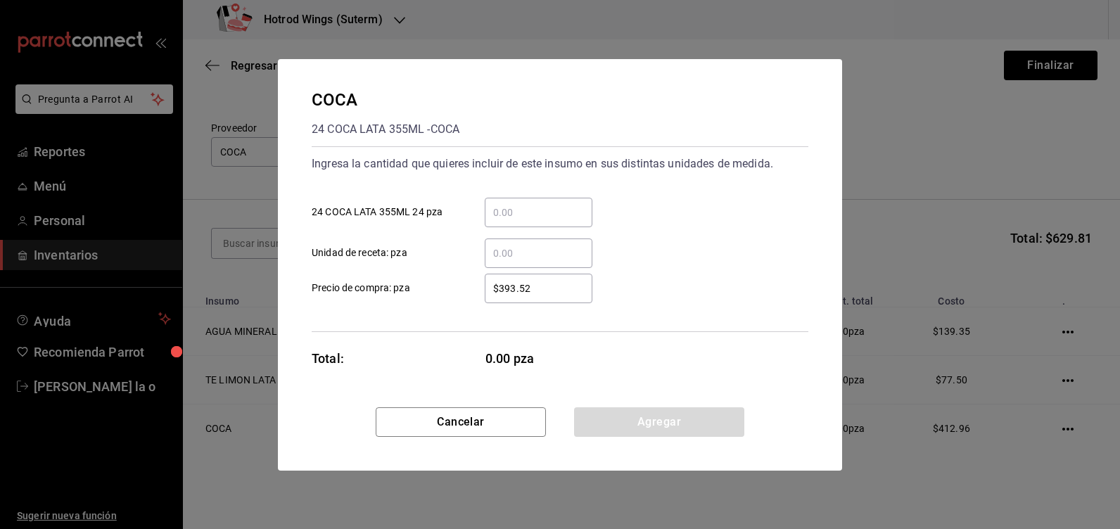
click at [485, 203] on div "​" at bounding box center [539, 213] width 108 height 30
click at [485, 204] on input "​ 24 COCA LATA 355ML 24 pza" at bounding box center [539, 212] width 108 height 17
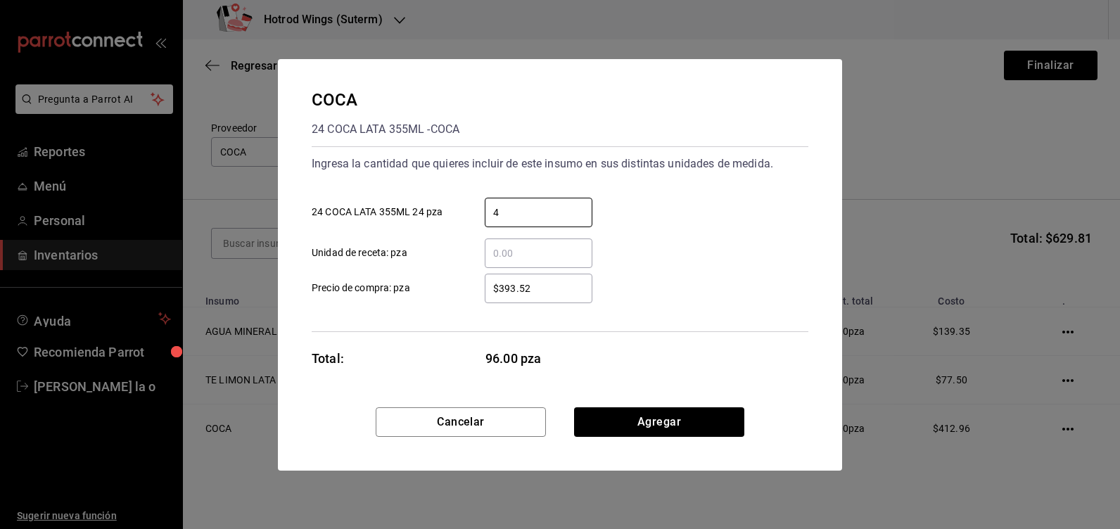
type input "4"
click at [561, 291] on input "$393.52" at bounding box center [539, 288] width 108 height 17
type input "$3"
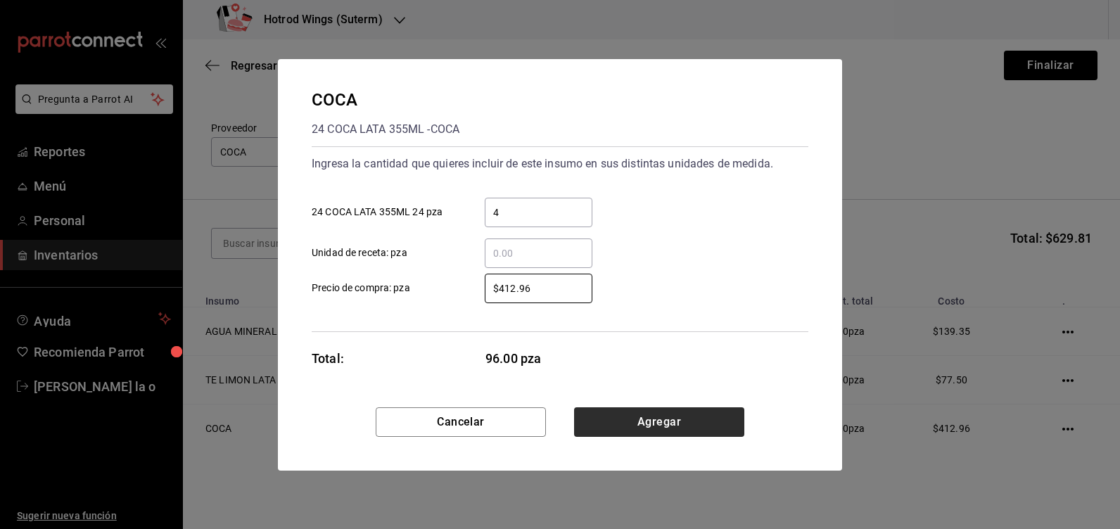
type input "$412.96"
click at [689, 426] on button "Agregar" at bounding box center [659, 422] width 170 height 30
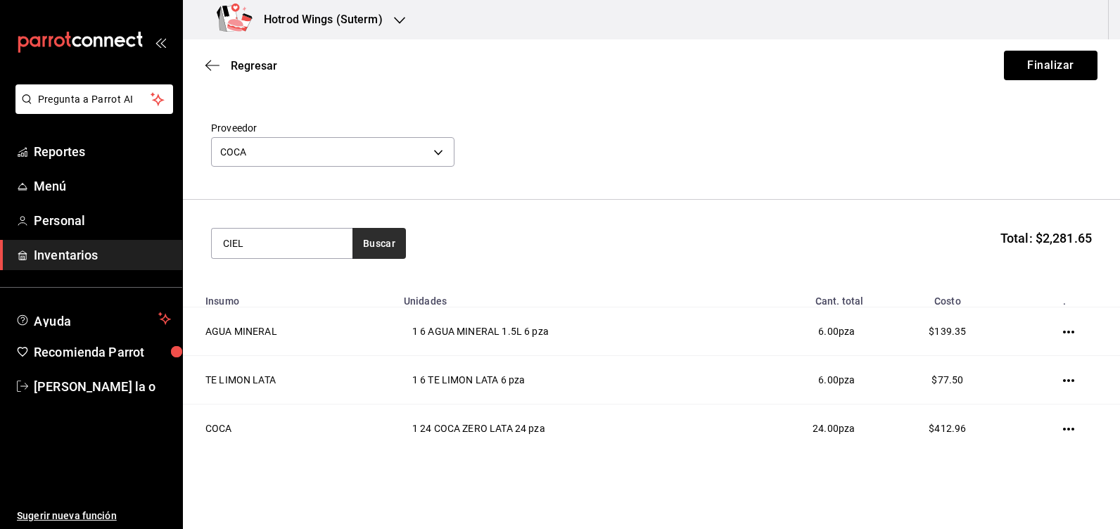
type input "CIEL"
click at [386, 247] on button "Buscar" at bounding box center [378, 243] width 53 height 31
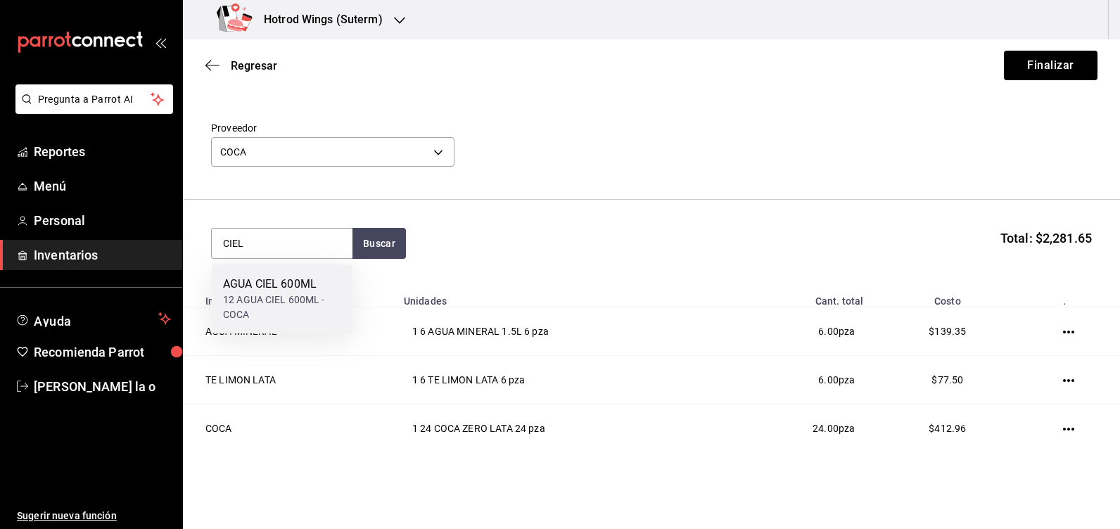
click at [286, 298] on div "12 AGUA CIEL 600ML - COCA" at bounding box center [282, 308] width 118 height 30
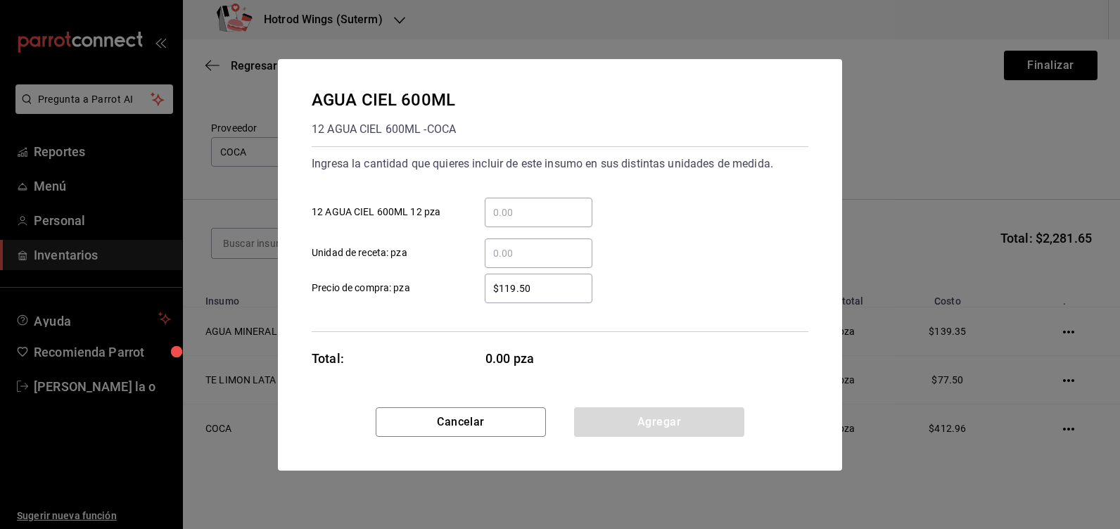
click at [516, 205] on input "​ 12 AGUA CIEL 600ML 12 pza" at bounding box center [539, 212] width 108 height 17
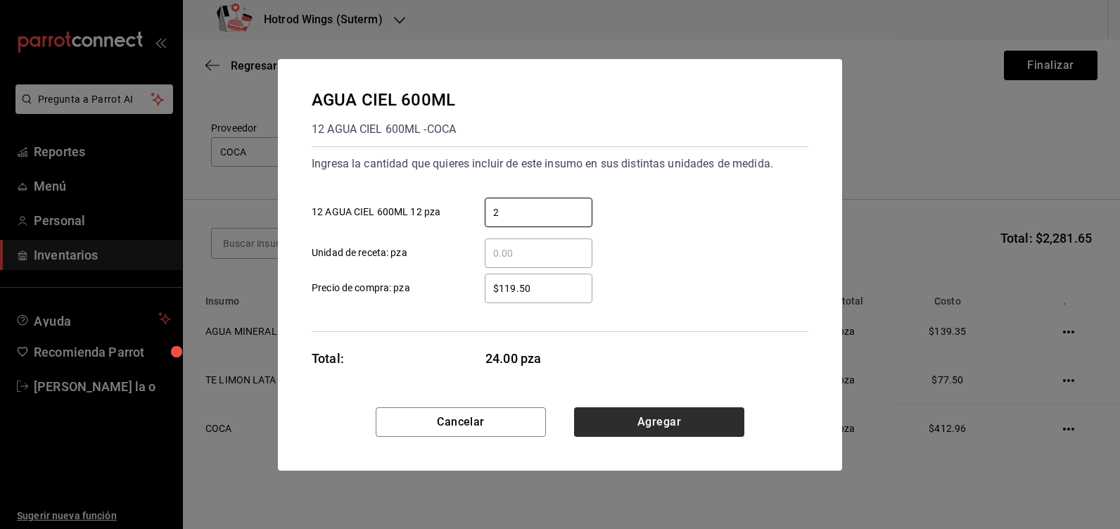
type input "2"
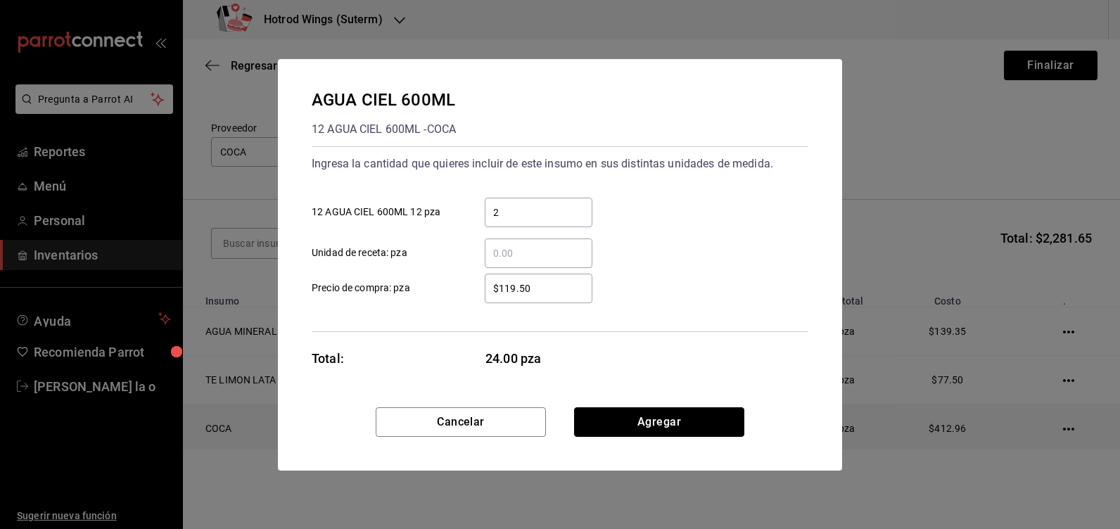
click at [669, 420] on button "Agregar" at bounding box center [659, 422] width 170 height 30
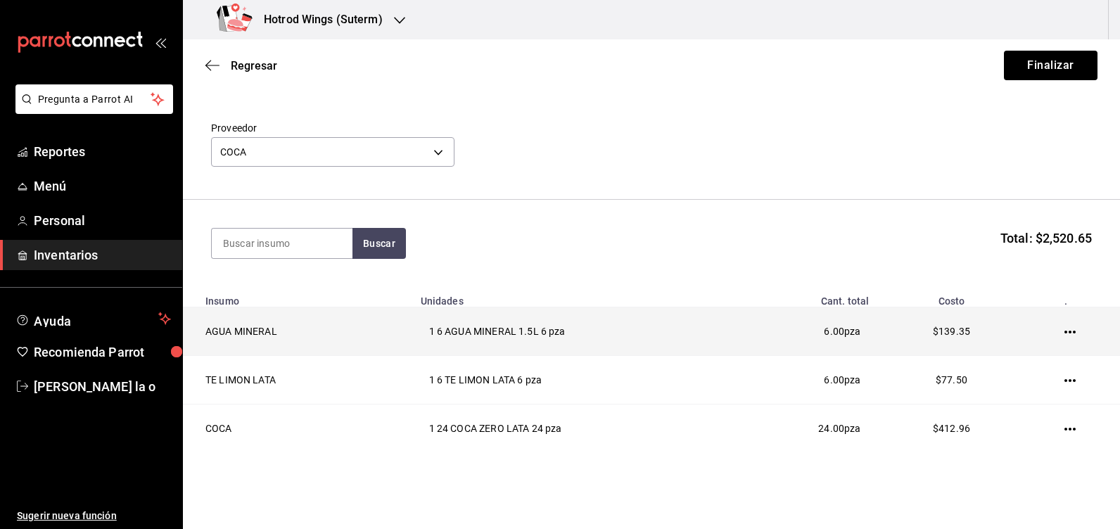
click at [1068, 330] on td at bounding box center [1072, 331] width 95 height 49
click at [1064, 335] on icon "button" at bounding box center [1069, 331] width 11 height 11
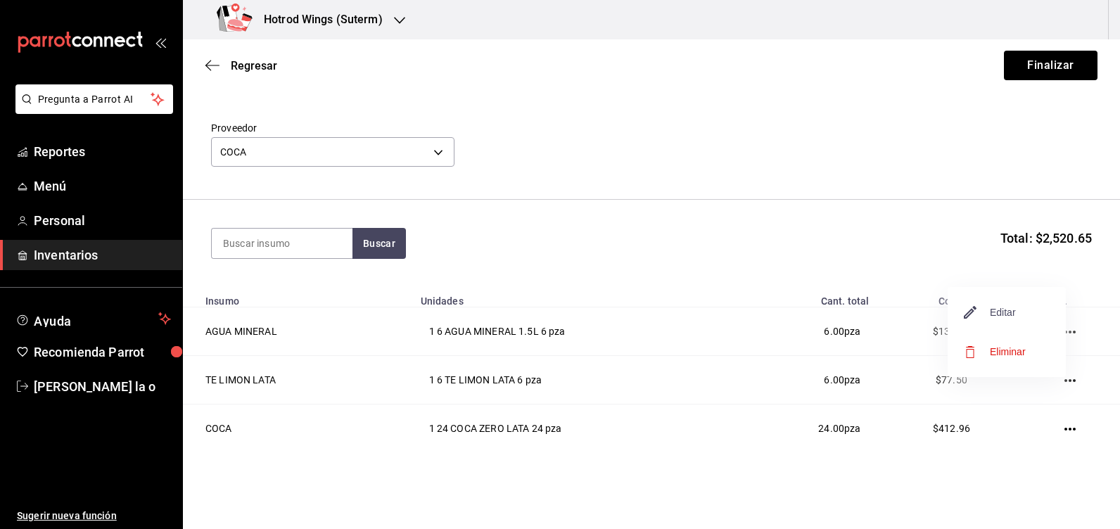
click at [1013, 312] on span "Editar" at bounding box center [989, 312] width 51 height 17
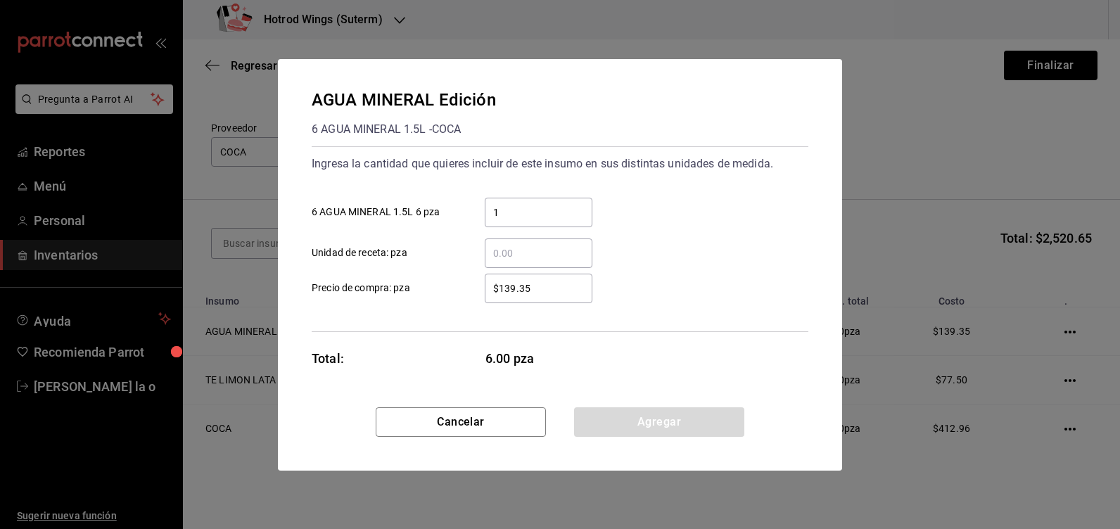
click at [540, 293] on input "$139.35" at bounding box center [539, 288] width 108 height 17
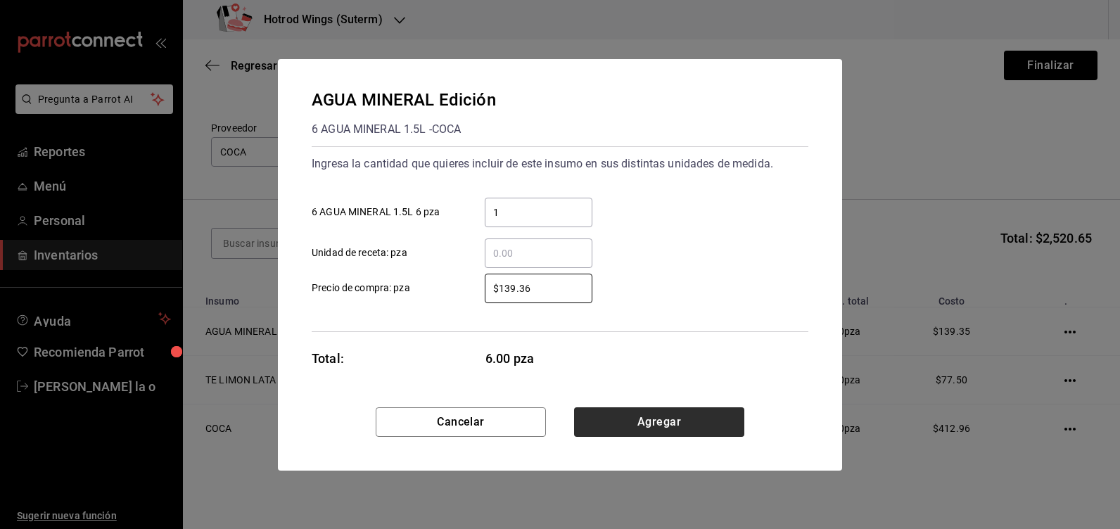
type input "$139.36"
click at [650, 430] on button "Agregar" at bounding box center [659, 422] width 170 height 30
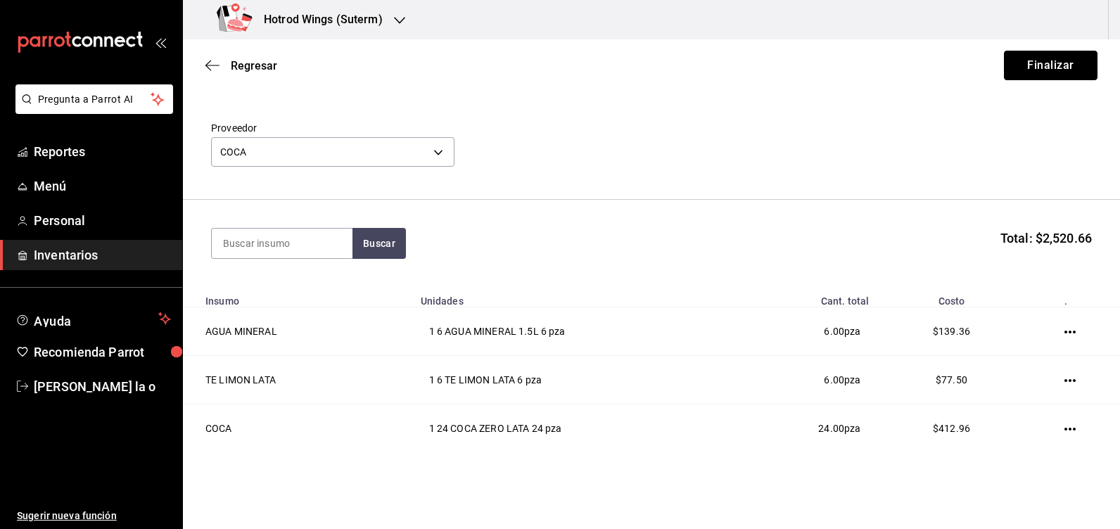
click at [1006, 61] on button "Finalizar" at bounding box center [1051, 66] width 94 height 30
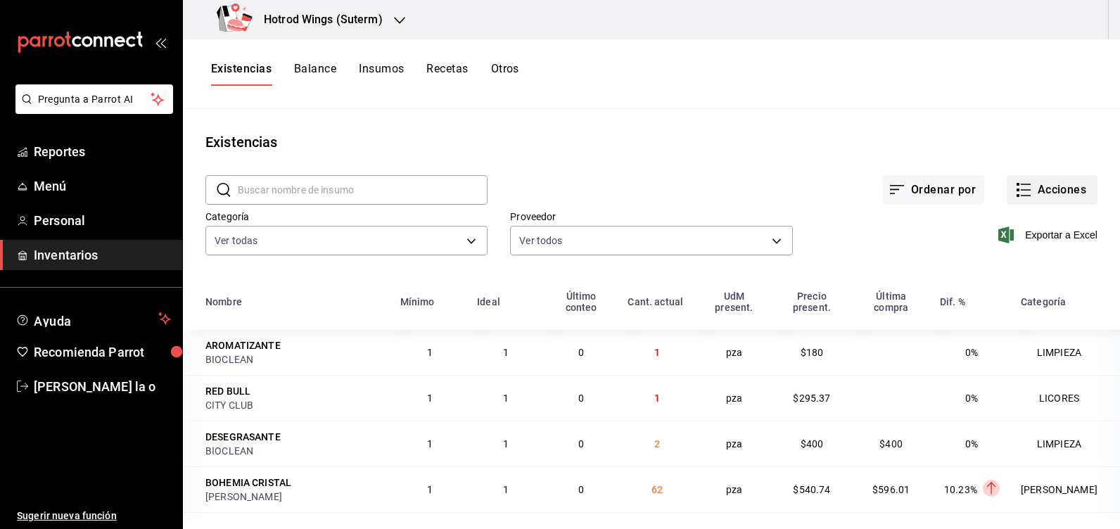
click at [1035, 181] on button "Acciones" at bounding box center [1051, 190] width 91 height 30
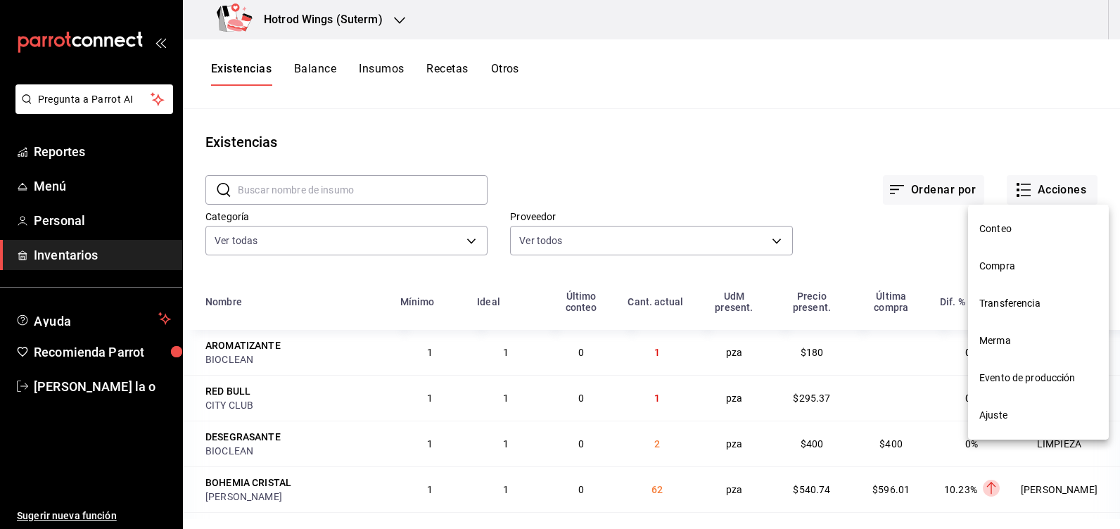
click at [1006, 269] on span "Compra" at bounding box center [1038, 266] width 118 height 15
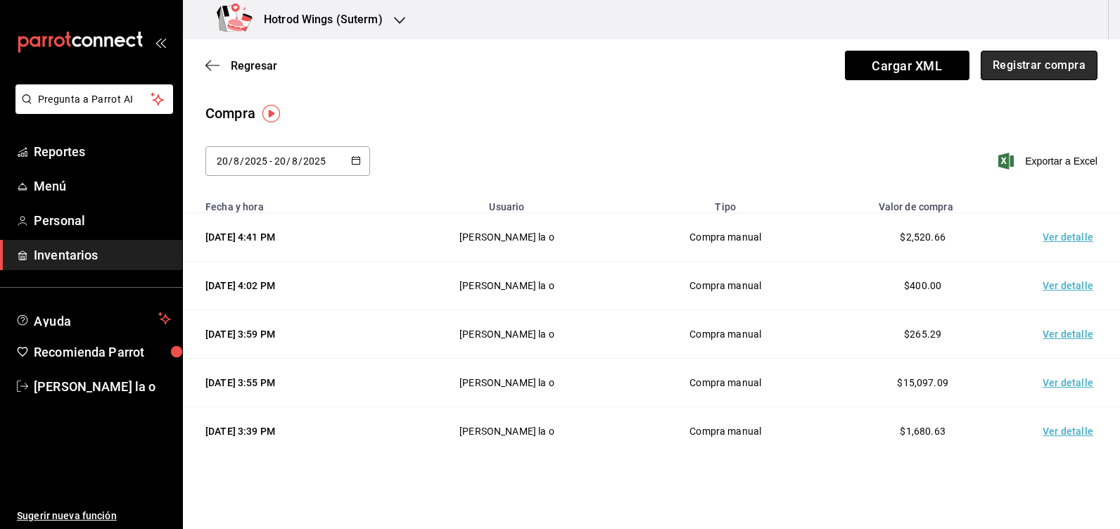
click at [1015, 76] on button "Registrar compra" at bounding box center [1038, 66] width 117 height 30
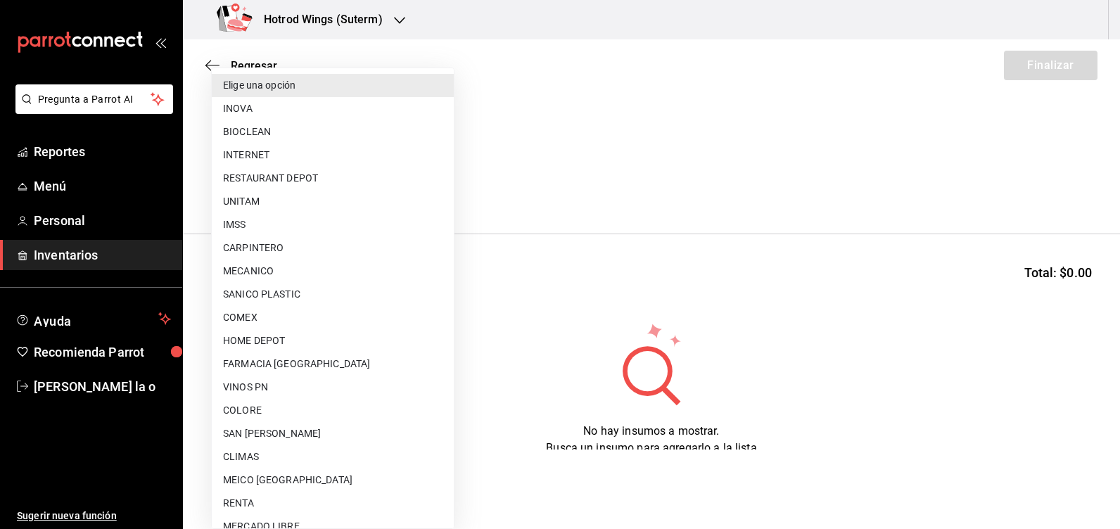
click at [445, 188] on body "Pregunta a Parrot AI Reportes Menú Personal Inventarios Ayuda Recomienda Parrot…" at bounding box center [560, 224] width 1120 height 449
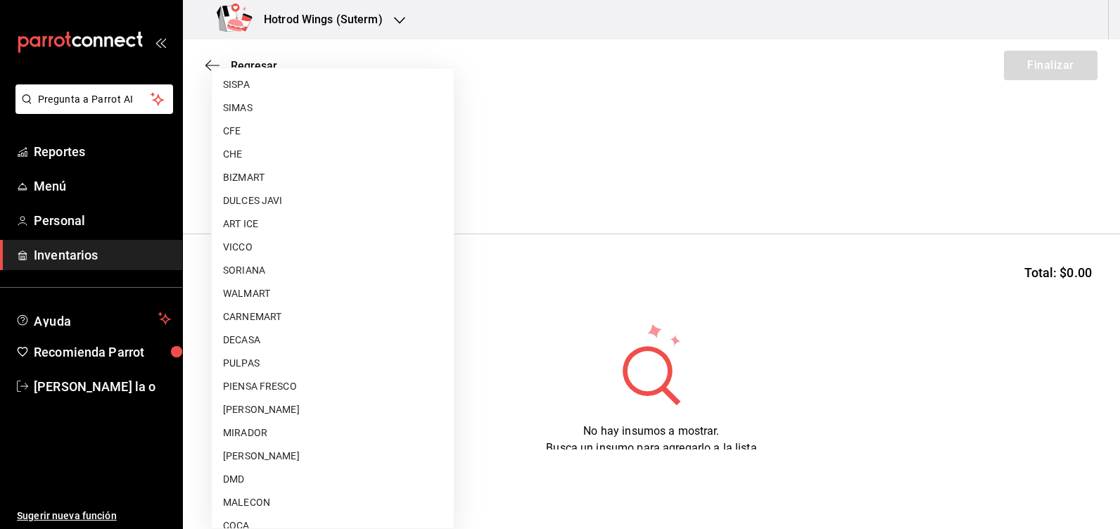
scroll to position [897, 0]
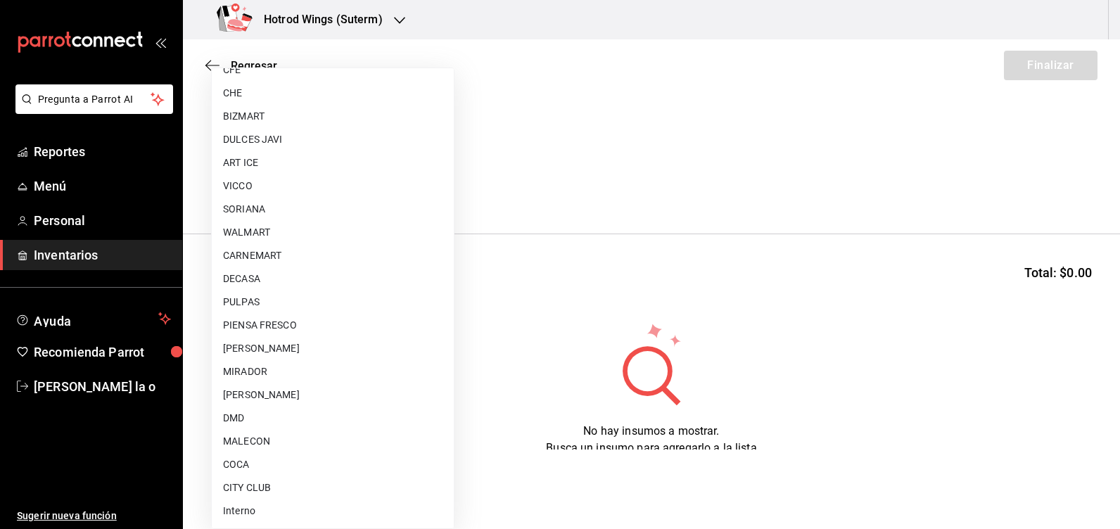
click at [281, 350] on li "[PERSON_NAME]" at bounding box center [333, 348] width 242 height 23
type input "c229c73b-6d85-4d12-85ab-8d580e0a1bbf"
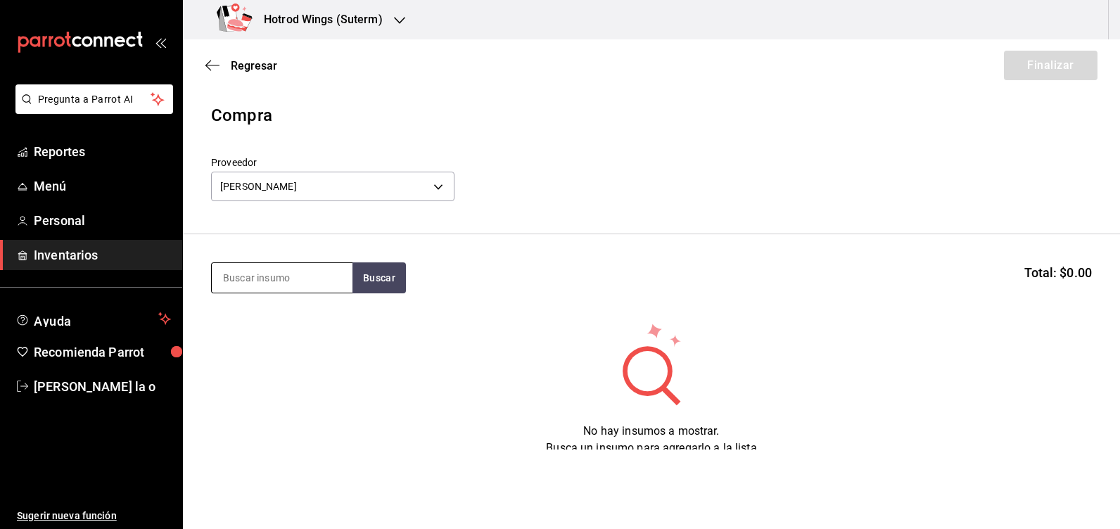
click at [278, 285] on input at bounding box center [282, 278] width 141 height 30
type input "TECATE"
click at [381, 272] on button "Buscar" at bounding box center [378, 277] width 53 height 31
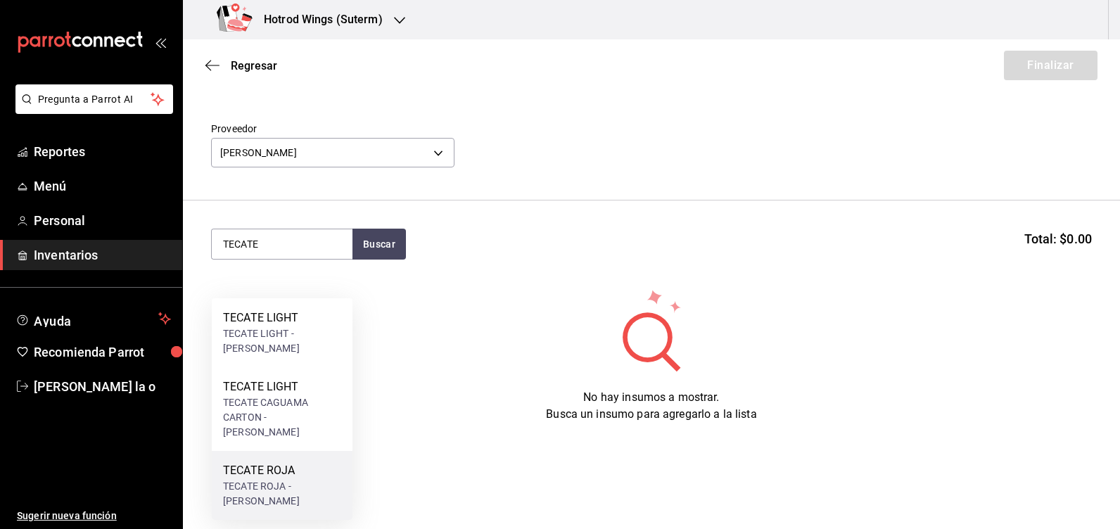
scroll to position [52, 0]
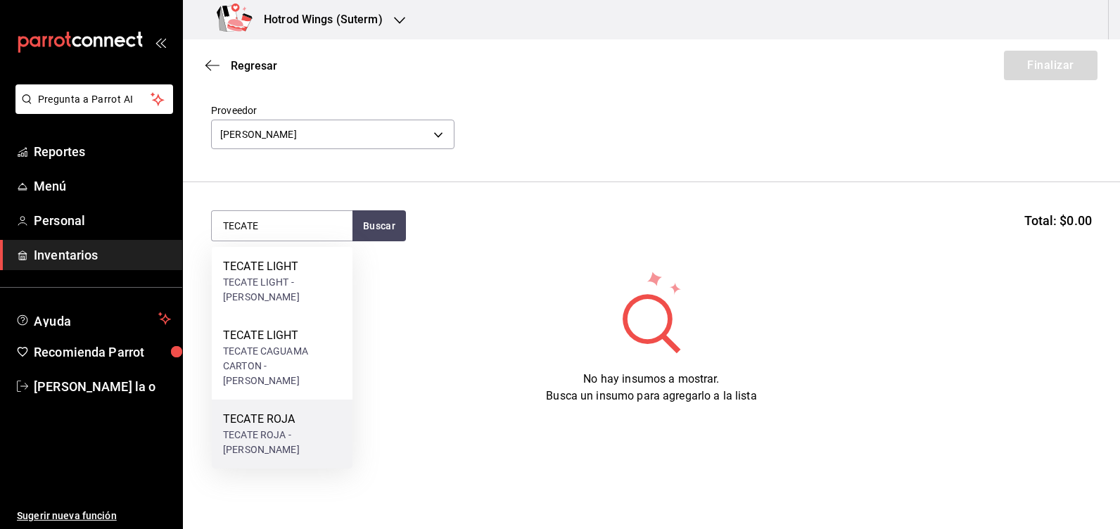
click at [289, 428] on div "TECATE ROJA - MOCTEZUMA" at bounding box center [282, 443] width 118 height 30
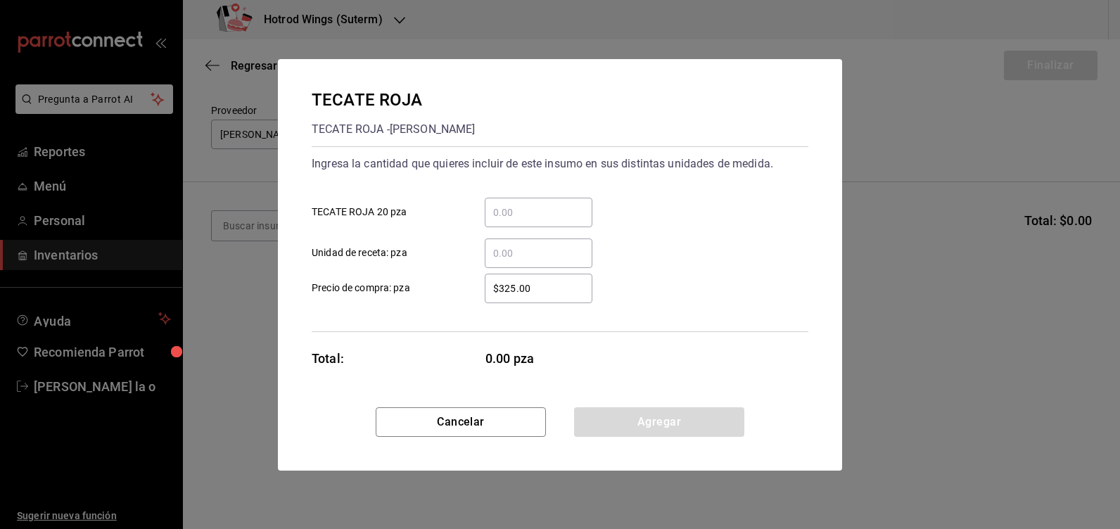
click at [511, 219] on input "​ TECATE ROJA 20 pza" at bounding box center [539, 212] width 108 height 17
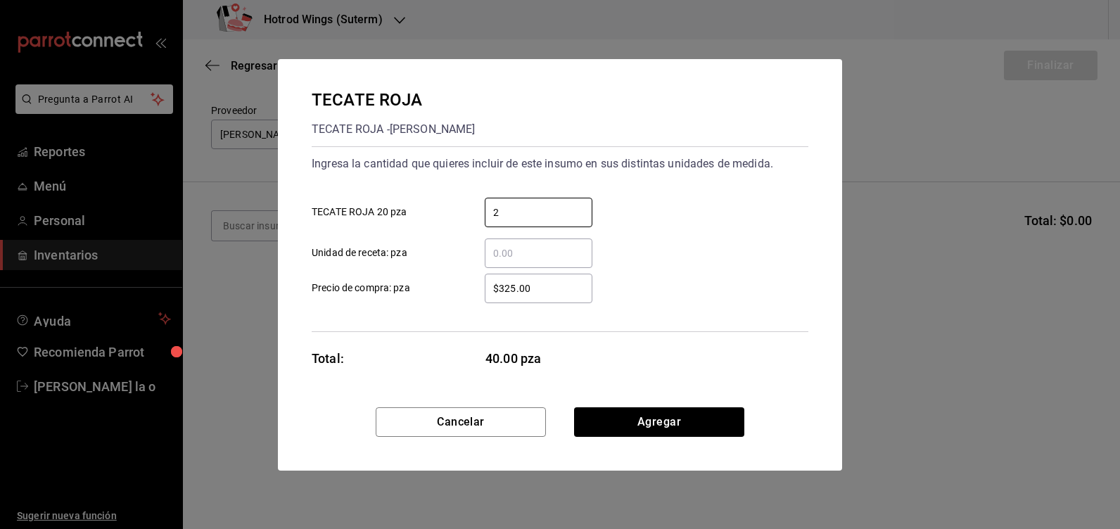
type input "2"
click at [556, 294] on input "$325.00" at bounding box center [539, 288] width 108 height 17
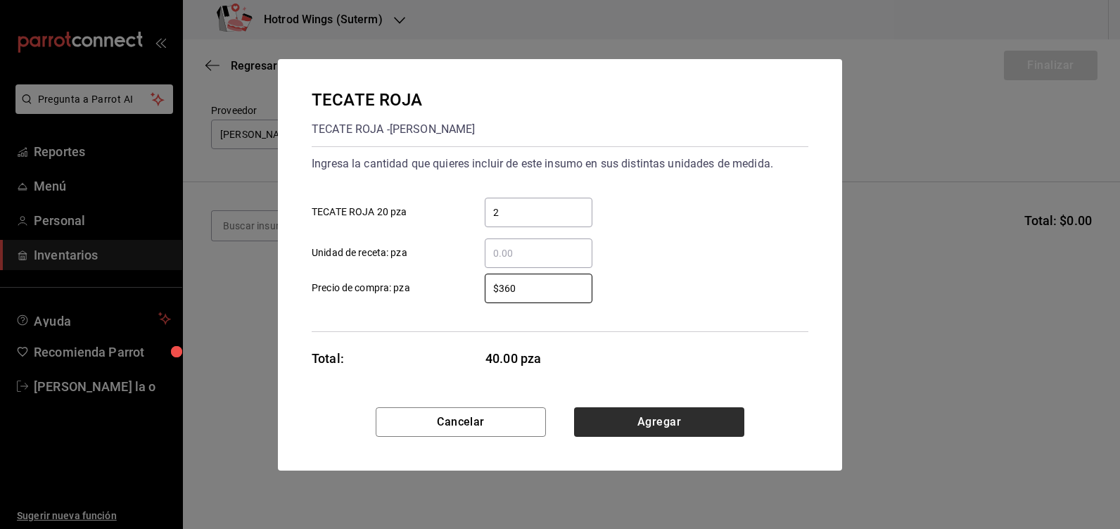
type input "$360"
click at [677, 413] on button "Agregar" at bounding box center [659, 422] width 170 height 30
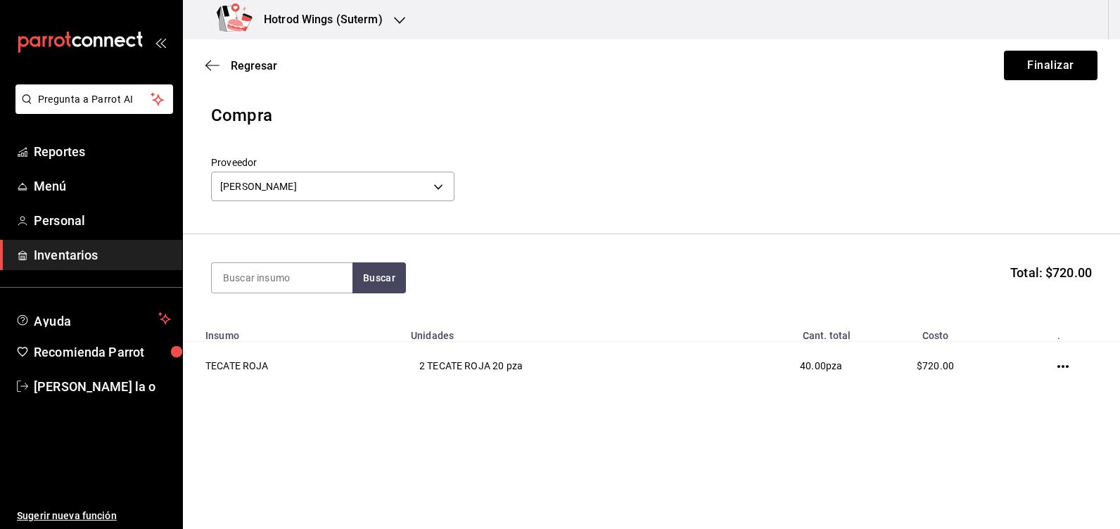
scroll to position [0, 0]
click at [274, 288] on input at bounding box center [282, 278] width 141 height 30
type input "TECATE"
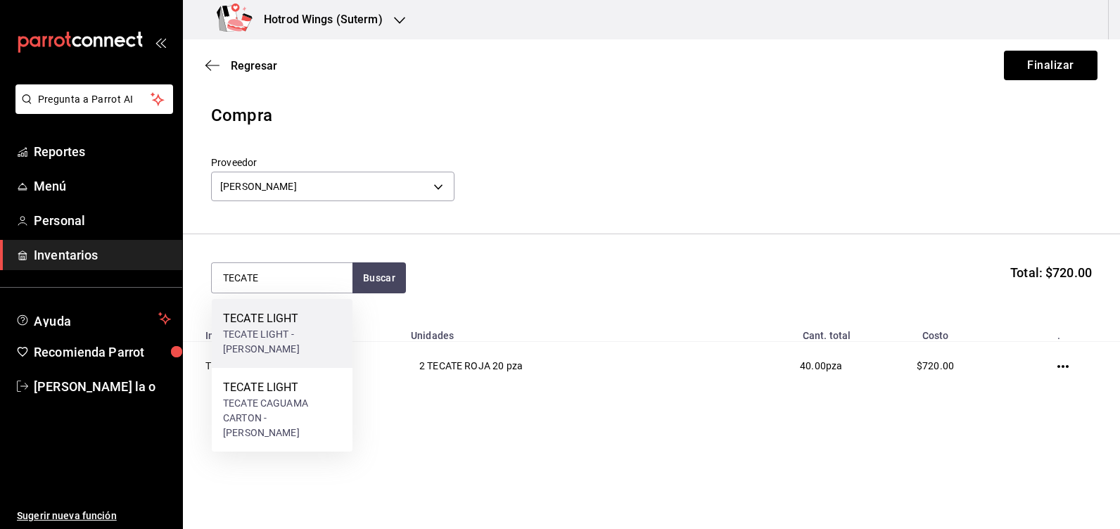
click at [286, 335] on div "TECATE LIGHT - MOCTEZUMA" at bounding box center [282, 342] width 118 height 30
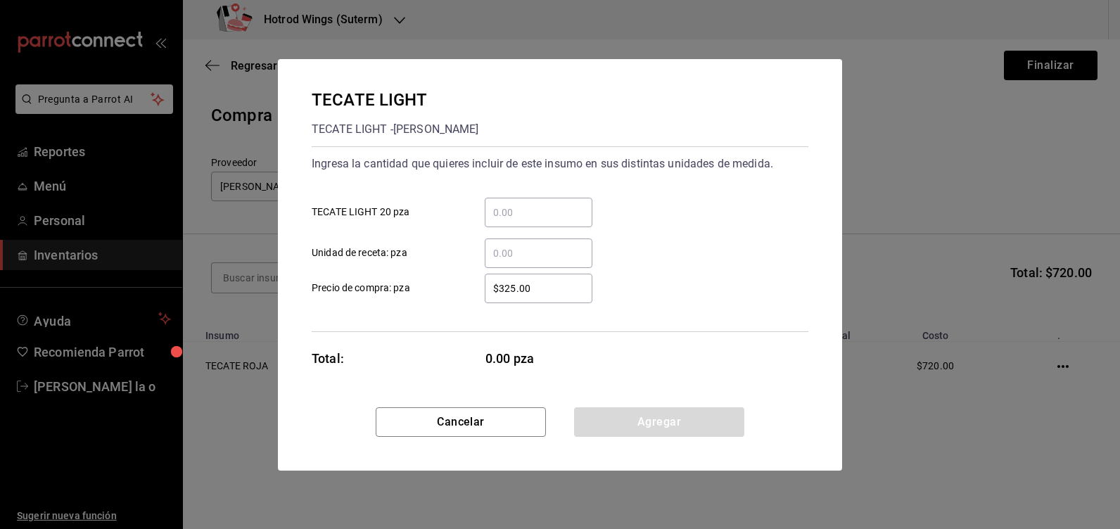
click at [493, 212] on input "​ TECATE LIGHT 20 pza" at bounding box center [539, 212] width 108 height 17
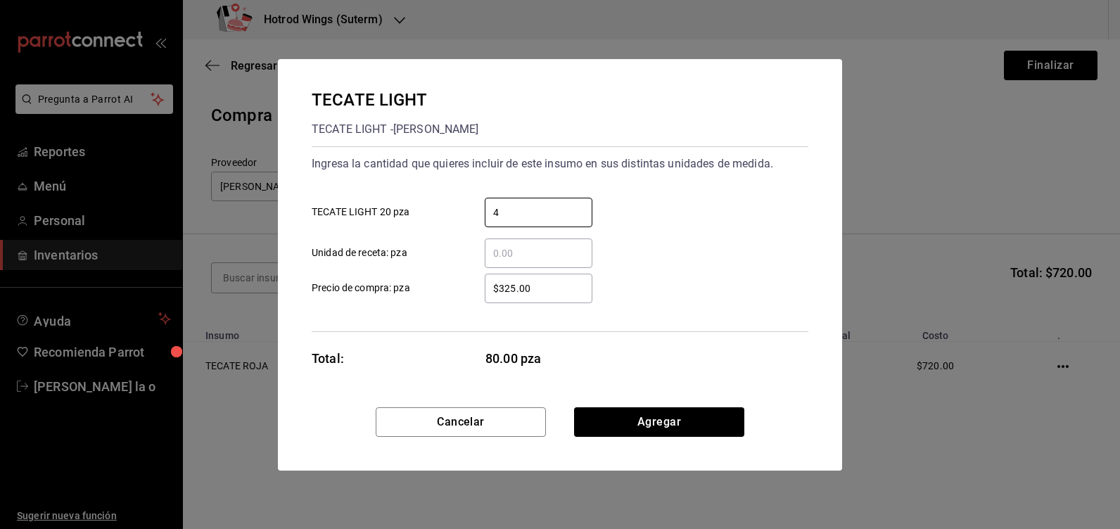
type input "4"
click at [539, 275] on div "$325.00 ​" at bounding box center [539, 289] width 108 height 30
click at [539, 280] on input "$325.00" at bounding box center [539, 288] width 108 height 17
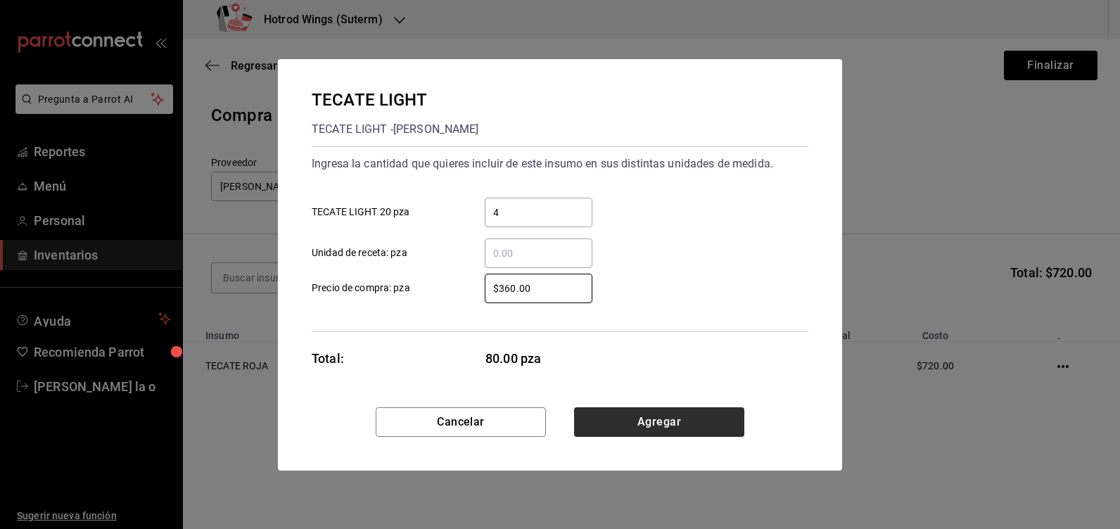
type input "$360.00"
click at [677, 418] on button "Agregar" at bounding box center [659, 422] width 170 height 30
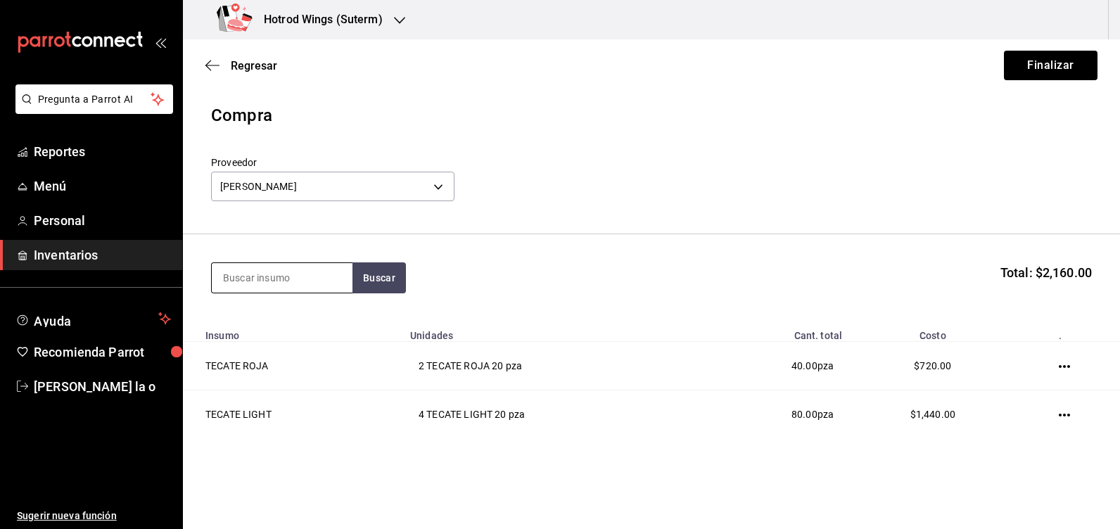
click at [238, 276] on input at bounding box center [282, 278] width 141 height 30
type input "INDIO"
click at [381, 274] on button "Buscar" at bounding box center [378, 277] width 53 height 31
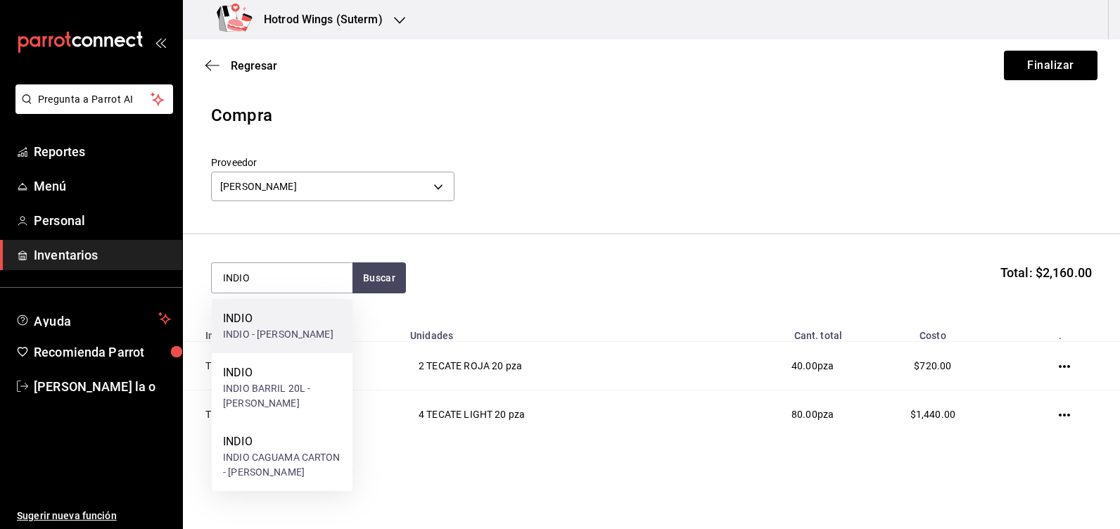
click at [300, 330] on div "INDIO - MOCTEZUMA" at bounding box center [278, 334] width 110 height 15
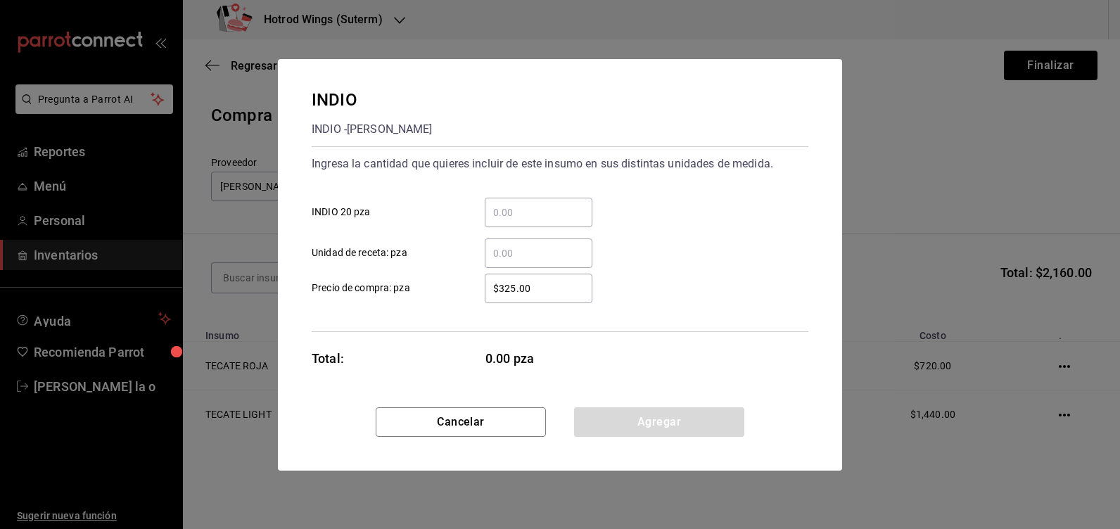
click at [518, 210] on input "​ INDIO 20 pza" at bounding box center [539, 212] width 108 height 17
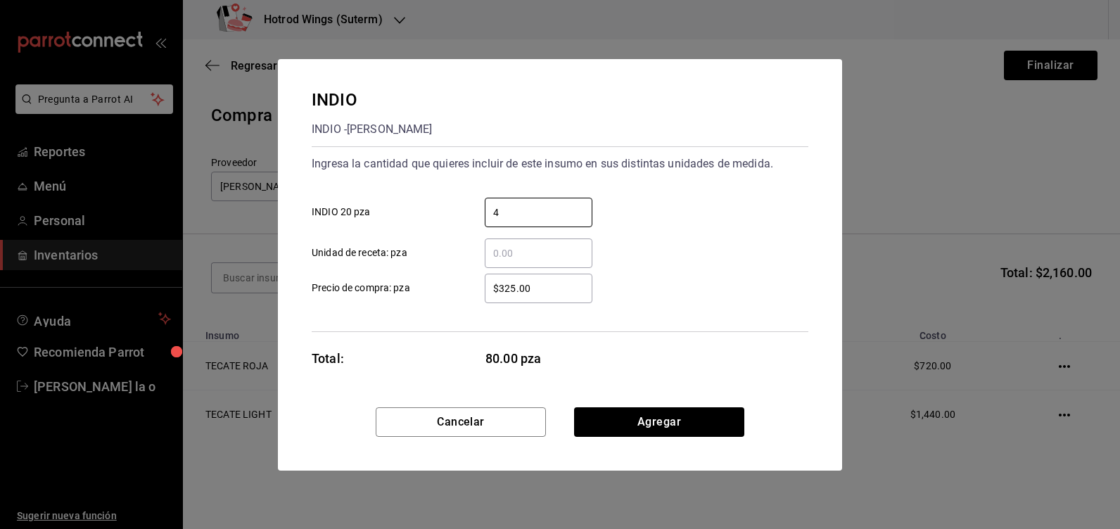
type input "4"
click at [549, 290] on input "$325.00" at bounding box center [539, 288] width 108 height 17
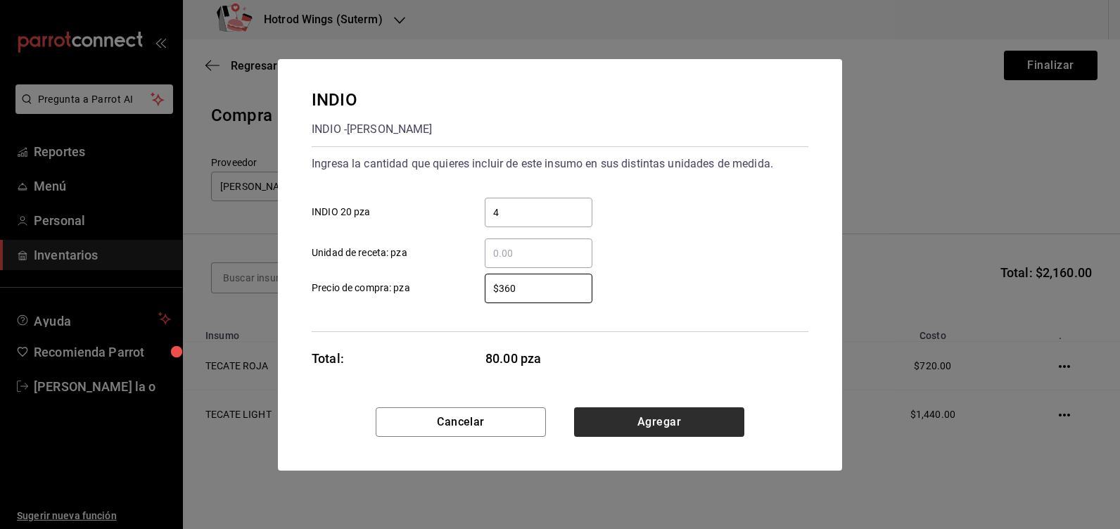
type input "$360"
click at [625, 416] on button "Agregar" at bounding box center [659, 422] width 170 height 30
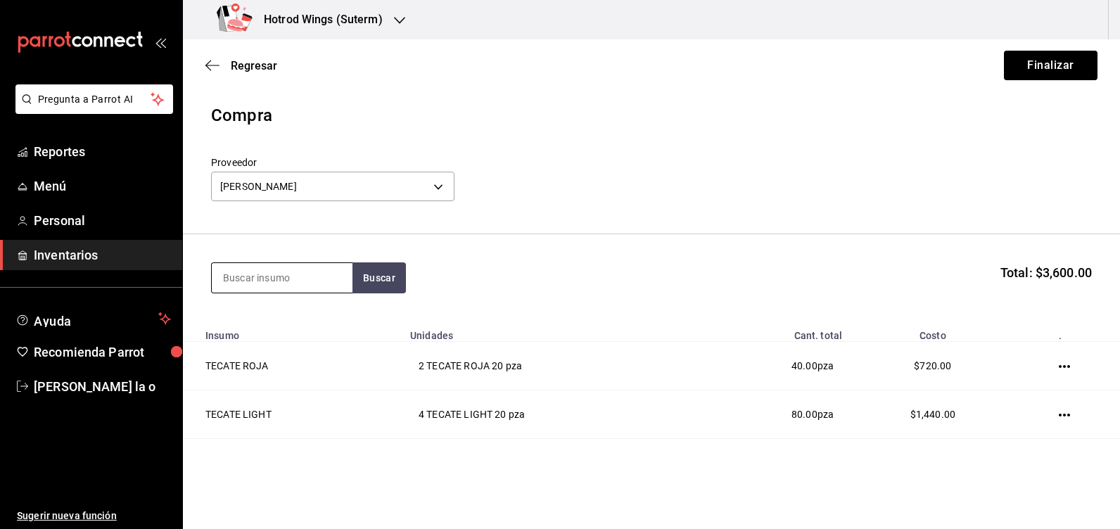
click at [236, 279] on input at bounding box center [282, 278] width 141 height 30
type input "XX LA"
click at [370, 274] on button "Buscar" at bounding box center [378, 277] width 53 height 31
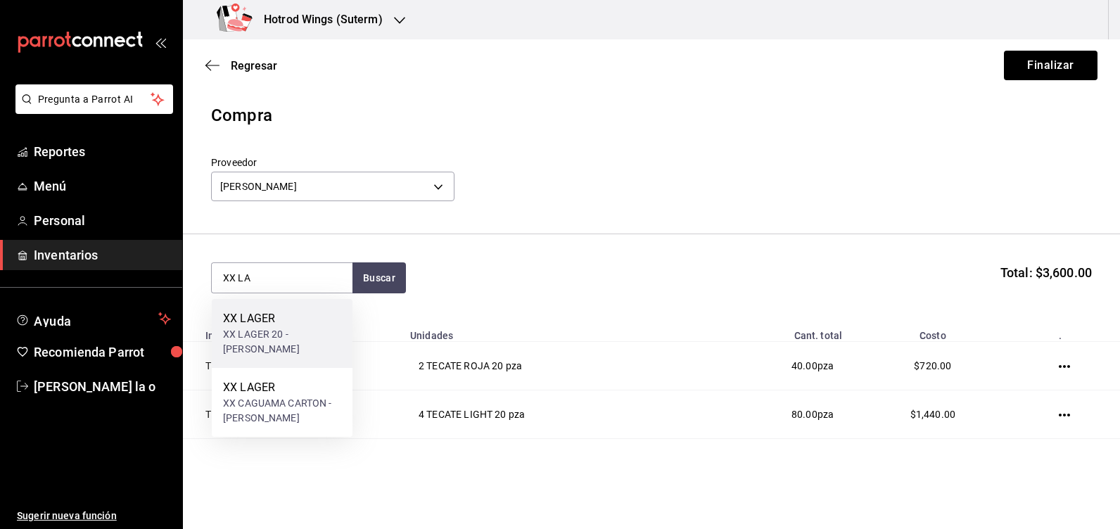
click at [301, 352] on div "XX LAGER 20 - MOCTEZUMA" at bounding box center [282, 342] width 118 height 30
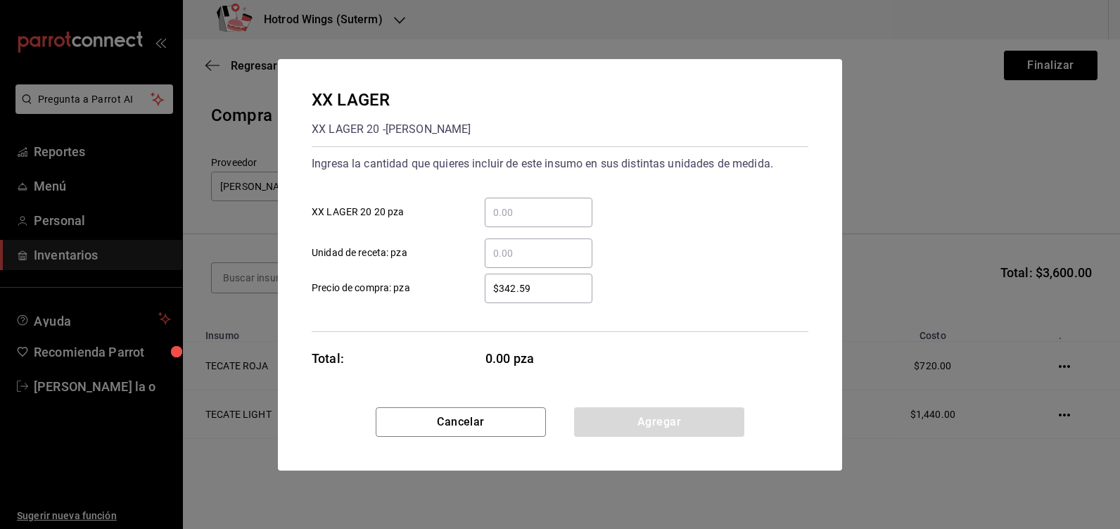
click at [521, 221] on div "​" at bounding box center [539, 213] width 108 height 30
click at [521, 221] on input "​ XX LAGER 20 20 pza" at bounding box center [539, 212] width 108 height 17
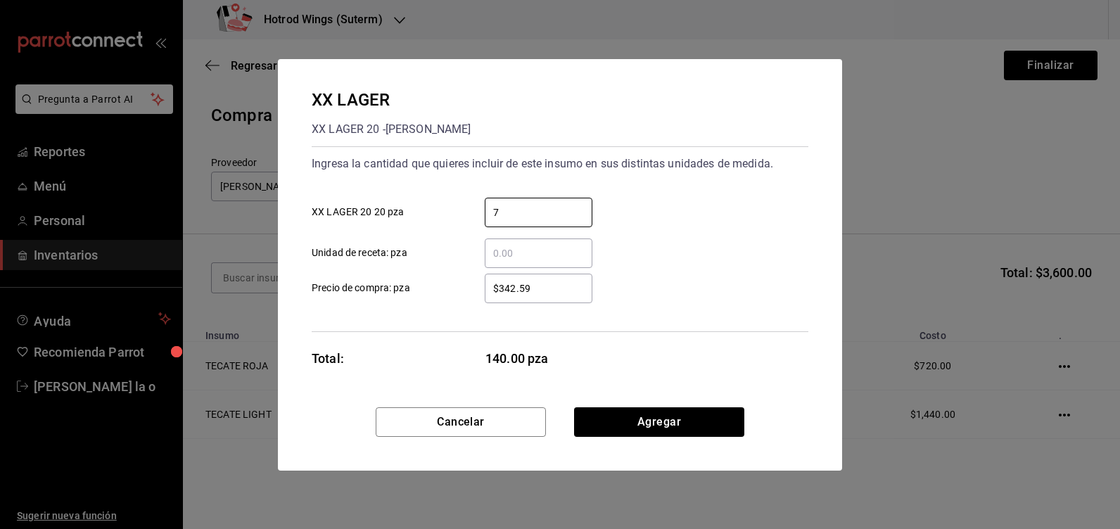
type input "7"
click at [546, 299] on div "$342.59 ​" at bounding box center [539, 289] width 108 height 30
click at [546, 297] on input "$342.59" at bounding box center [539, 288] width 108 height 17
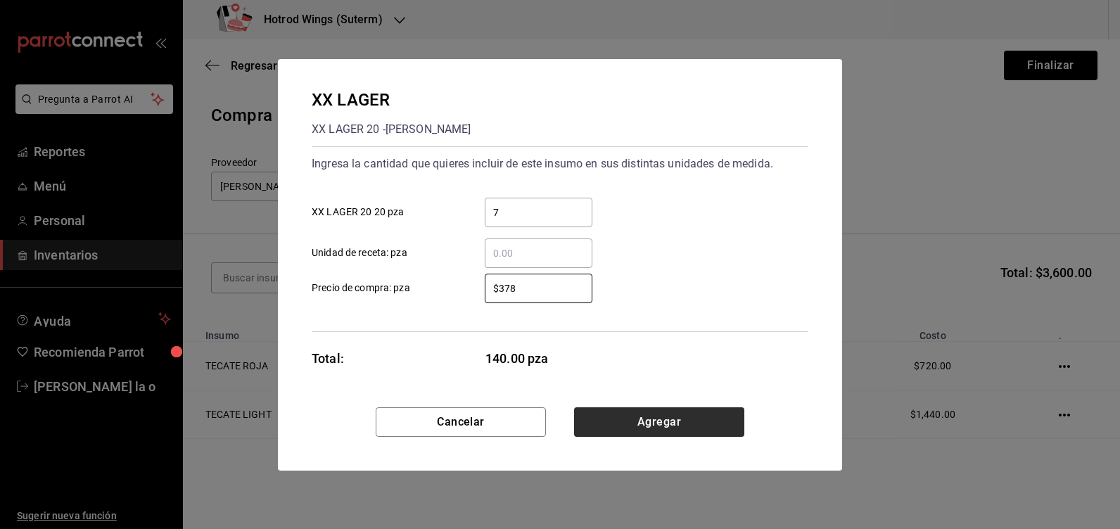
type input "$378"
click at [625, 415] on button "Agregar" at bounding box center [659, 422] width 170 height 30
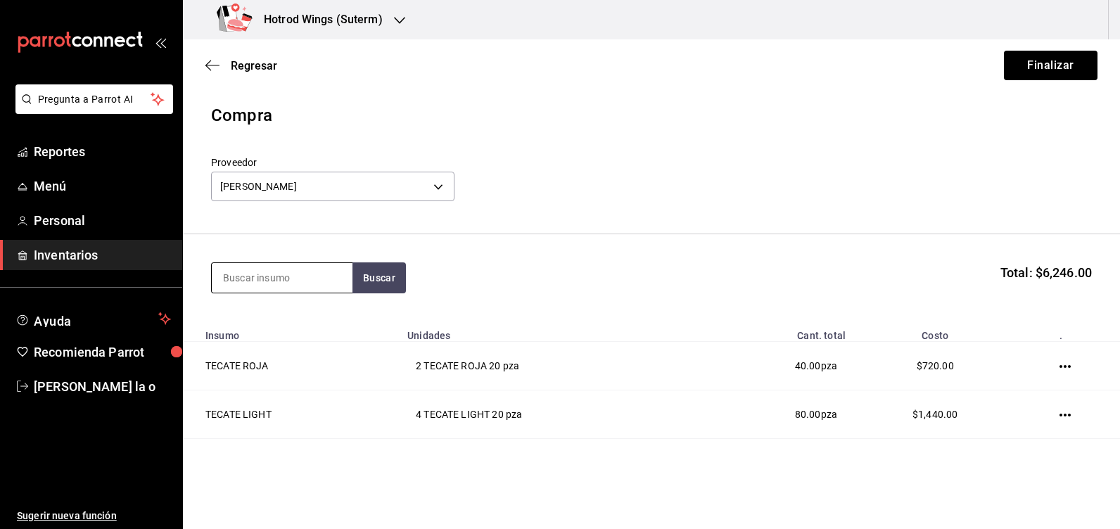
click at [274, 273] on input at bounding box center [282, 278] width 141 height 30
type input "CARTA"
click at [381, 283] on button "Buscar" at bounding box center [378, 277] width 53 height 31
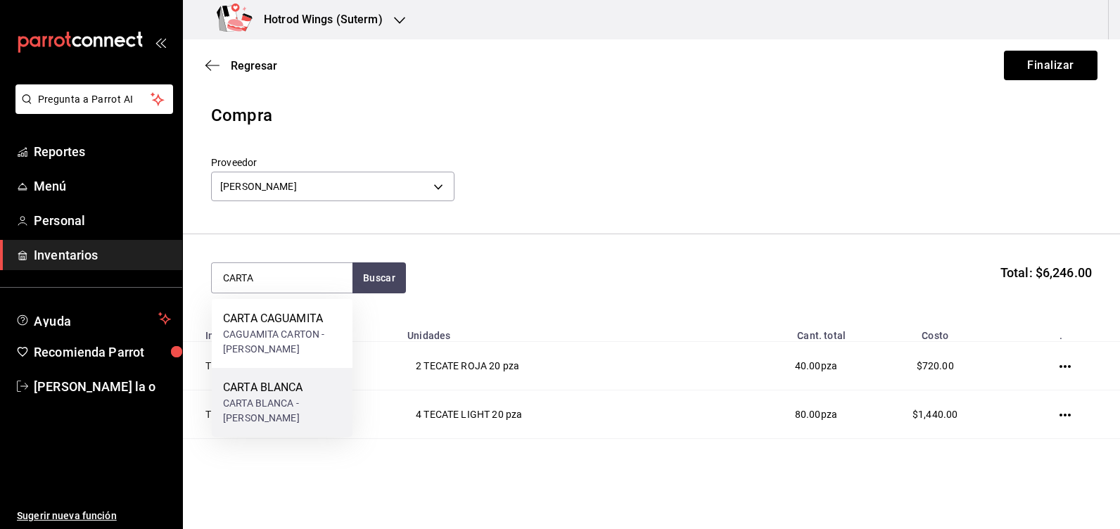
click at [275, 385] on div "CARTA BLANCA" at bounding box center [282, 387] width 118 height 17
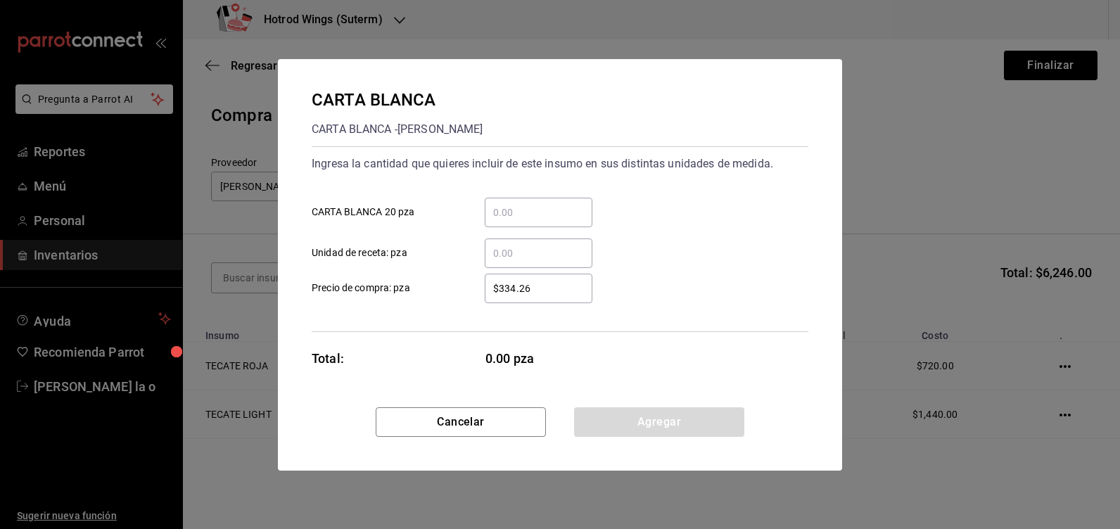
click at [511, 211] on input "​ CARTA BLANCA 20 pza" at bounding box center [539, 212] width 108 height 17
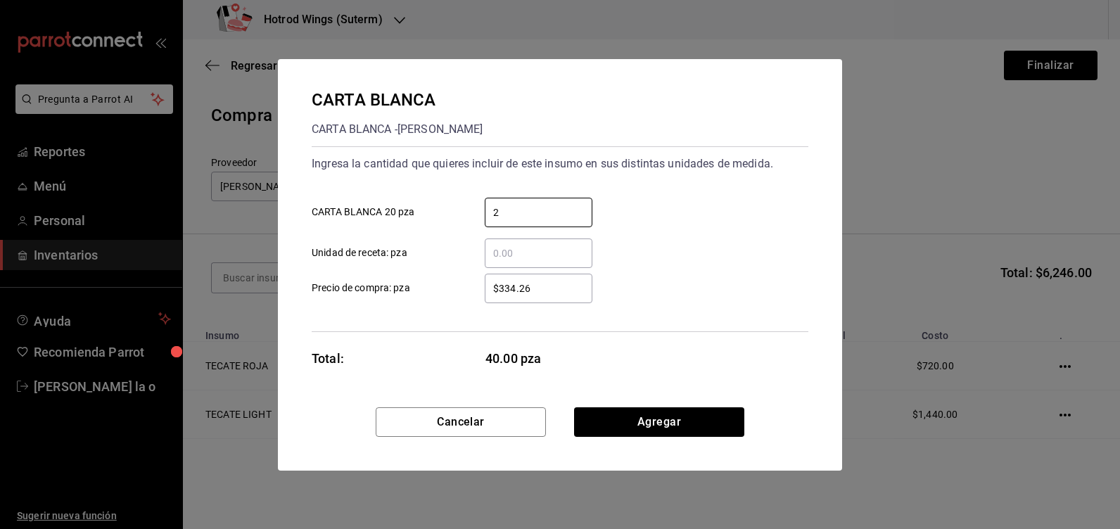
type input "2"
click at [561, 295] on input "$334.26" at bounding box center [539, 288] width 108 height 17
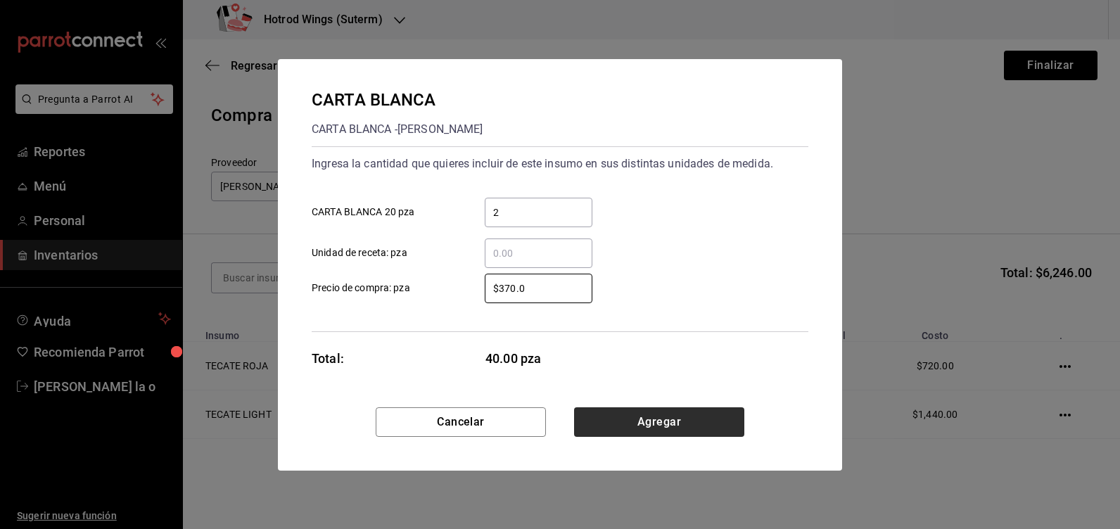
type input "$370.0"
click at [656, 424] on button "Agregar" at bounding box center [659, 422] width 170 height 30
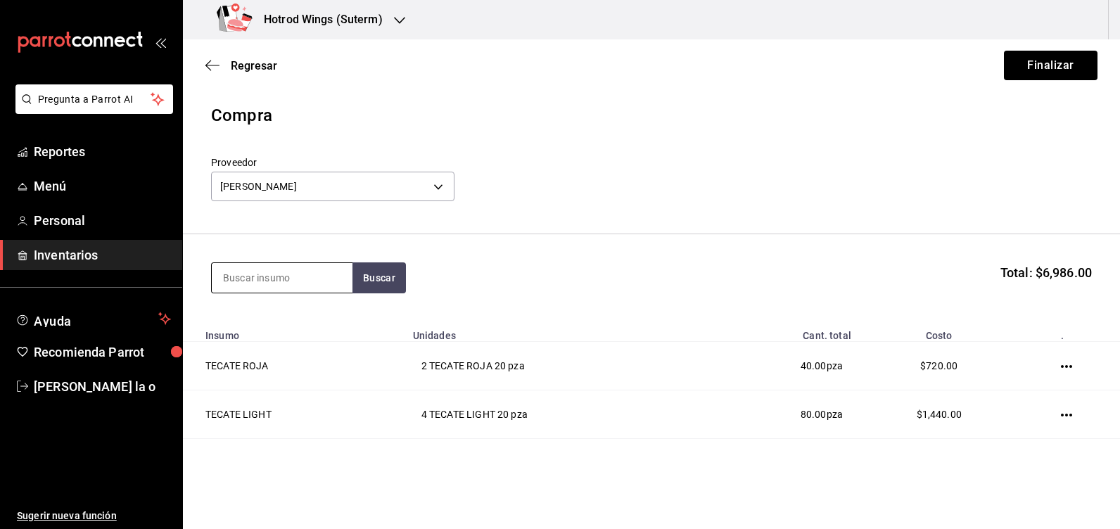
click at [238, 285] on input at bounding box center [282, 278] width 141 height 30
click at [390, 275] on button "Buscar" at bounding box center [378, 277] width 53 height 31
click at [247, 279] on input "XX" at bounding box center [282, 278] width 141 height 30
type input "XX LAGER"
click at [372, 281] on button "Buscar" at bounding box center [378, 277] width 53 height 31
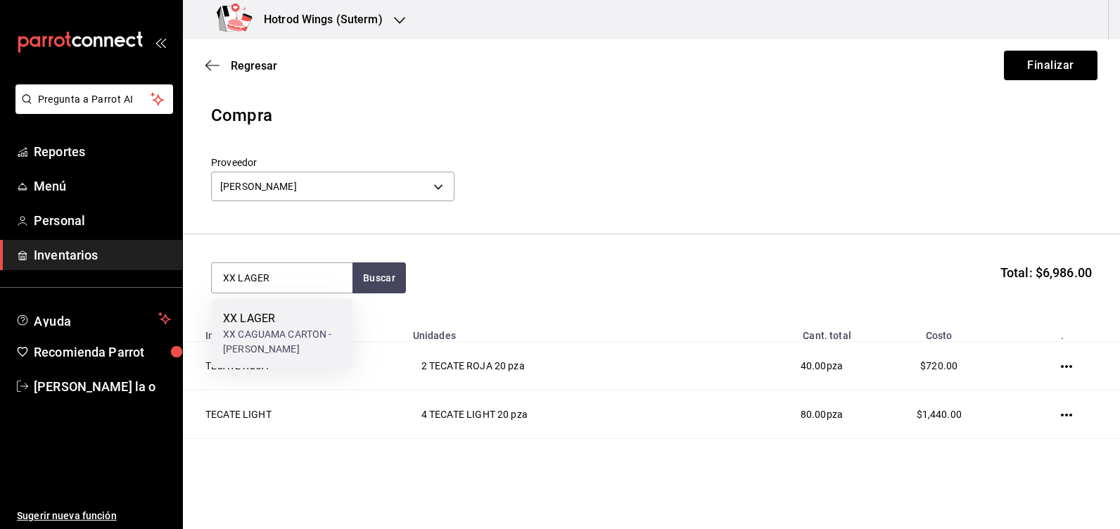
click at [279, 337] on div "XX CAGUAMA CARTON - MOCTEZUMA" at bounding box center [282, 342] width 118 height 30
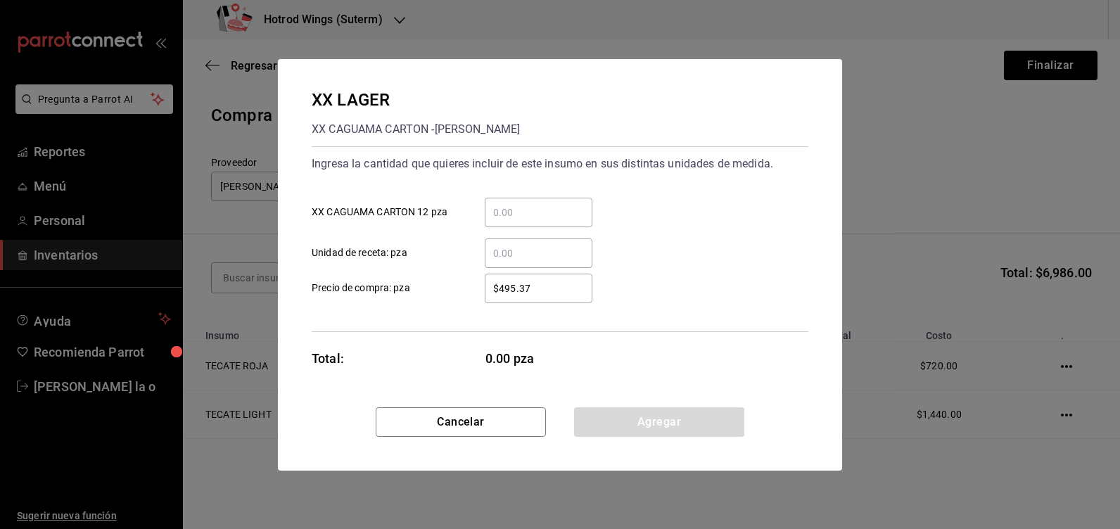
click at [507, 215] on input "​ XX CAGUAMA CARTON 12 pza" at bounding box center [539, 212] width 108 height 17
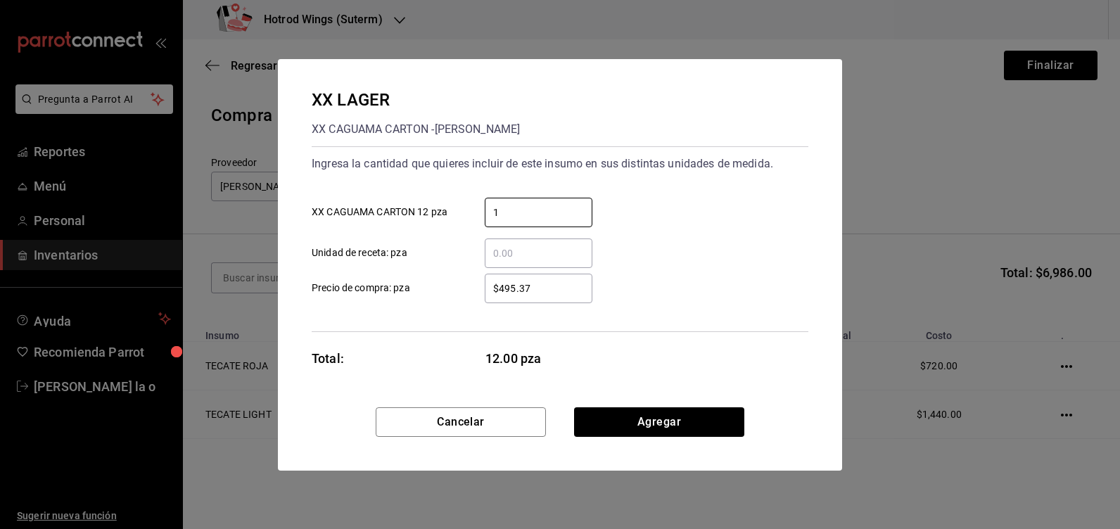
type input "1"
click at [543, 288] on input "$495.37" at bounding box center [539, 288] width 108 height 17
type input "$4"
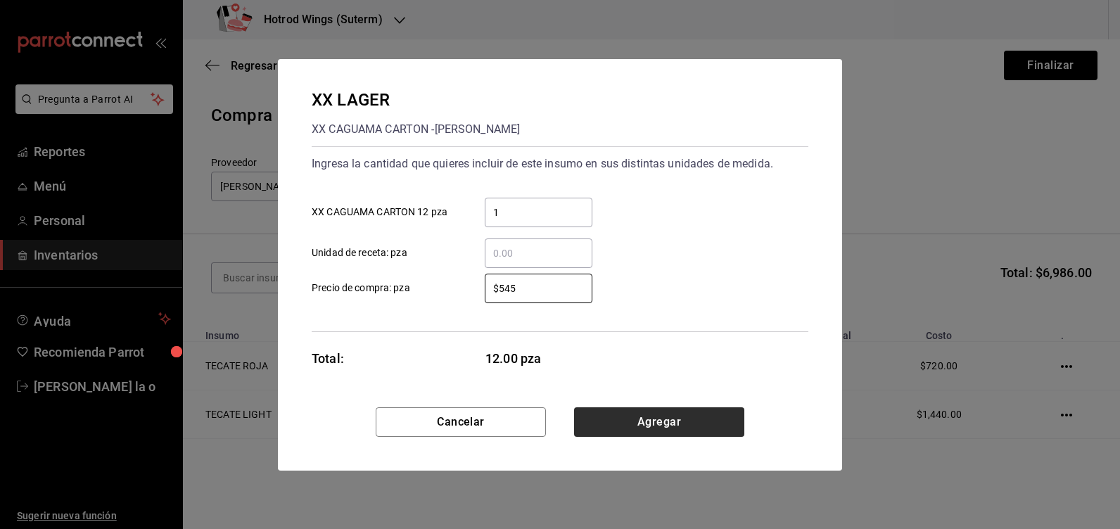
type input "$545"
click at [657, 426] on button "Agregar" at bounding box center [659, 422] width 170 height 30
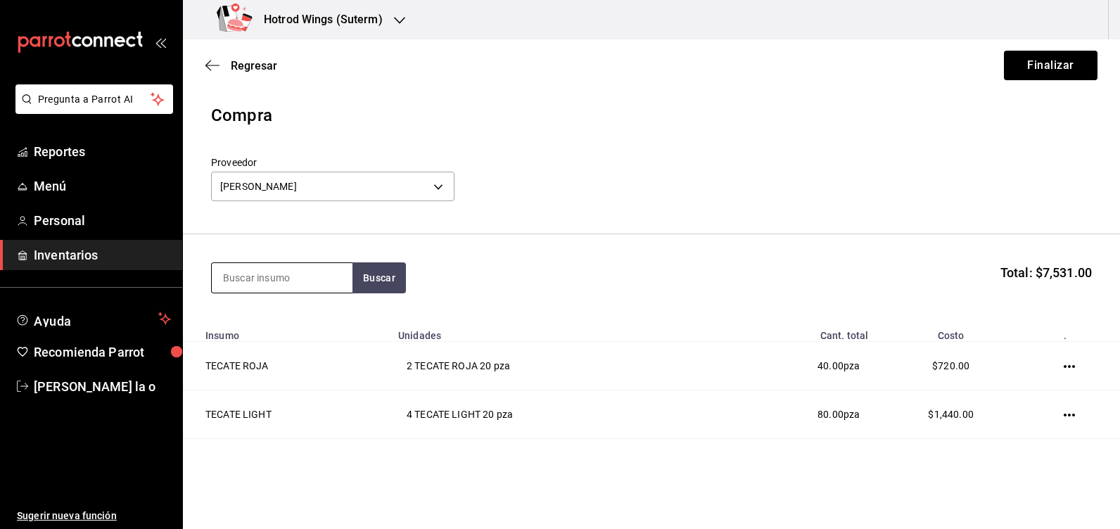
click at [236, 272] on input at bounding box center [282, 278] width 141 height 30
type input "MILLER LITE"
click at [370, 272] on button "Buscar" at bounding box center [378, 277] width 53 height 31
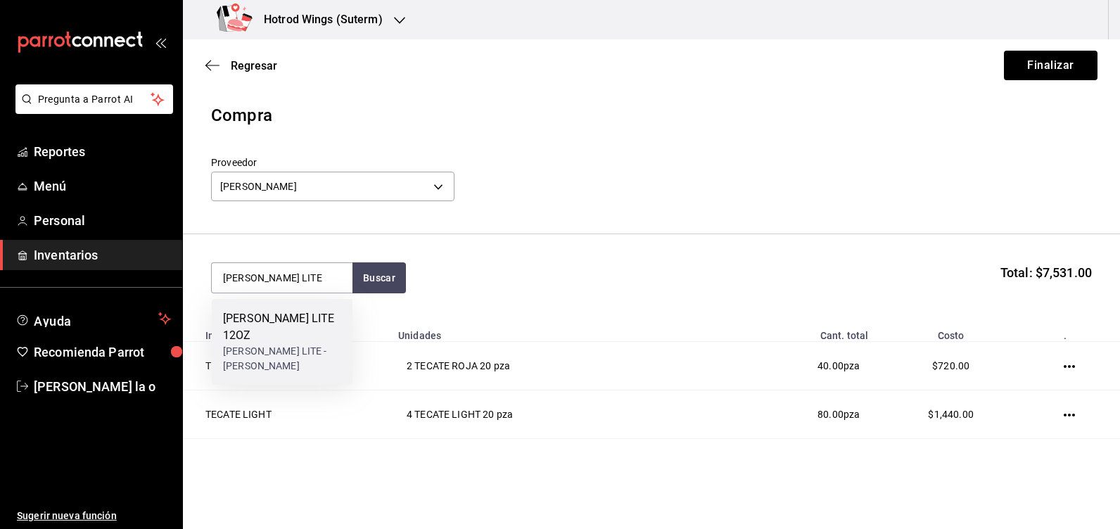
click at [297, 325] on div "MILLER LITE 12OZ" at bounding box center [282, 327] width 118 height 34
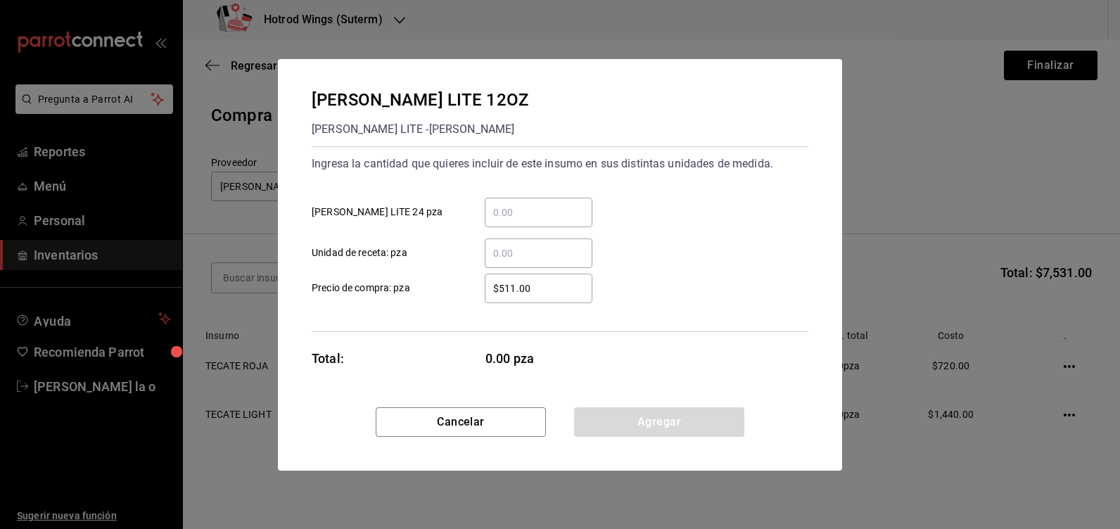
click at [534, 211] on input "​ MILLER LITE 24 pza" at bounding box center [539, 212] width 108 height 17
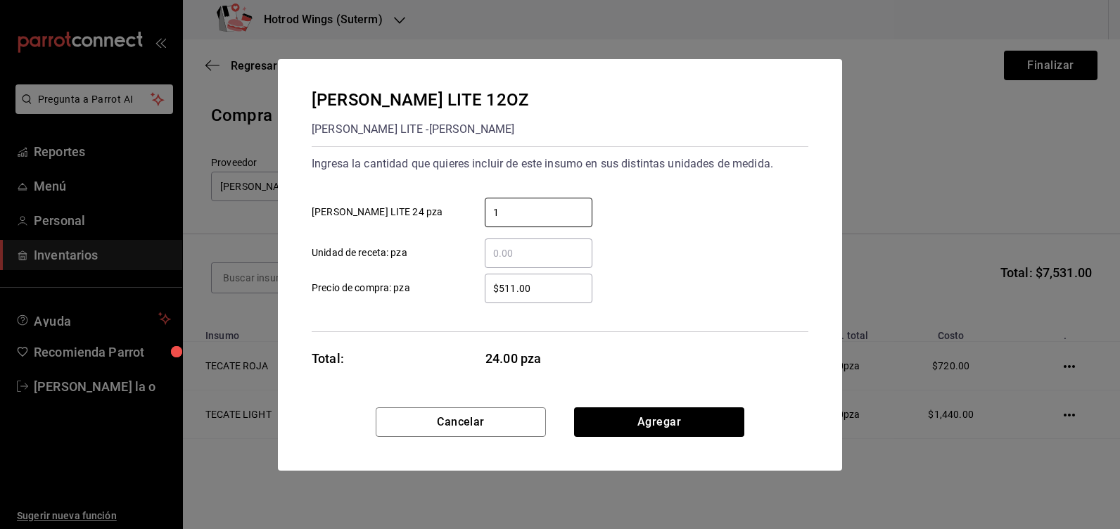
type input "1"
click at [545, 286] on input "$511.00" at bounding box center [539, 288] width 108 height 17
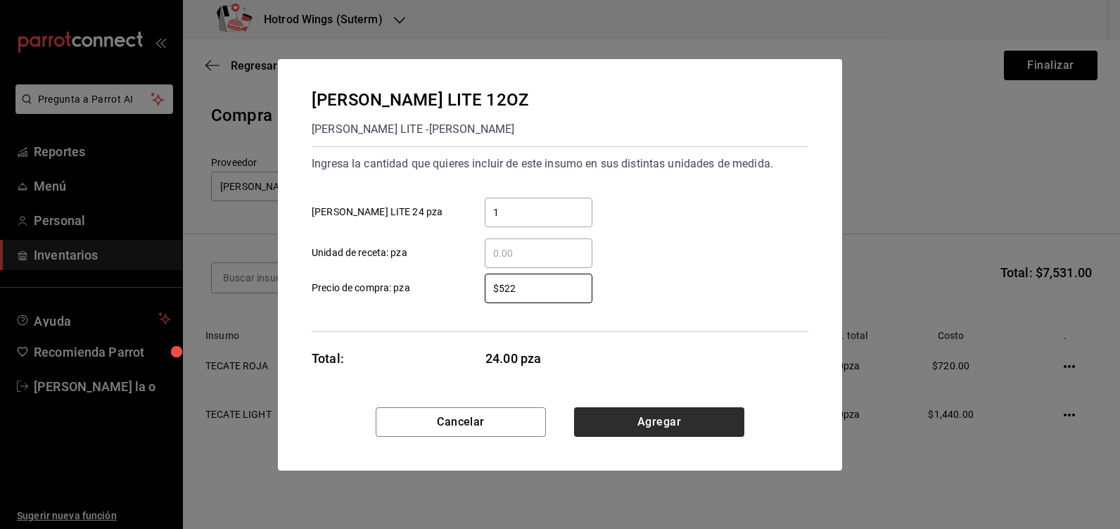
type input "$522"
drag, startPoint x: 691, startPoint y: 429, endPoint x: 383, endPoint y: 324, distance: 325.6
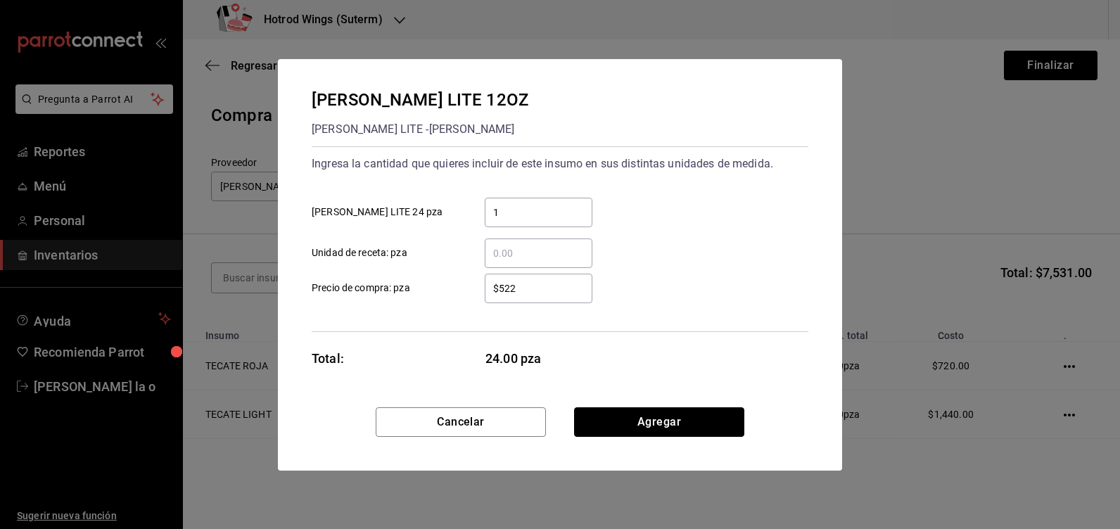
click at [690, 428] on button "Agregar" at bounding box center [659, 422] width 170 height 30
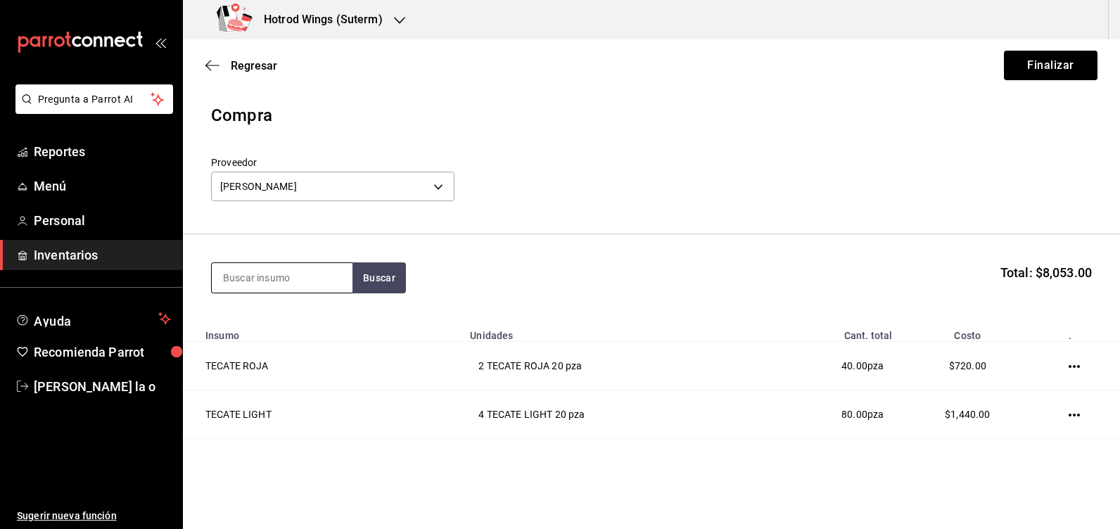
click at [228, 283] on input at bounding box center [282, 278] width 141 height 30
type input "AMS"
click at [385, 282] on button "Buscar" at bounding box center [378, 277] width 53 height 31
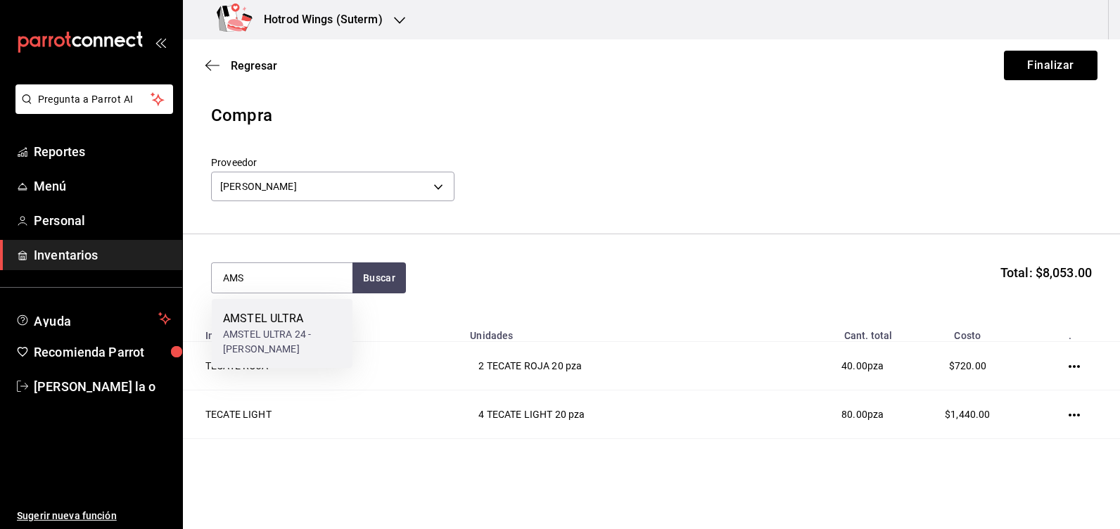
click at [314, 328] on div "AMSTEL ULTRA 24 - MOCTEZUMA" at bounding box center [282, 342] width 118 height 30
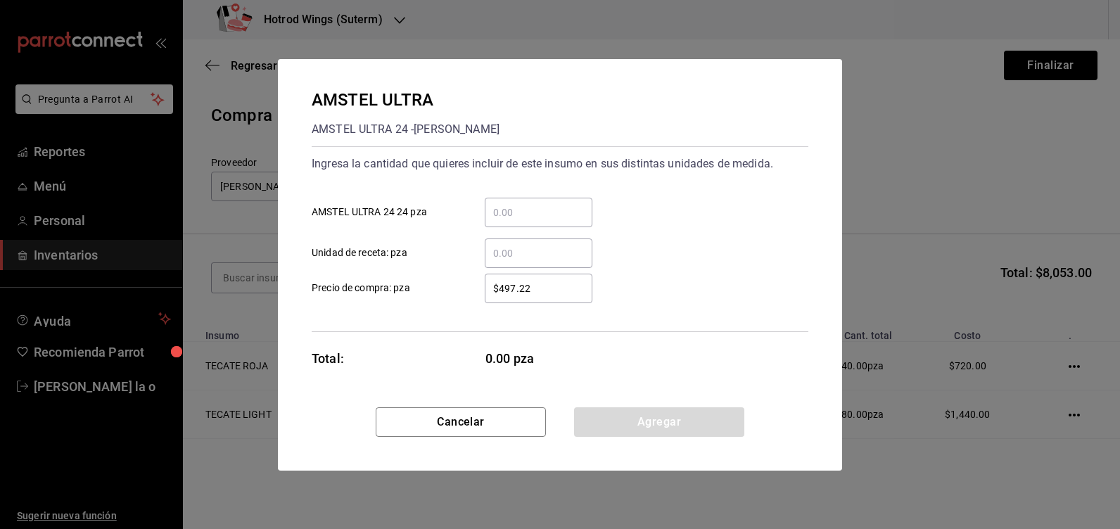
click at [507, 217] on input "​ AMSTEL ULTRA 24 24 pza" at bounding box center [539, 212] width 108 height 17
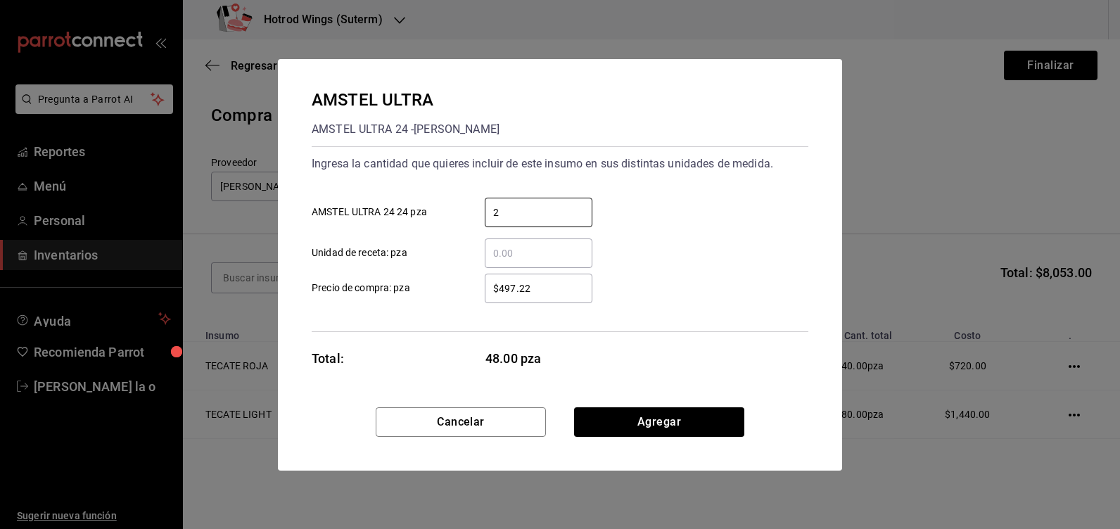
type input "2"
click at [539, 286] on input "$497.22" at bounding box center [539, 288] width 108 height 17
type input "$4"
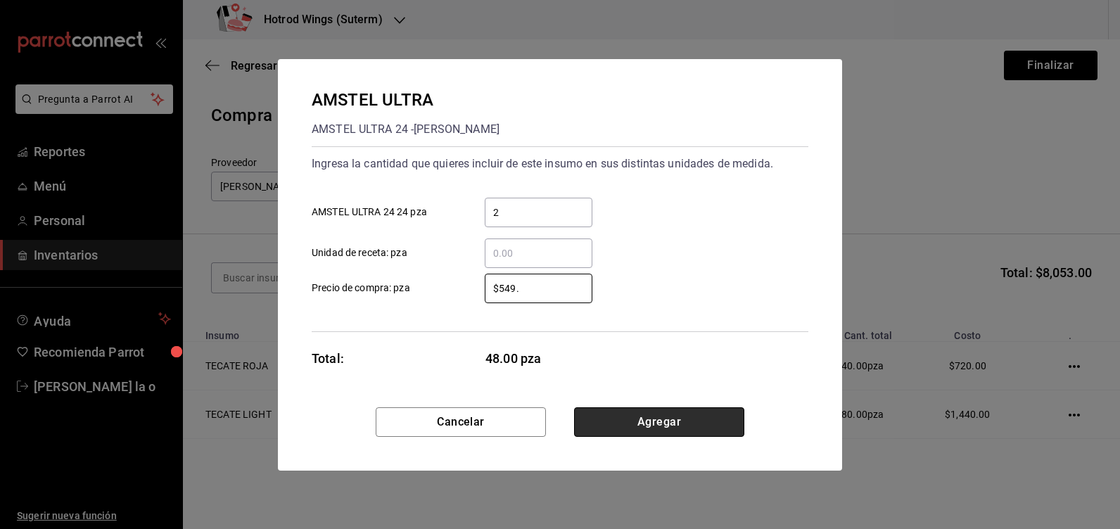
type input "$549"
click at [670, 430] on button "Agregar" at bounding box center [659, 422] width 170 height 30
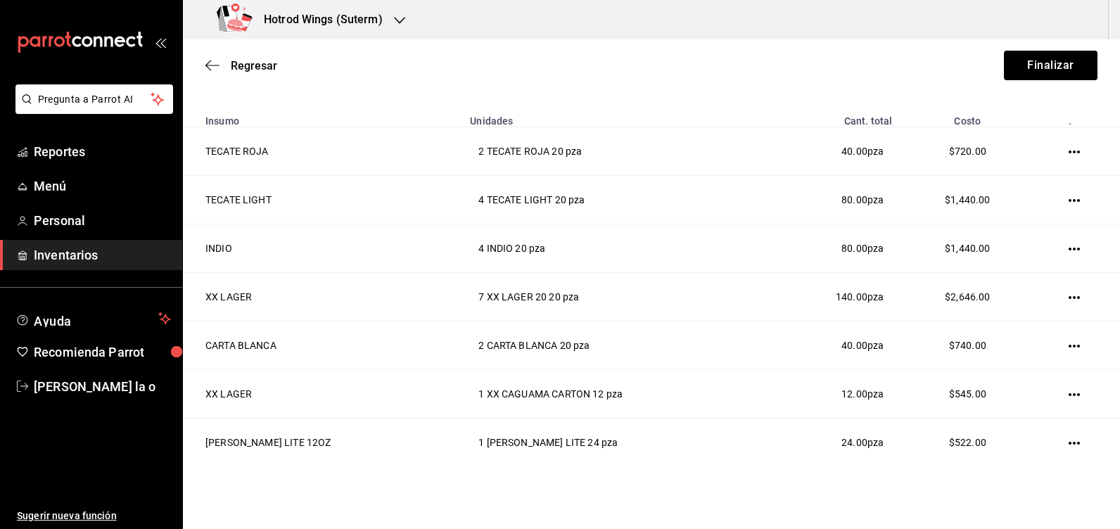
scroll to position [326, 0]
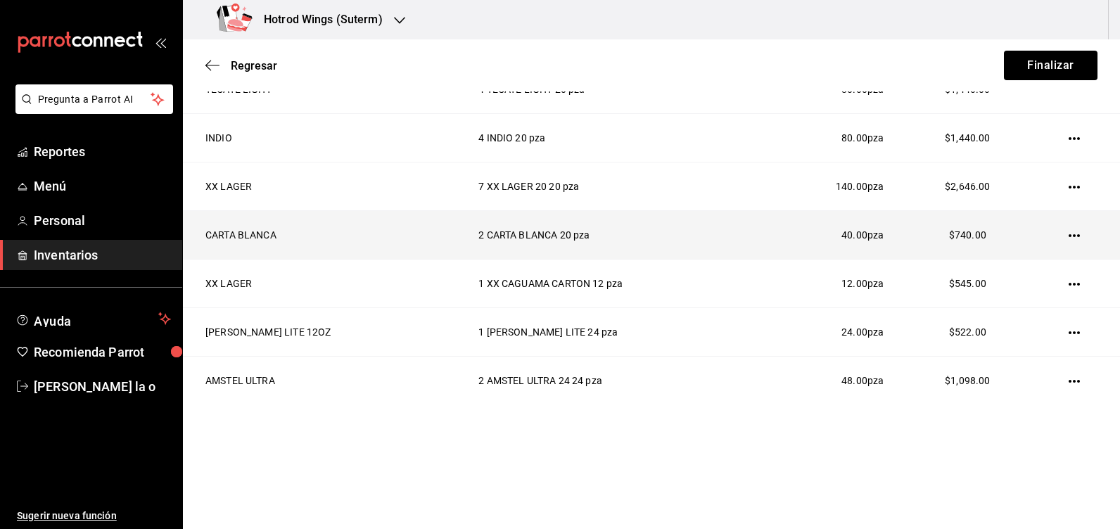
click at [1068, 235] on icon "button" at bounding box center [1073, 235] width 11 height 3
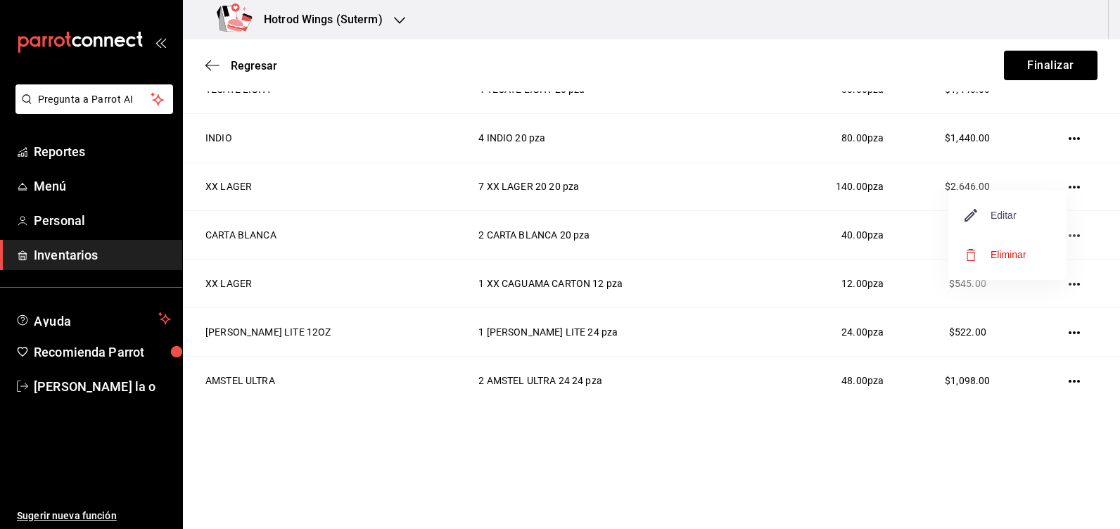
click at [1003, 221] on span "Editar" at bounding box center [990, 215] width 51 height 17
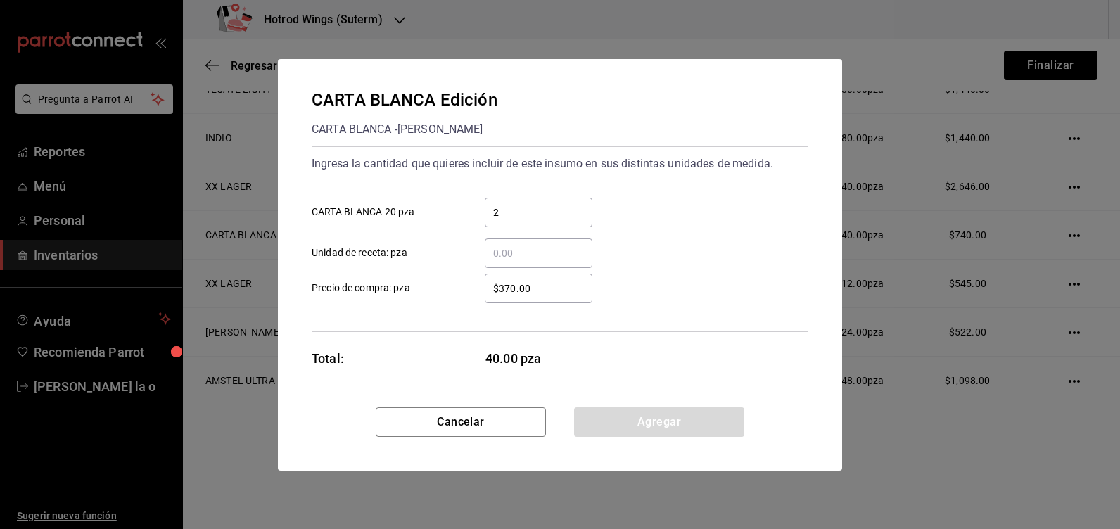
click at [536, 293] on input "$370.00" at bounding box center [539, 288] width 108 height 17
click at [475, 415] on button "Cancelar" at bounding box center [461, 422] width 170 height 30
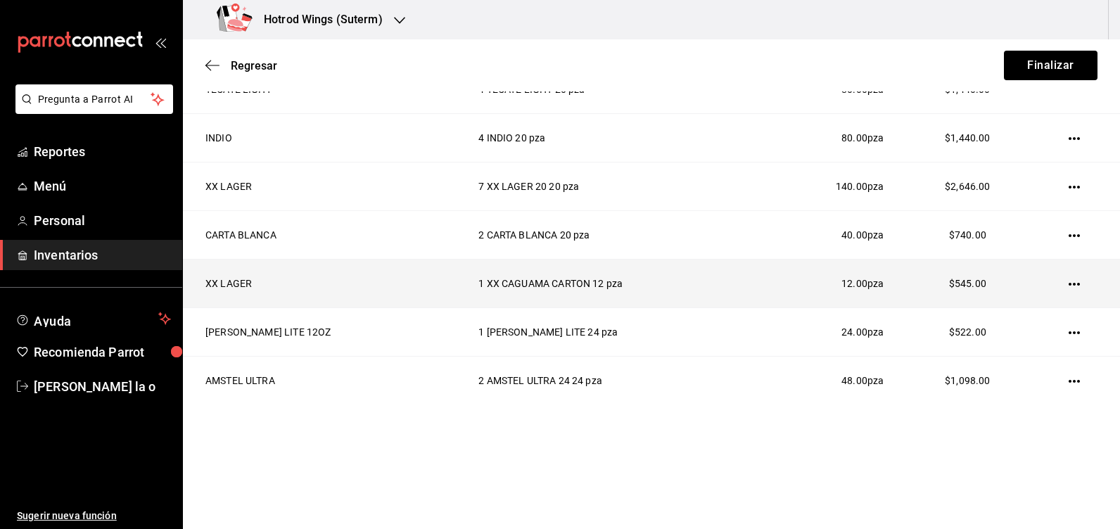
click at [1067, 283] on td at bounding box center [1077, 284] width 86 height 49
click at [1068, 279] on icon "button" at bounding box center [1073, 284] width 11 height 11
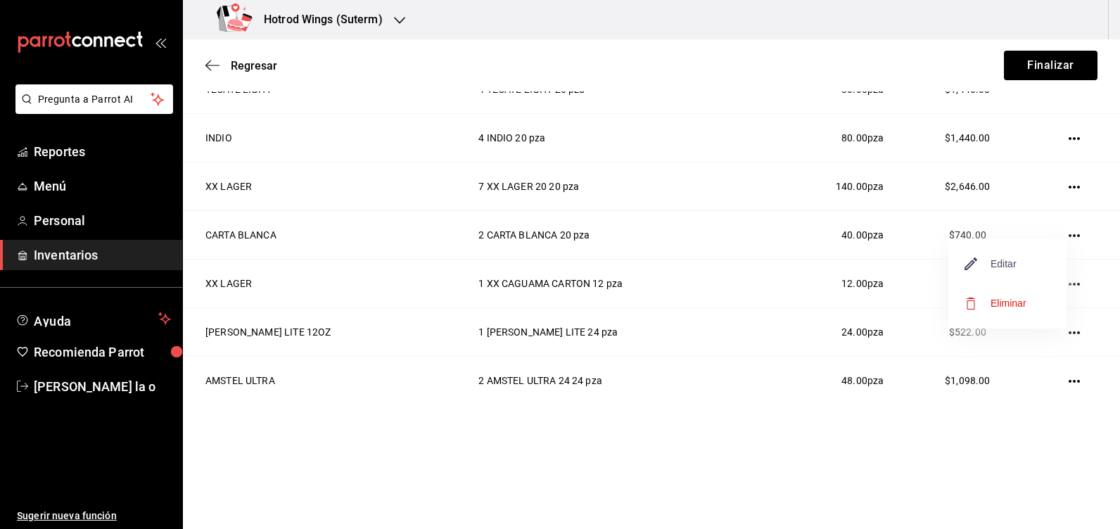
click at [994, 264] on span "Editar" at bounding box center [990, 263] width 51 height 17
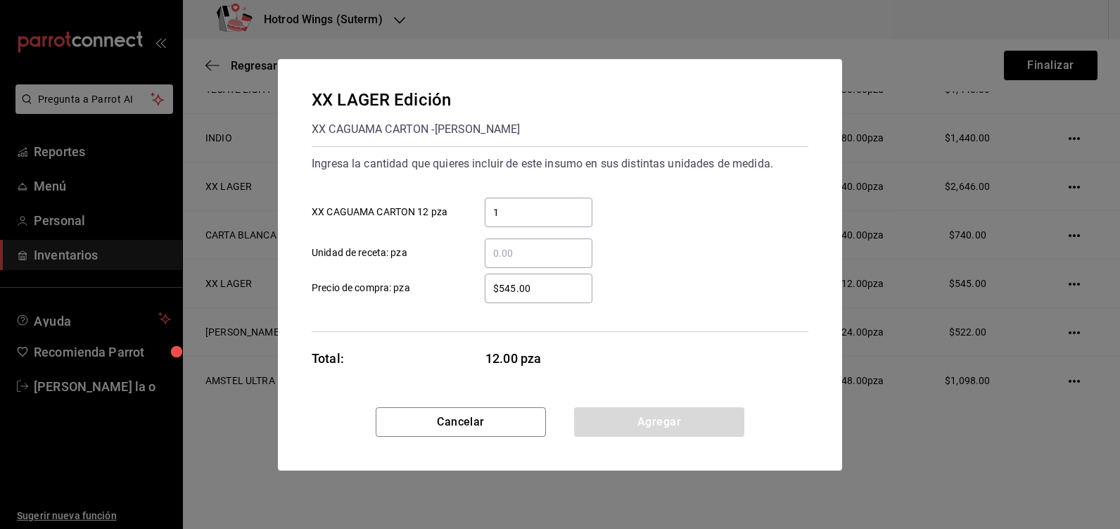
click at [543, 292] on input "$545.00" at bounding box center [539, 288] width 108 height 17
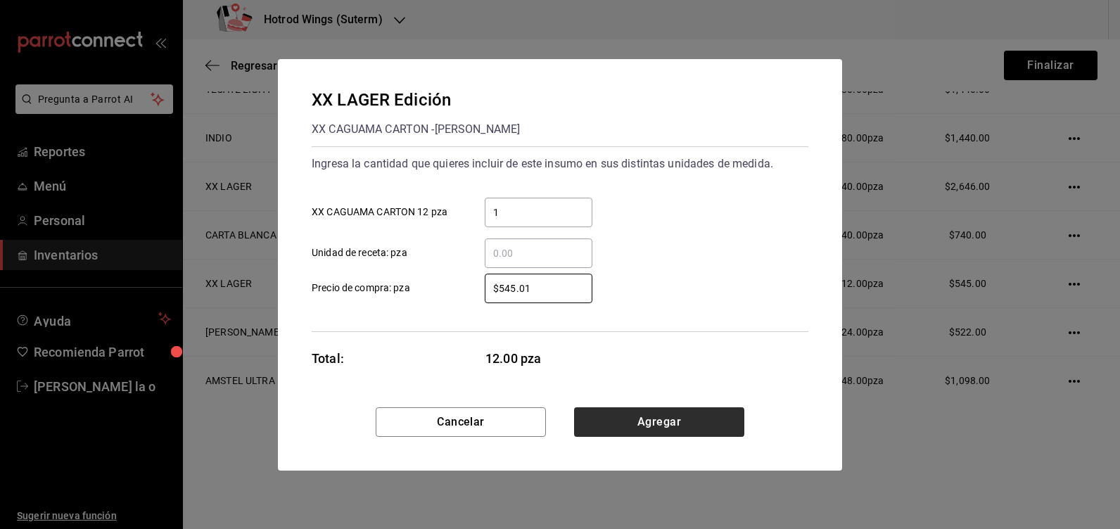
type input "$545.01"
click at [660, 435] on button "Agregar" at bounding box center [659, 422] width 170 height 30
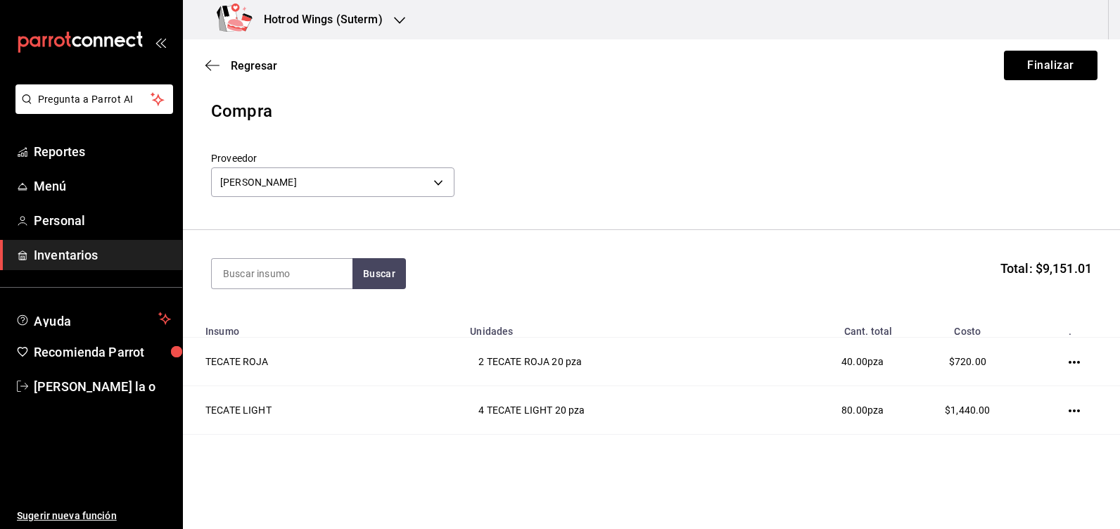
scroll to position [0, 0]
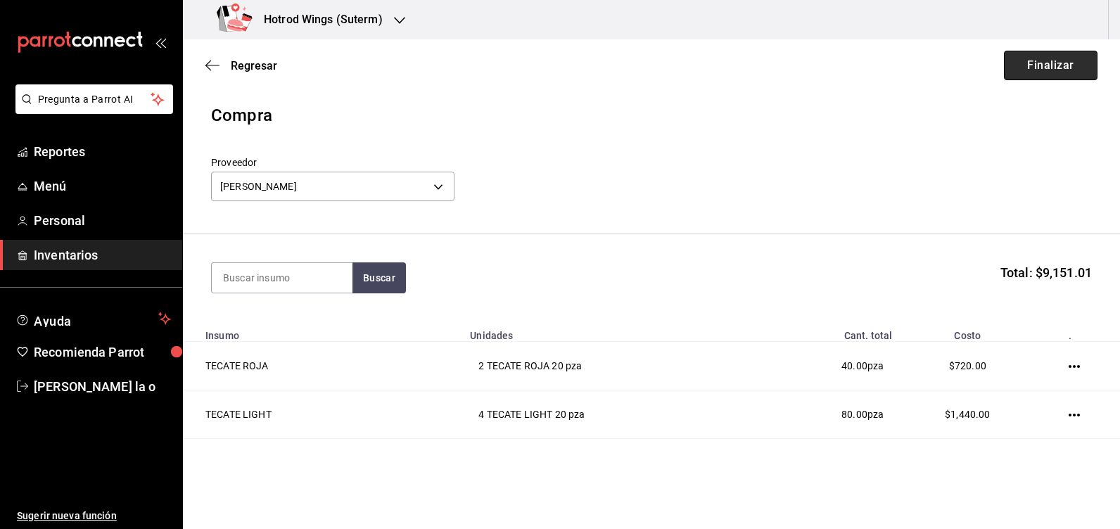
click at [1014, 58] on button "Finalizar" at bounding box center [1051, 66] width 94 height 30
